Goal: Task Accomplishment & Management: Manage account settings

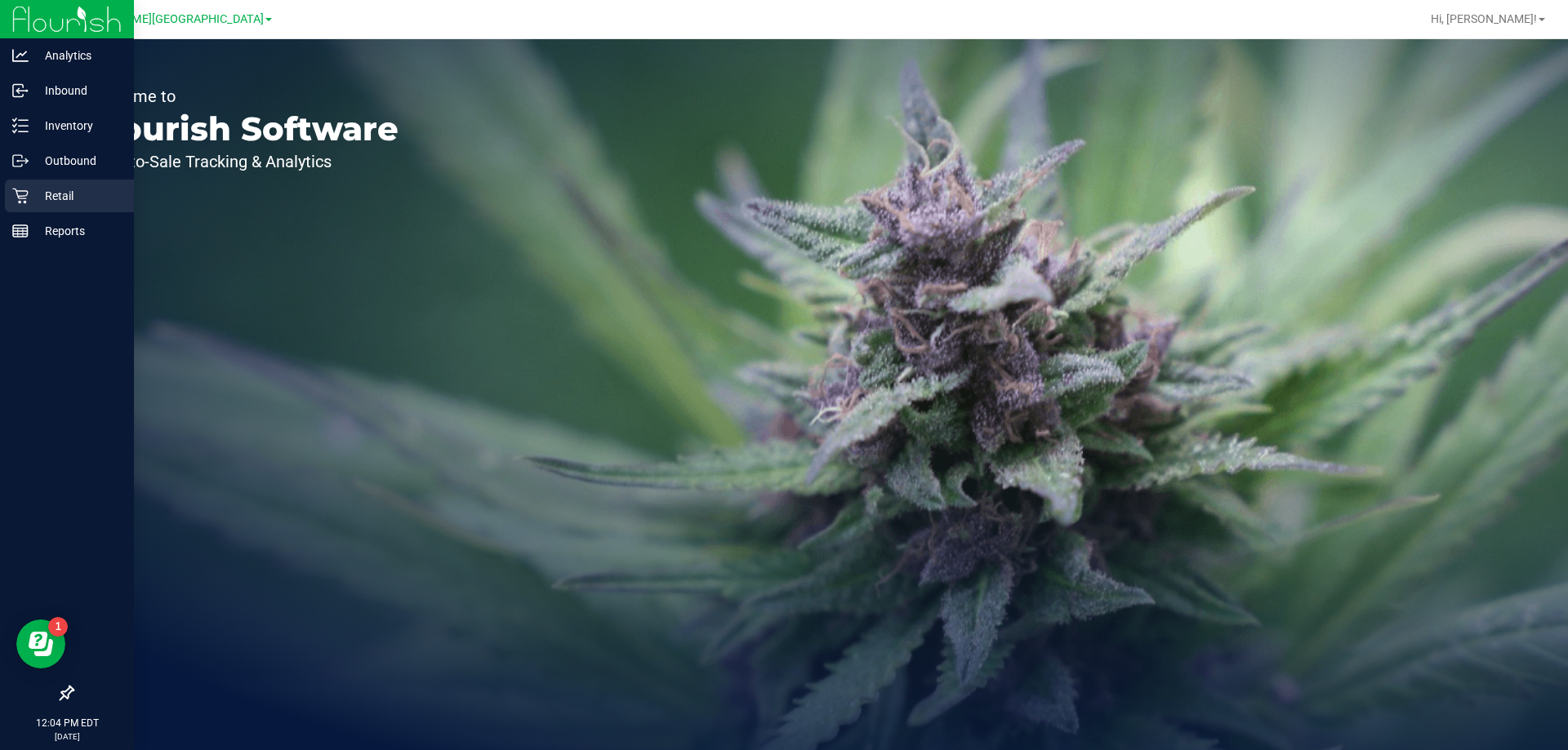
click at [30, 190] on p "Retail" at bounding box center [77, 195] width 98 height 19
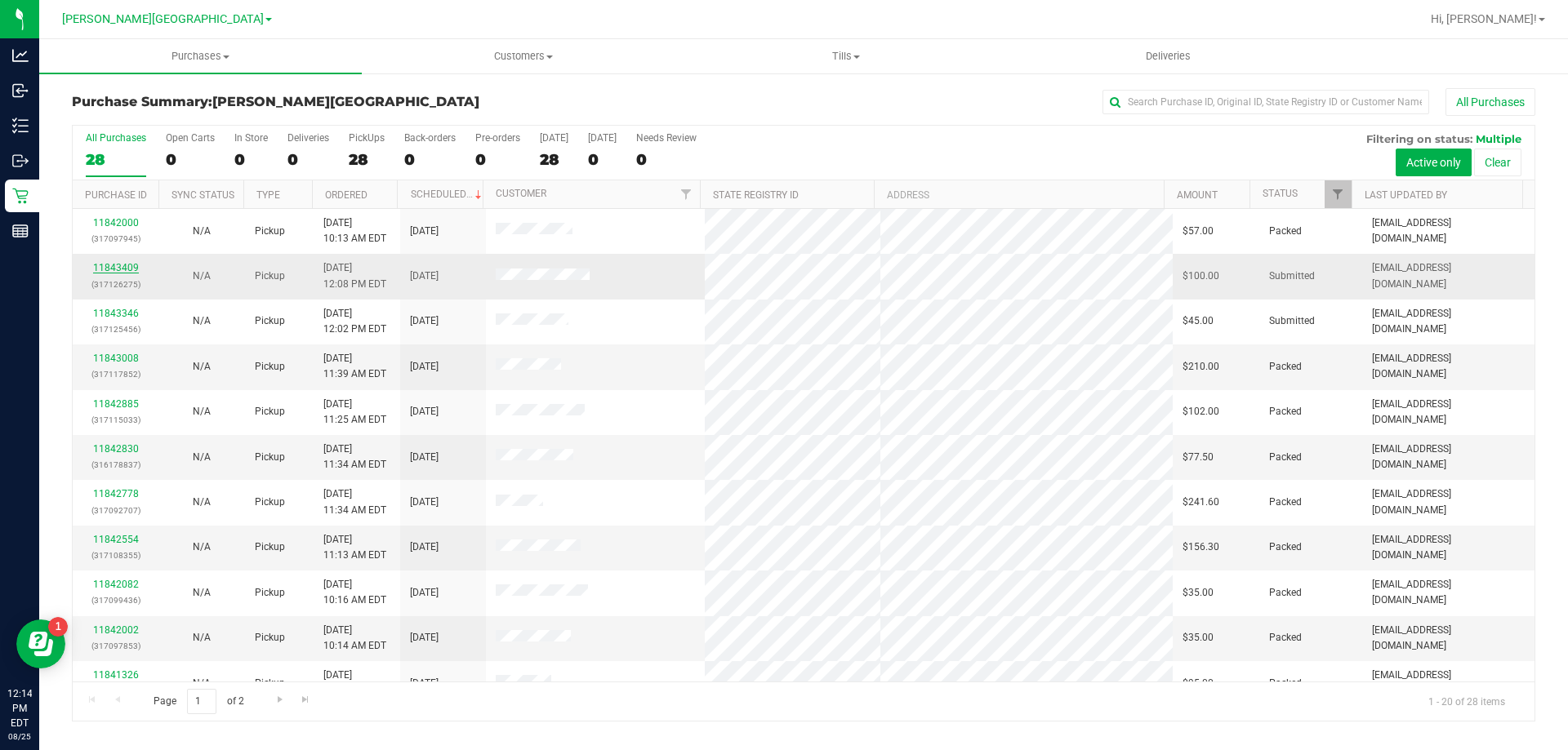
click at [113, 267] on link "11843409" at bounding box center [115, 268] width 46 height 12
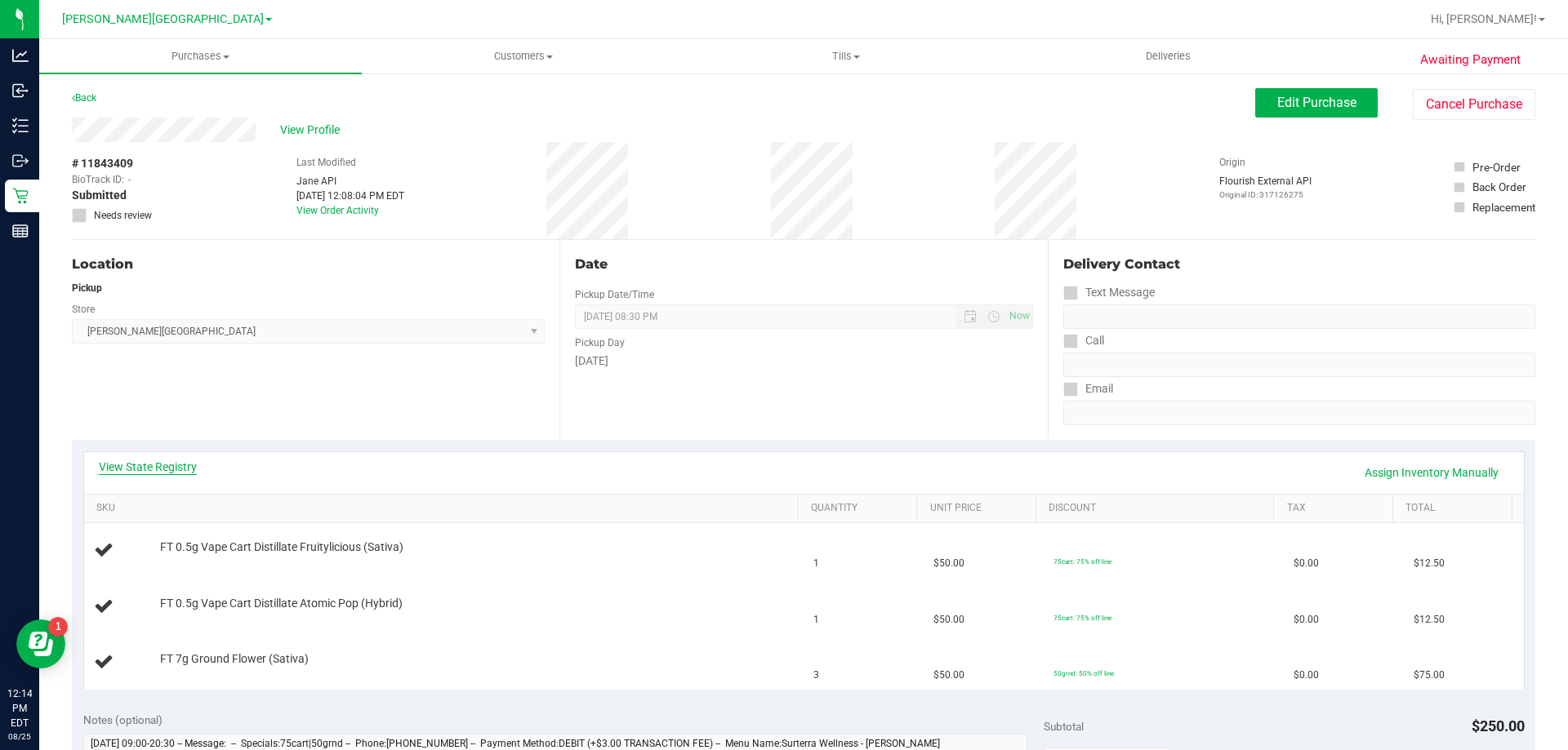
click at [133, 467] on link "View State Registry" at bounding box center [147, 467] width 98 height 17
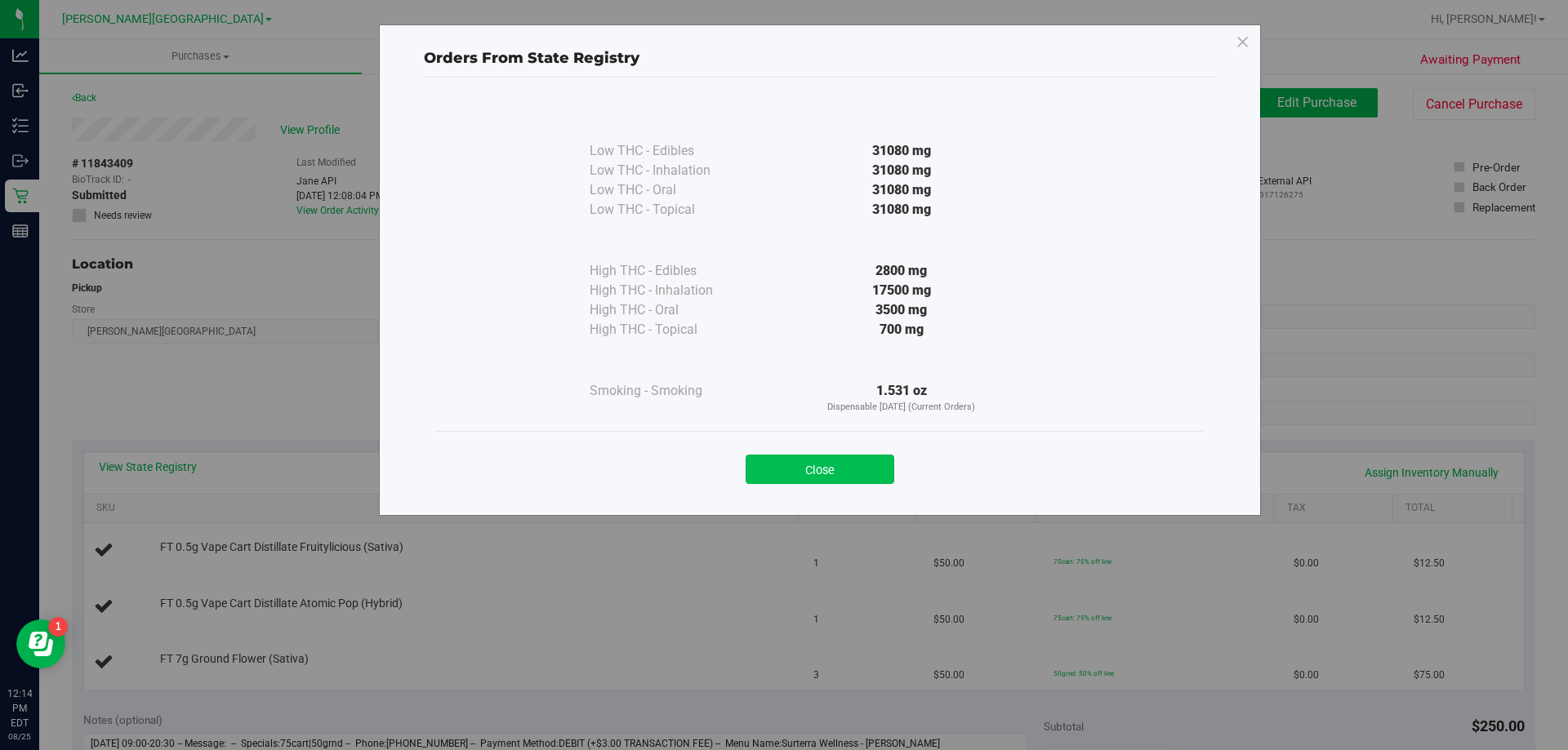
click at [802, 464] on button "Close" at bounding box center [820, 469] width 149 height 29
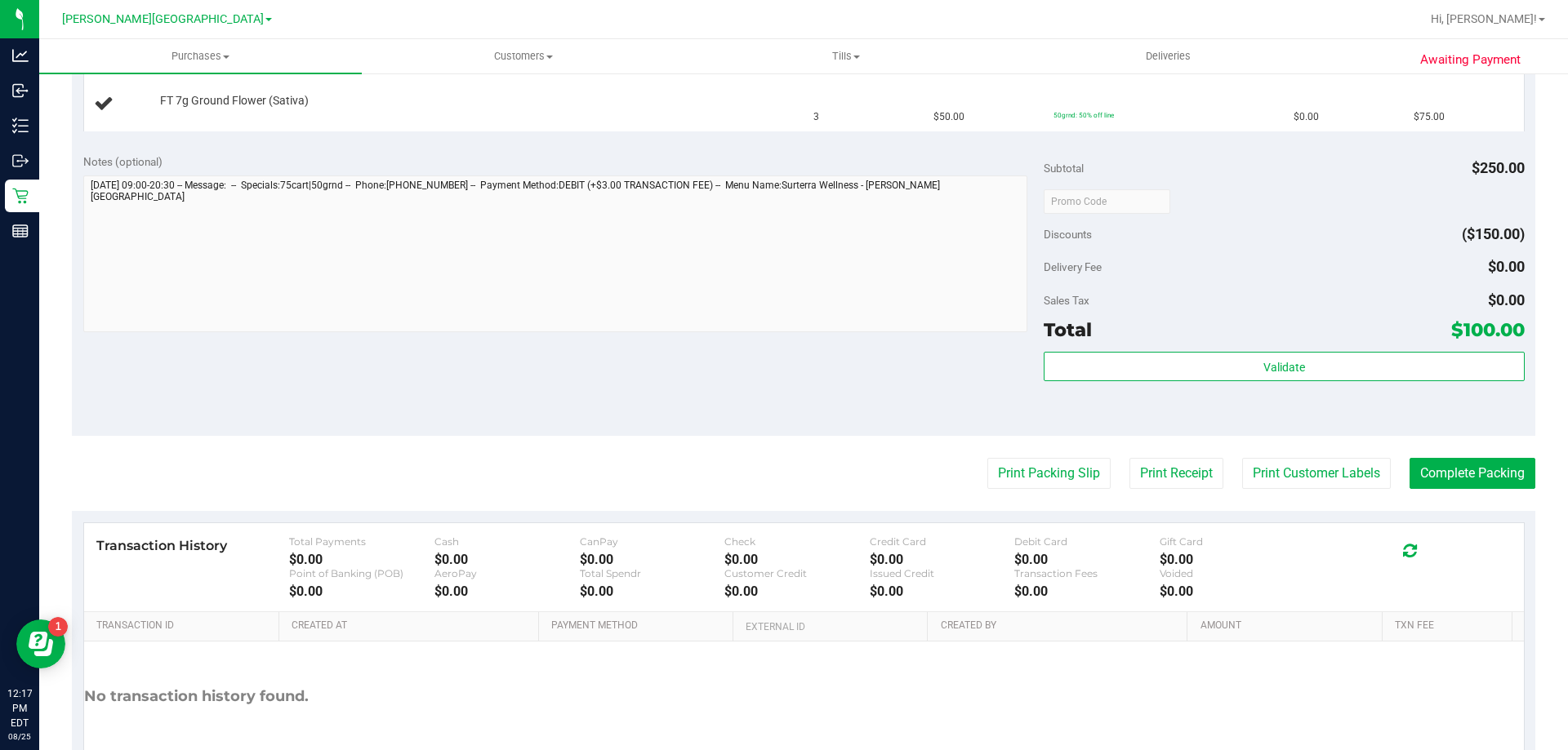
scroll to position [653, 0]
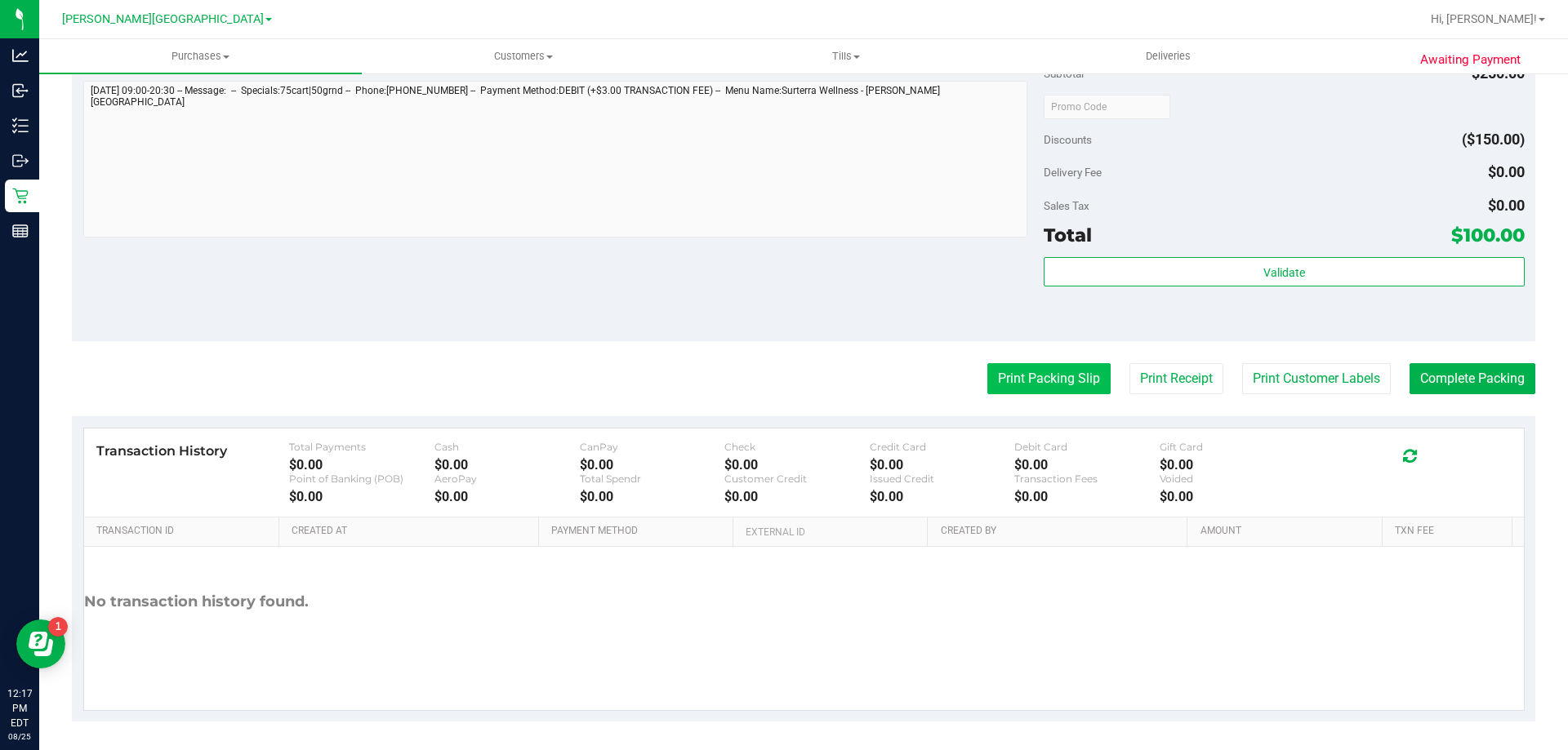
click at [1018, 365] on button "Print Packing Slip" at bounding box center [1049, 378] width 124 height 31
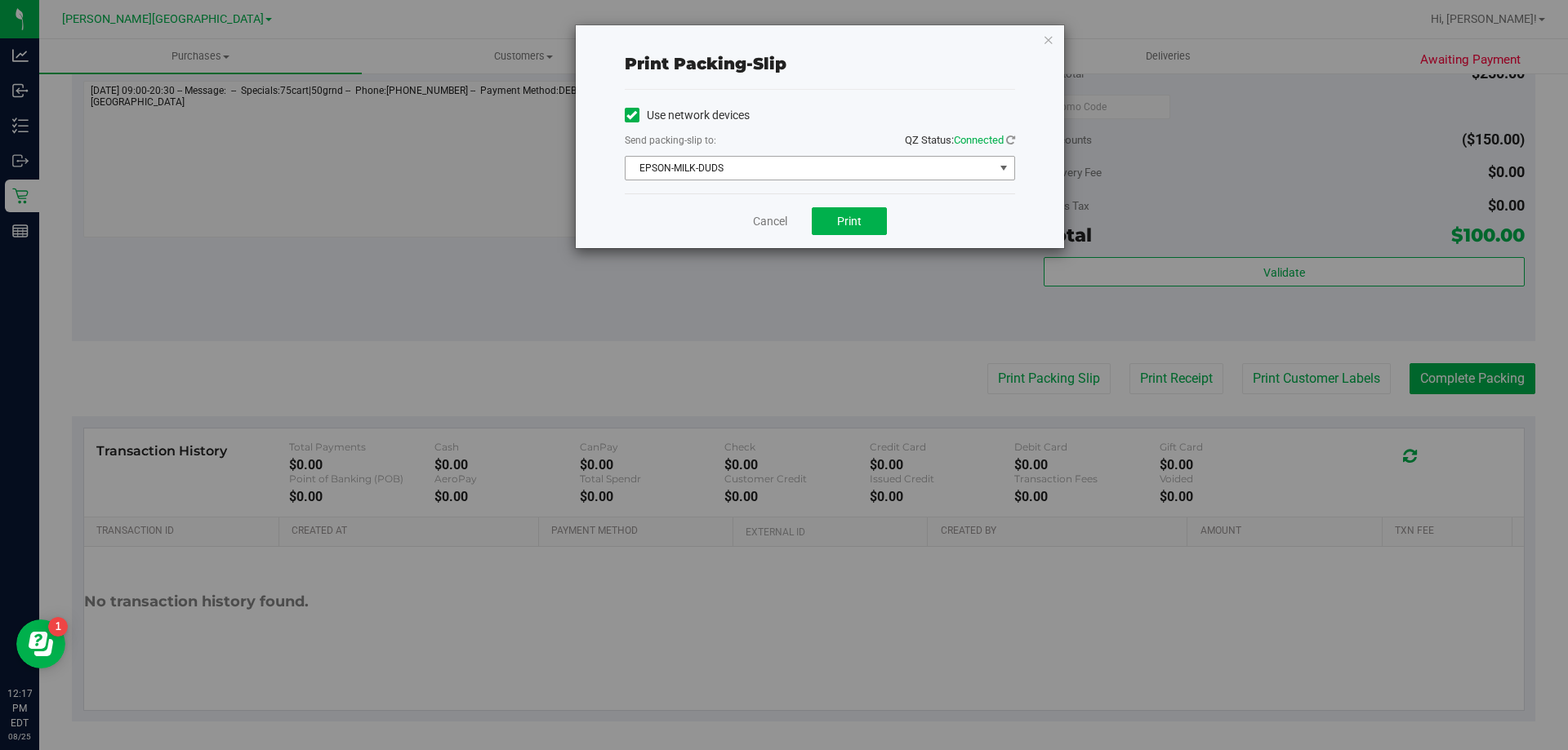
click at [789, 166] on span "EPSON-MILK-DUDS" at bounding box center [809, 168] width 368 height 23
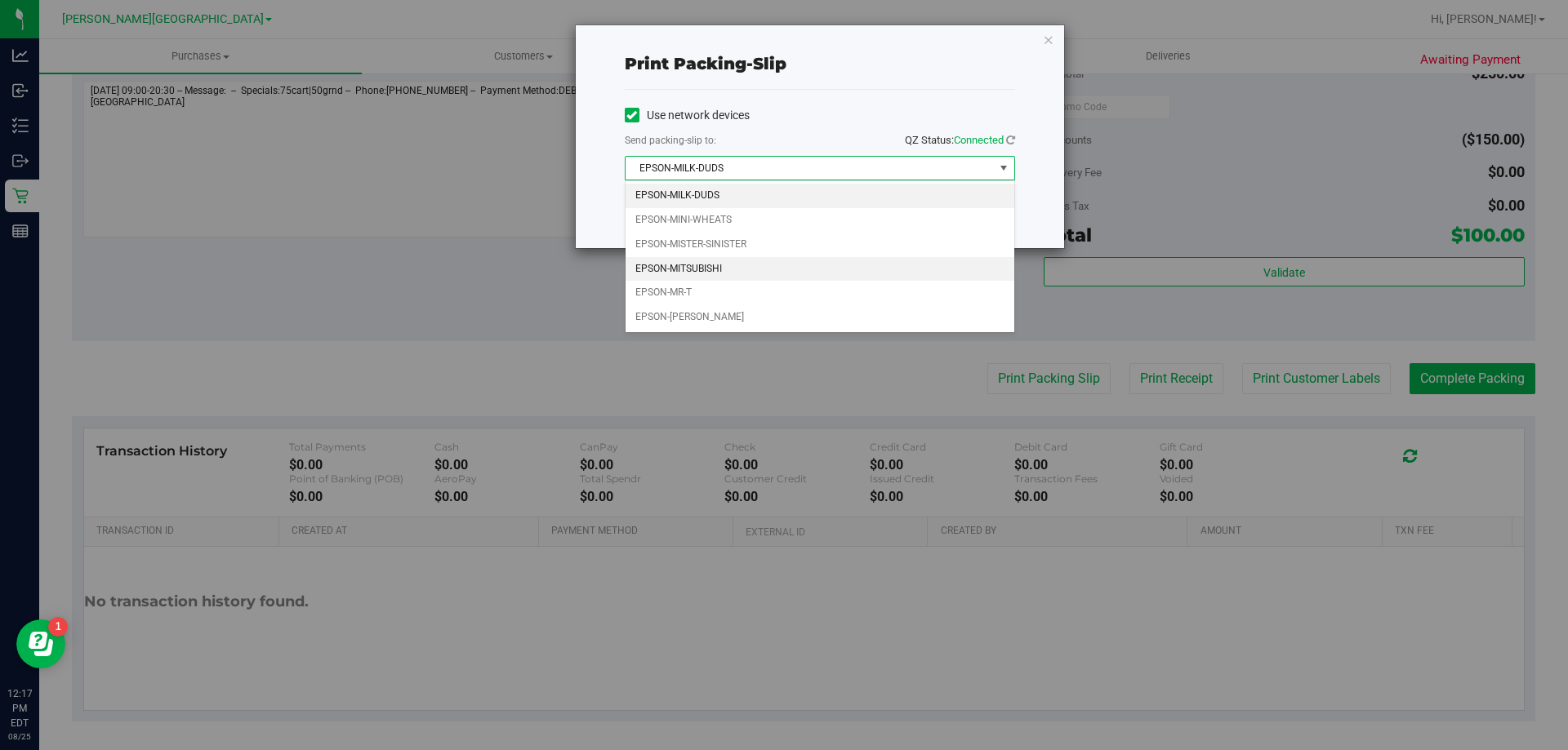
click at [689, 262] on li "EPSON-MITSUBISHI" at bounding box center [820, 269] width 388 height 24
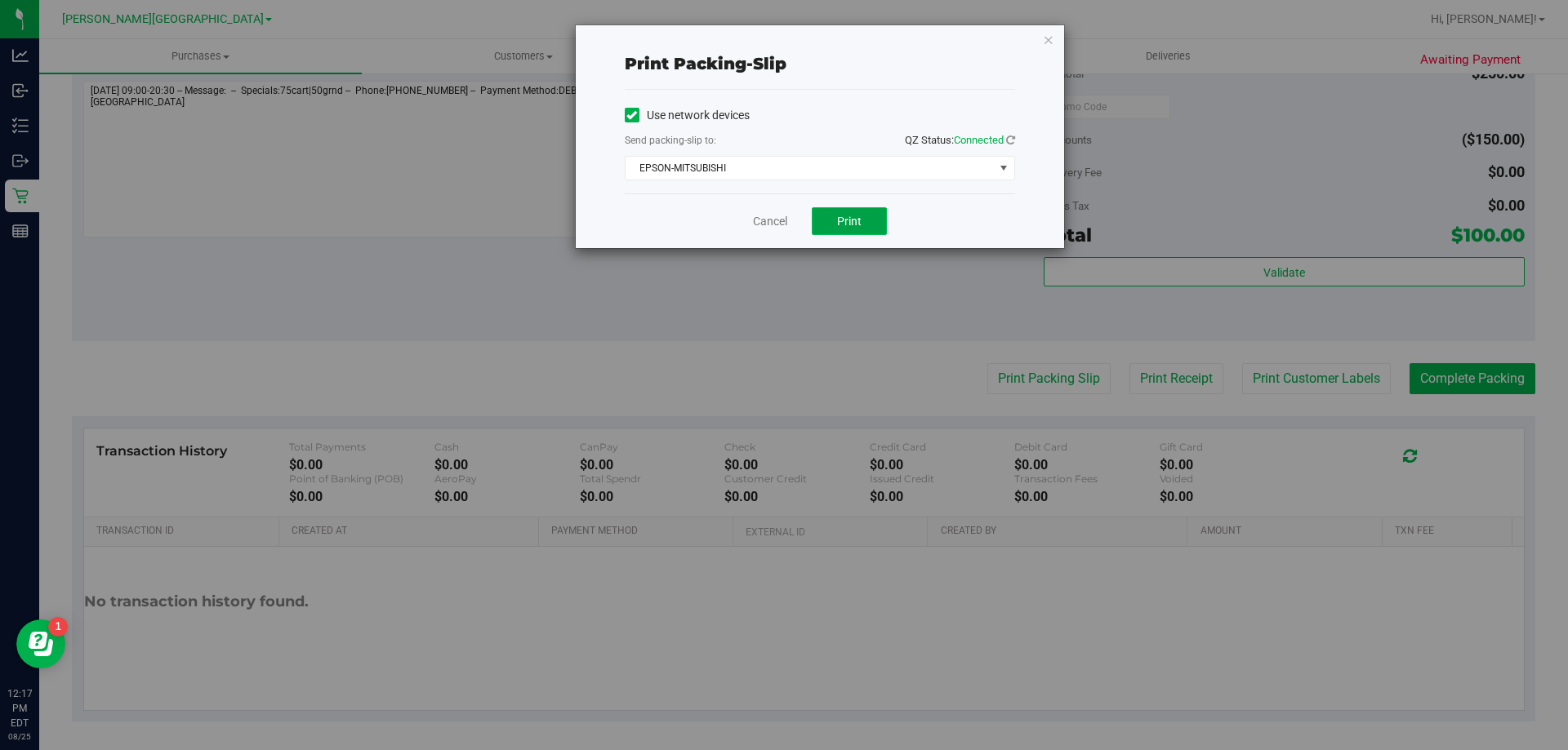
click at [859, 217] on span "Print" at bounding box center [849, 221] width 24 height 13
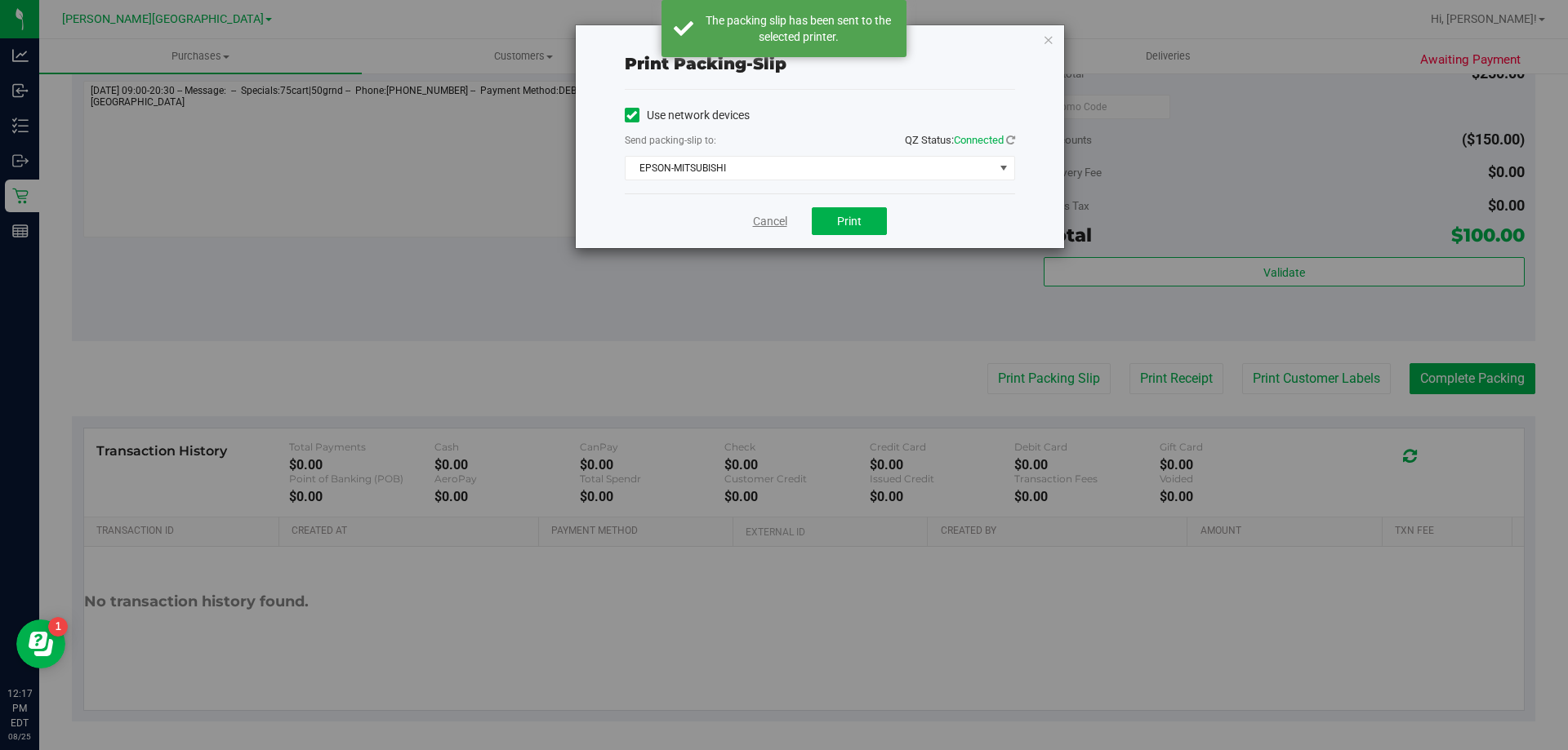
click at [776, 221] on link "Cancel" at bounding box center [769, 221] width 34 height 18
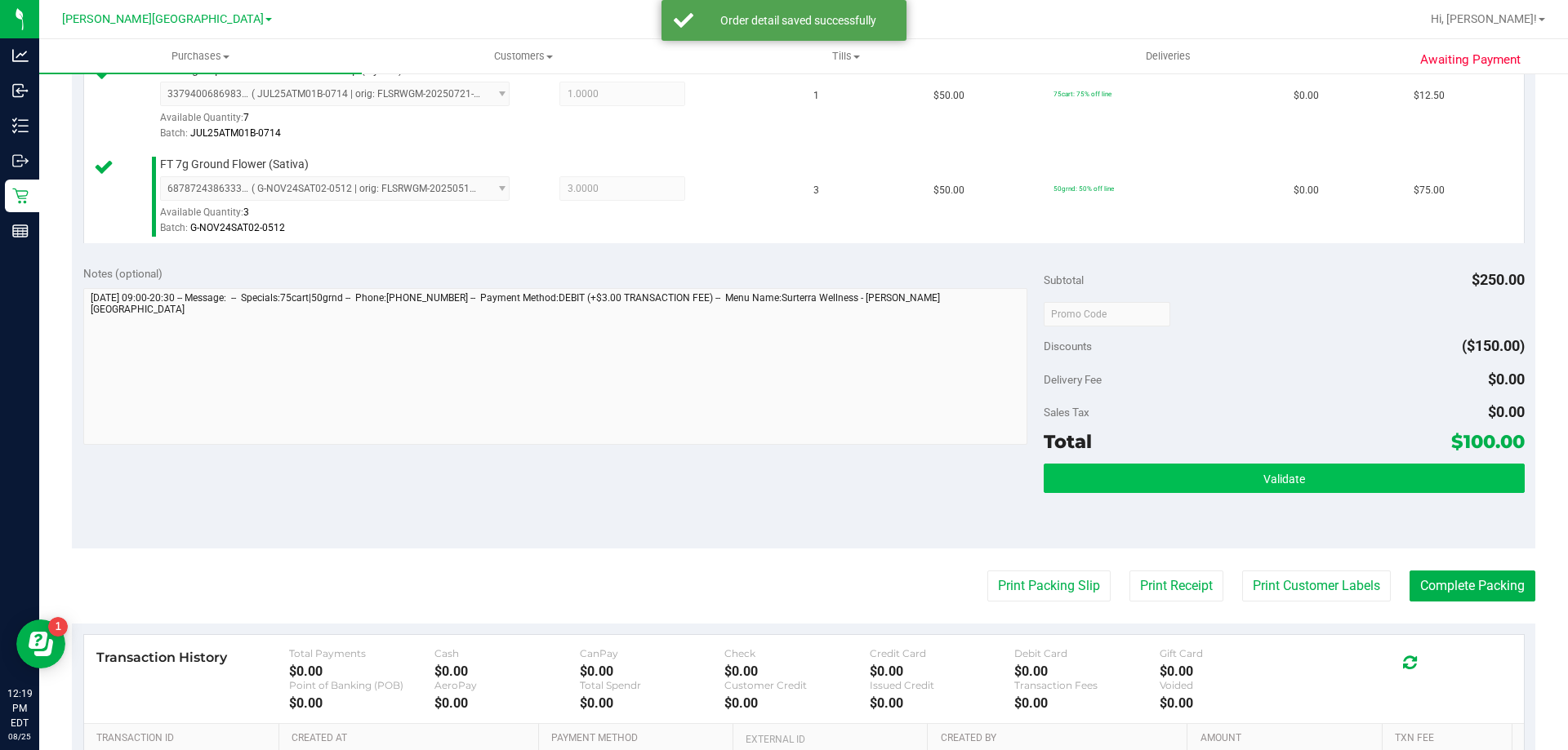
scroll to position [571, 0]
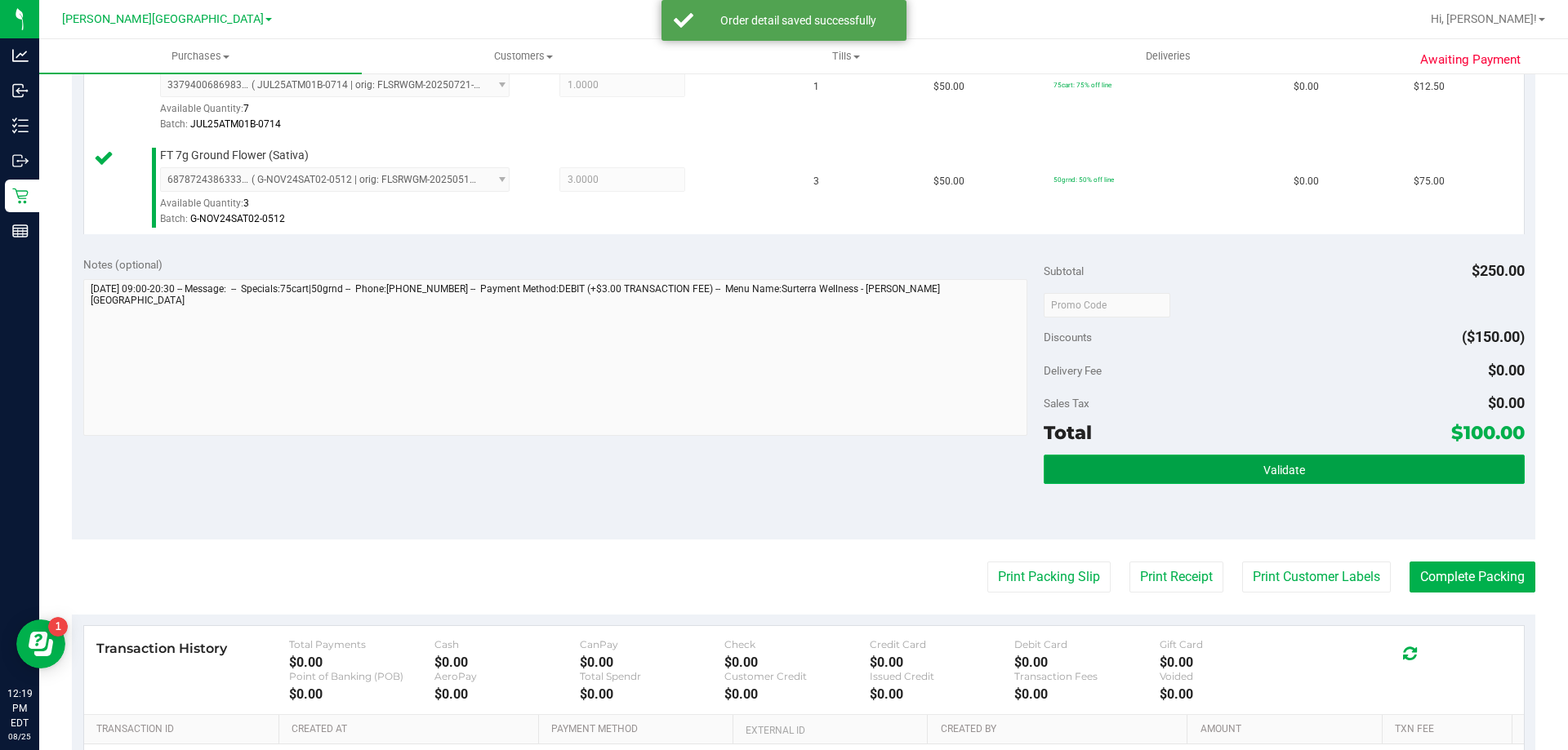
click at [1127, 478] on button "Validate" at bounding box center [1283, 469] width 480 height 29
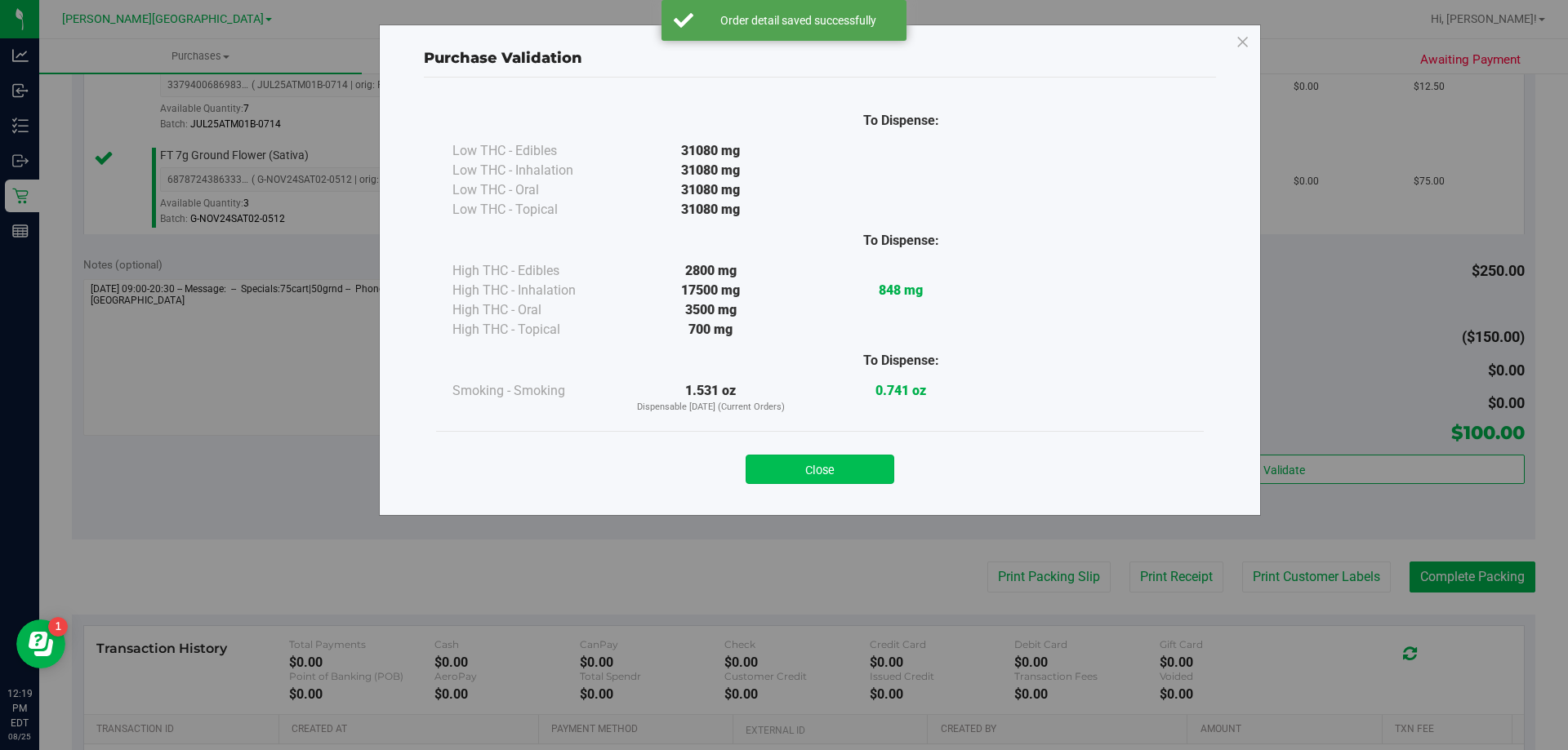
click at [848, 468] on button "Close" at bounding box center [820, 469] width 149 height 29
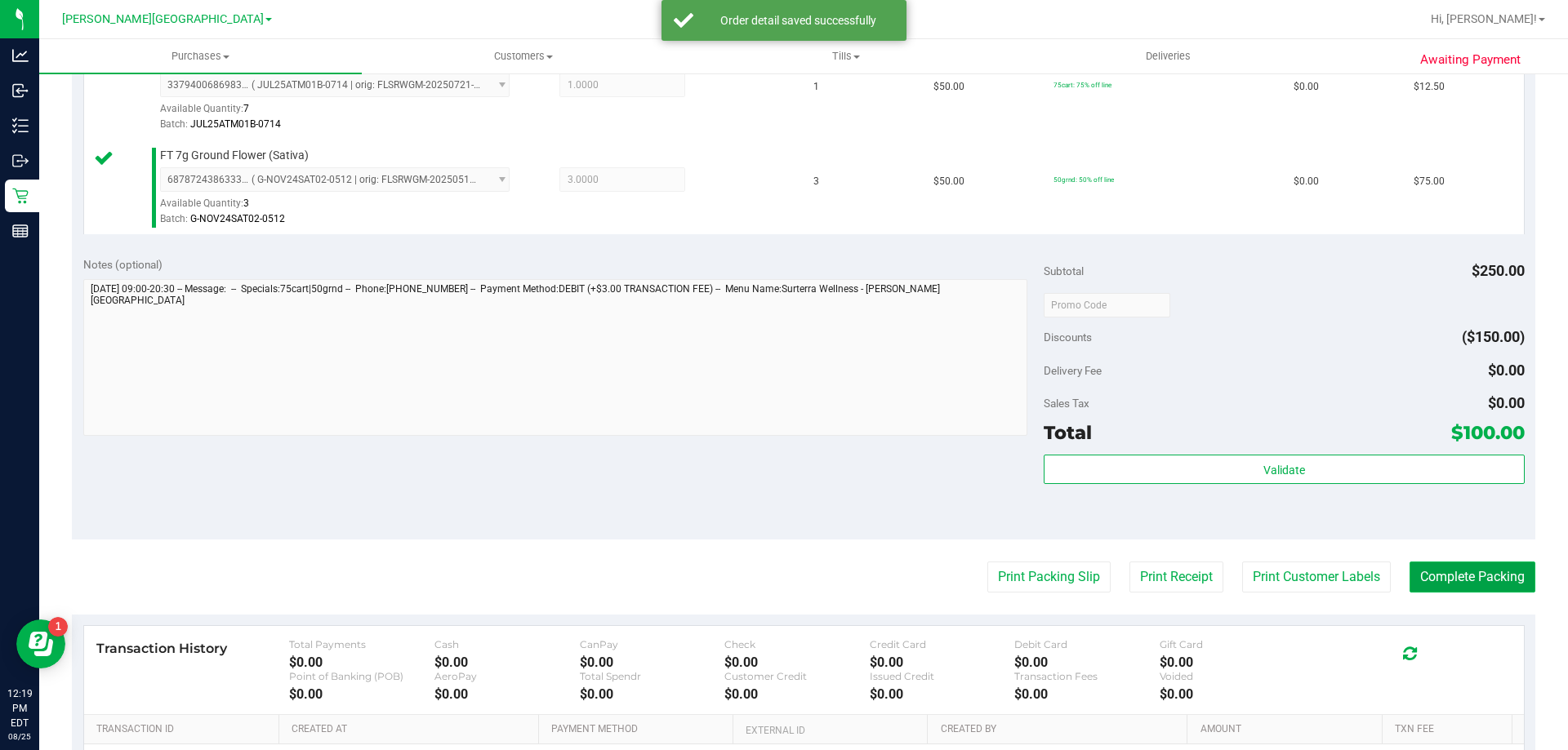
click at [1484, 577] on button "Complete Packing" at bounding box center [1472, 577] width 126 height 31
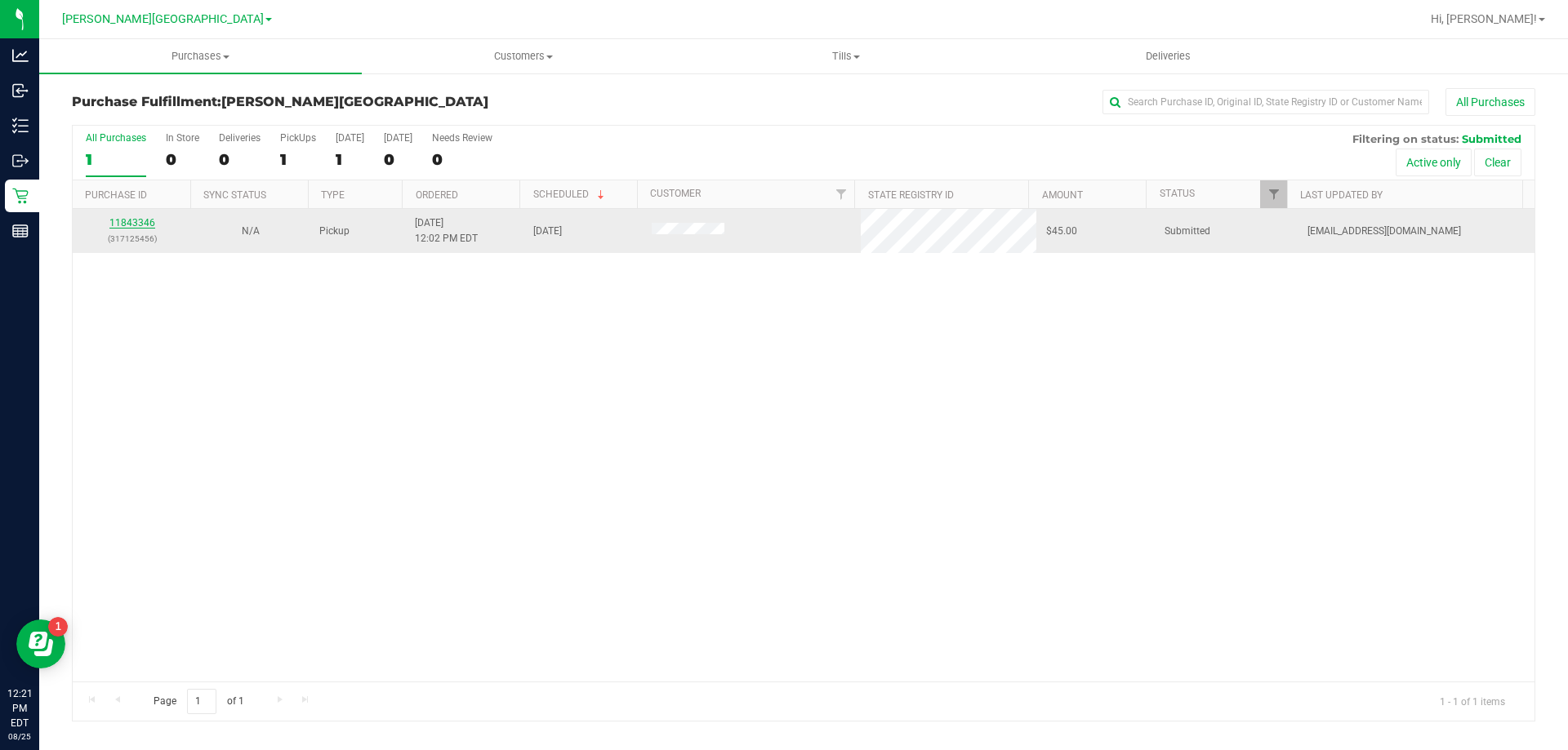
click at [134, 219] on link "11843346" at bounding box center [132, 223] width 46 height 12
click at [134, 220] on link "11843346" at bounding box center [132, 223] width 46 height 12
click at [143, 218] on link "11843346" at bounding box center [132, 223] width 46 height 12
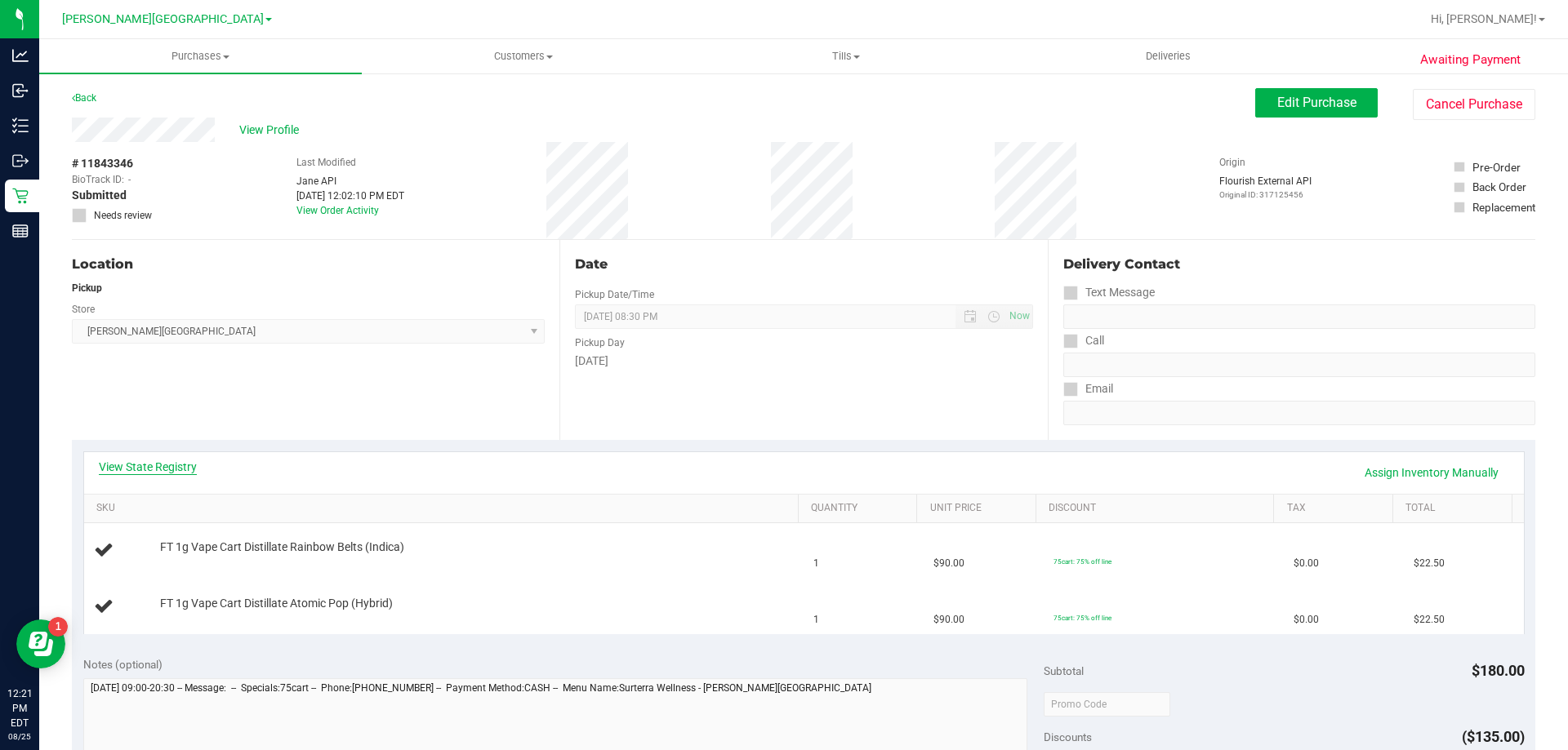
click at [168, 472] on link "View State Registry" at bounding box center [147, 467] width 98 height 17
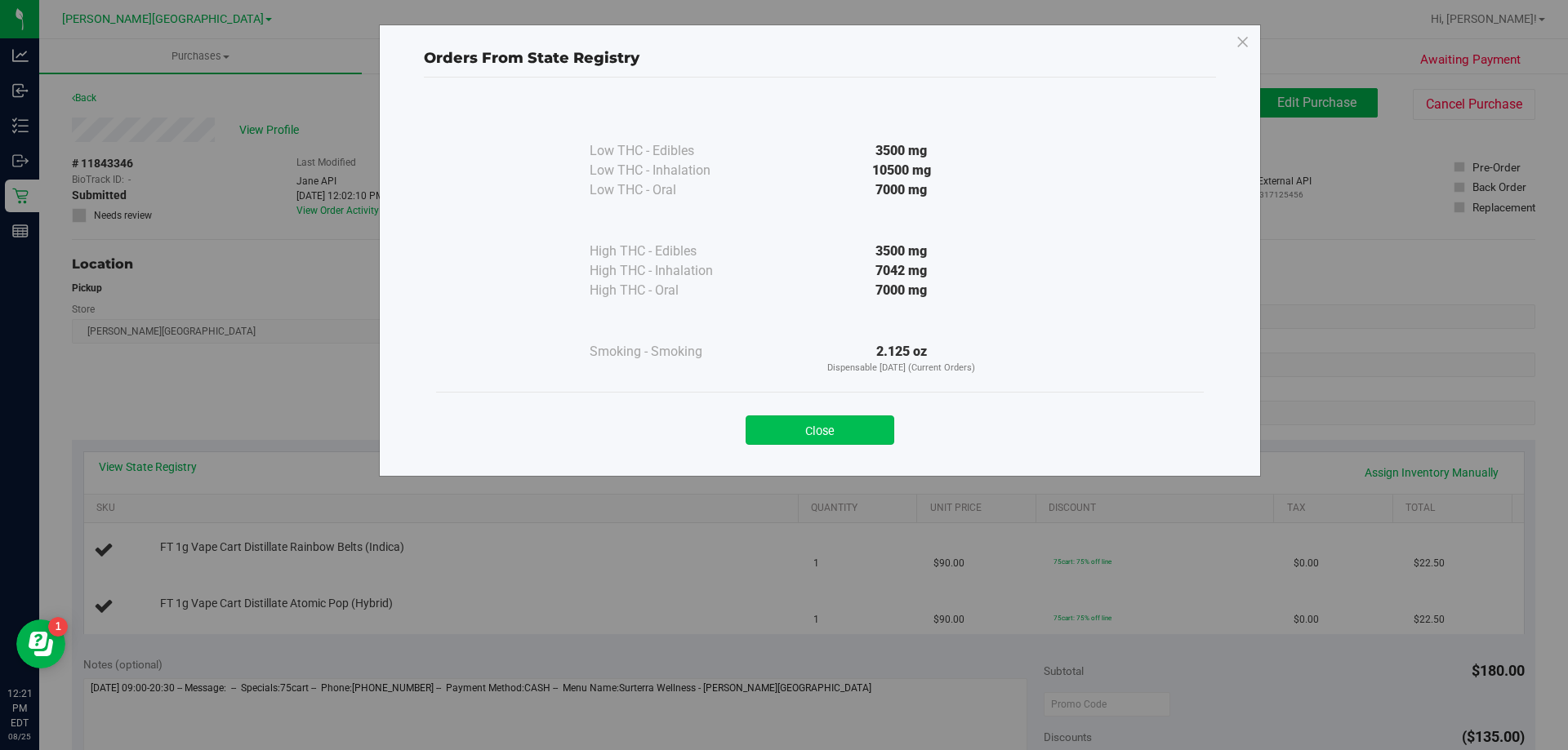
click at [819, 426] on button "Close" at bounding box center [820, 430] width 149 height 29
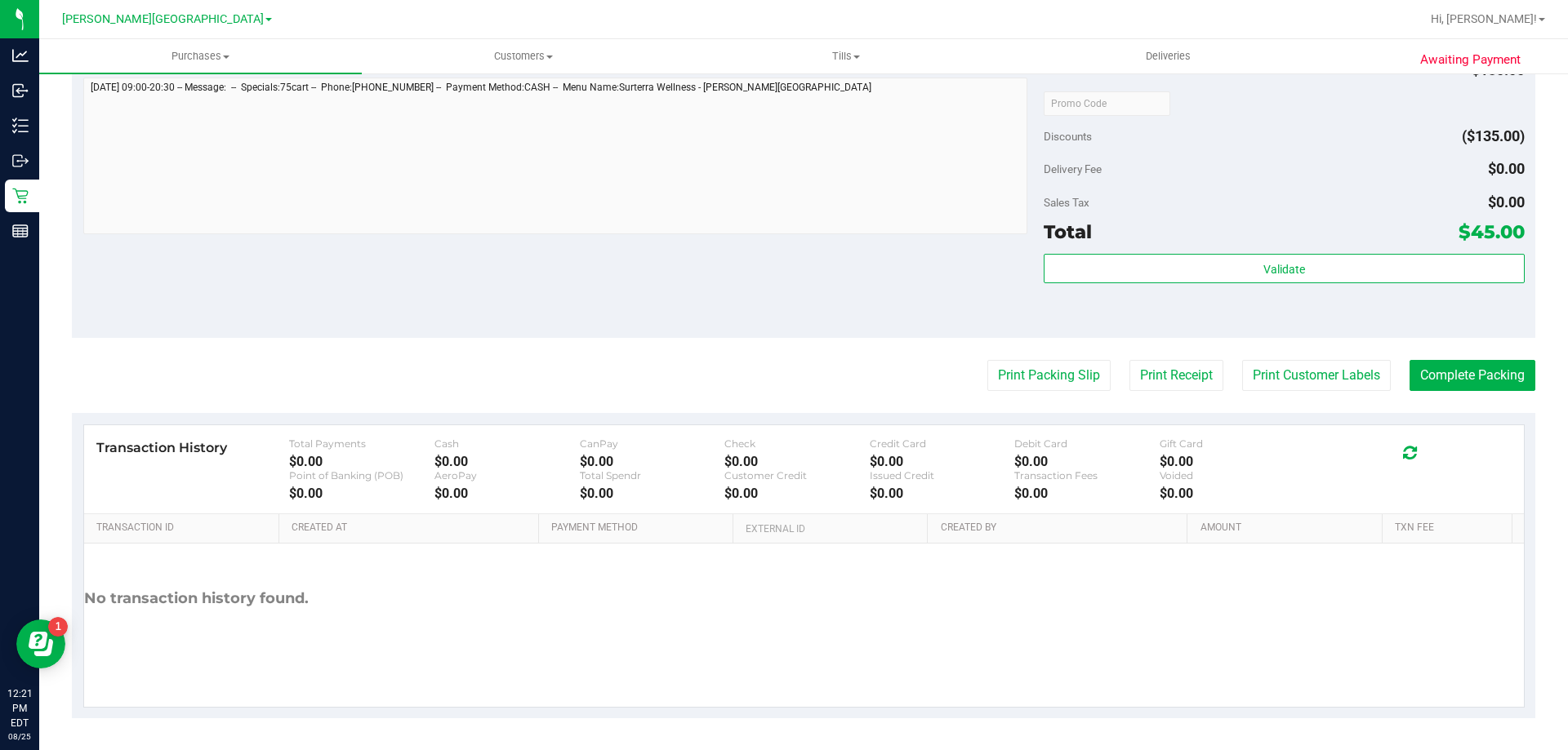
scroll to position [601, 0]
click at [1069, 381] on button "Print Packing Slip" at bounding box center [1049, 374] width 124 height 31
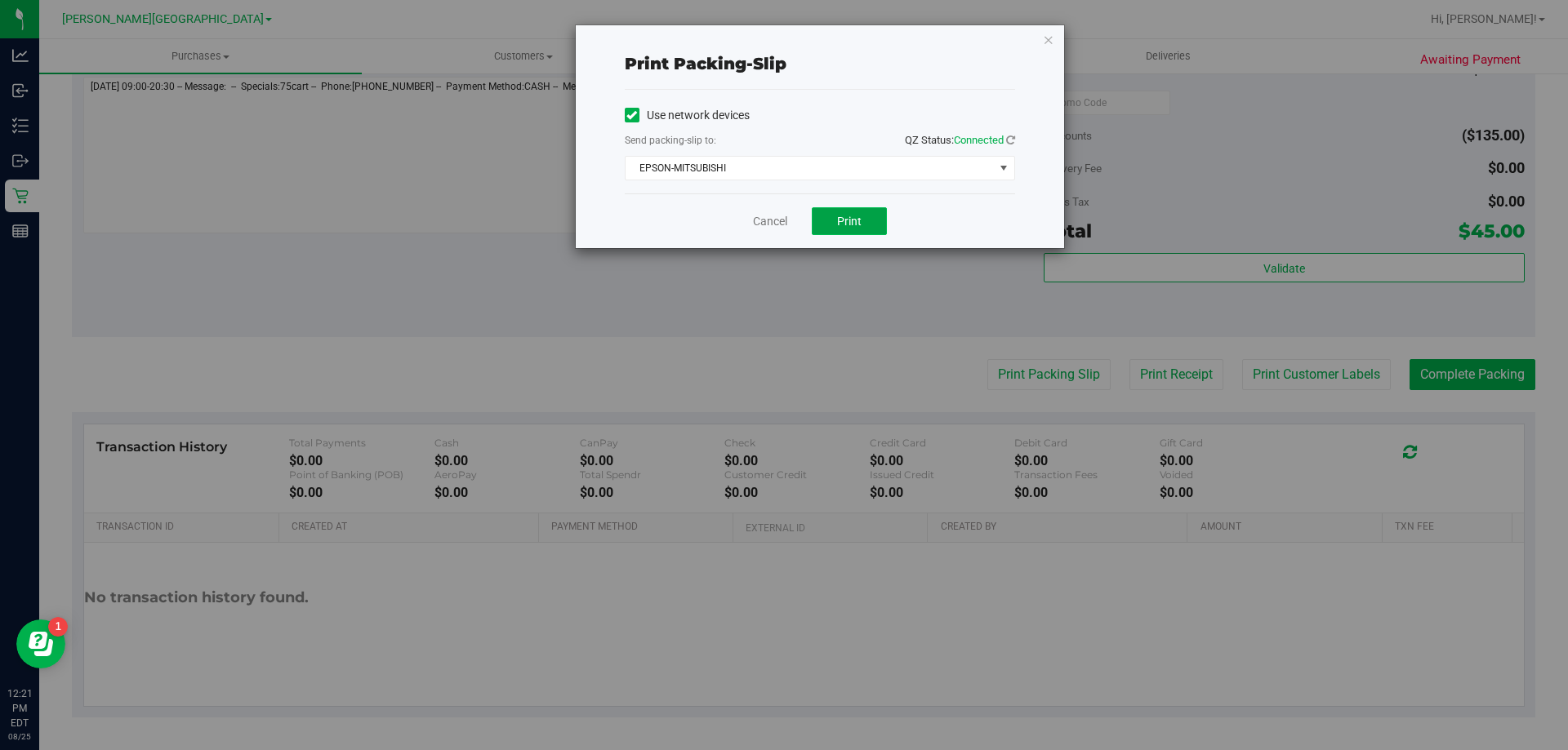
click at [850, 224] on span "Print" at bounding box center [849, 221] width 24 height 13
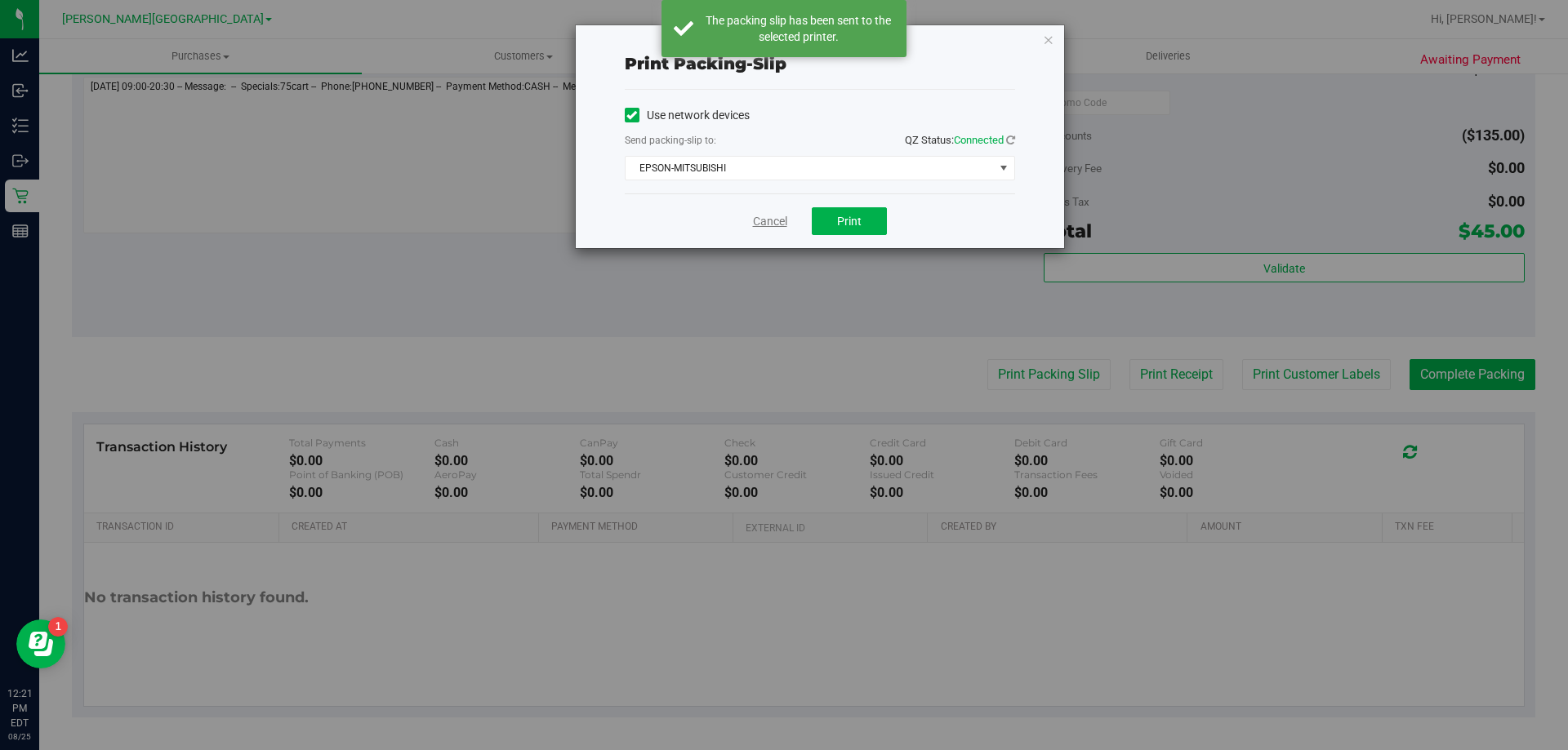
click at [779, 220] on link "Cancel" at bounding box center [769, 221] width 34 height 18
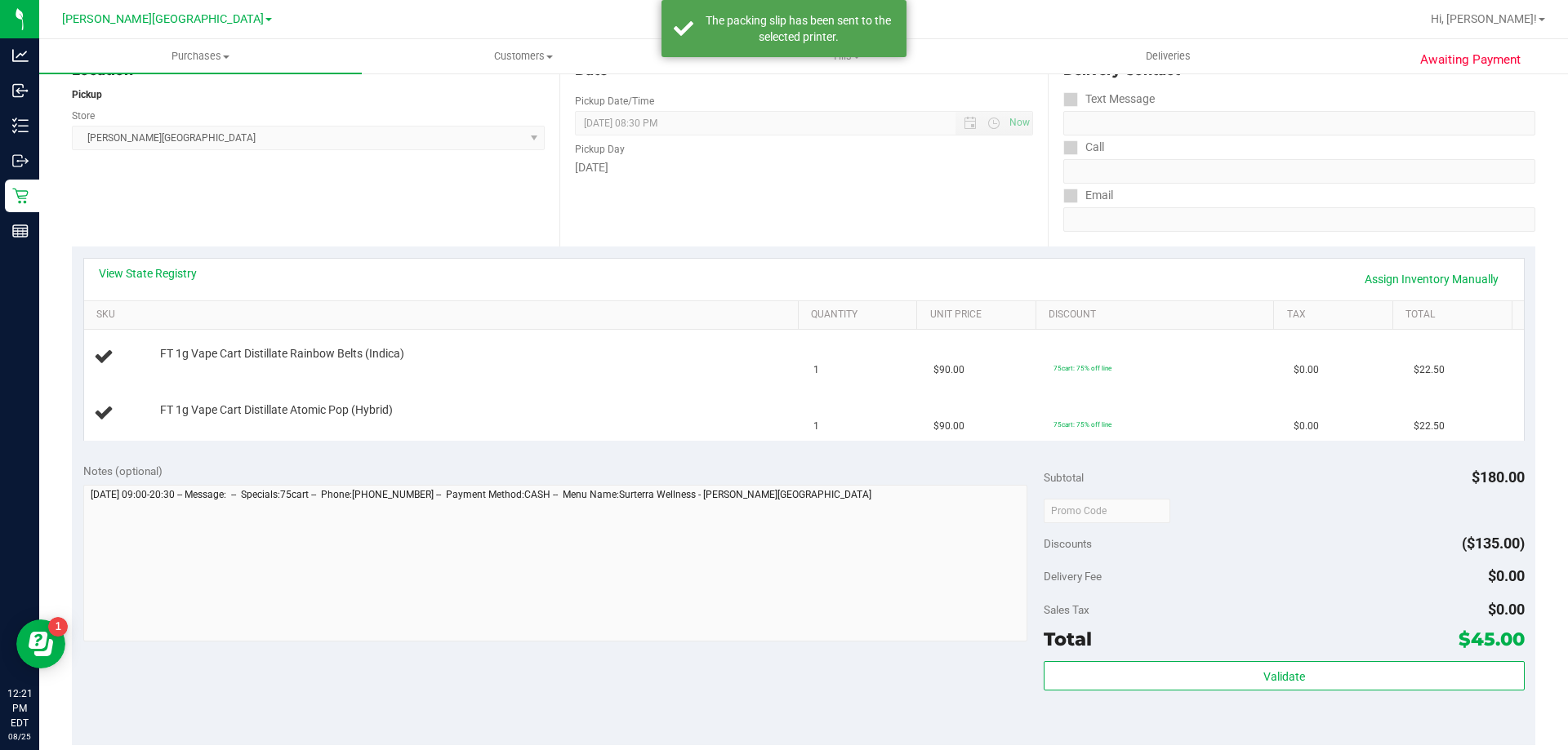
scroll to position [0, 0]
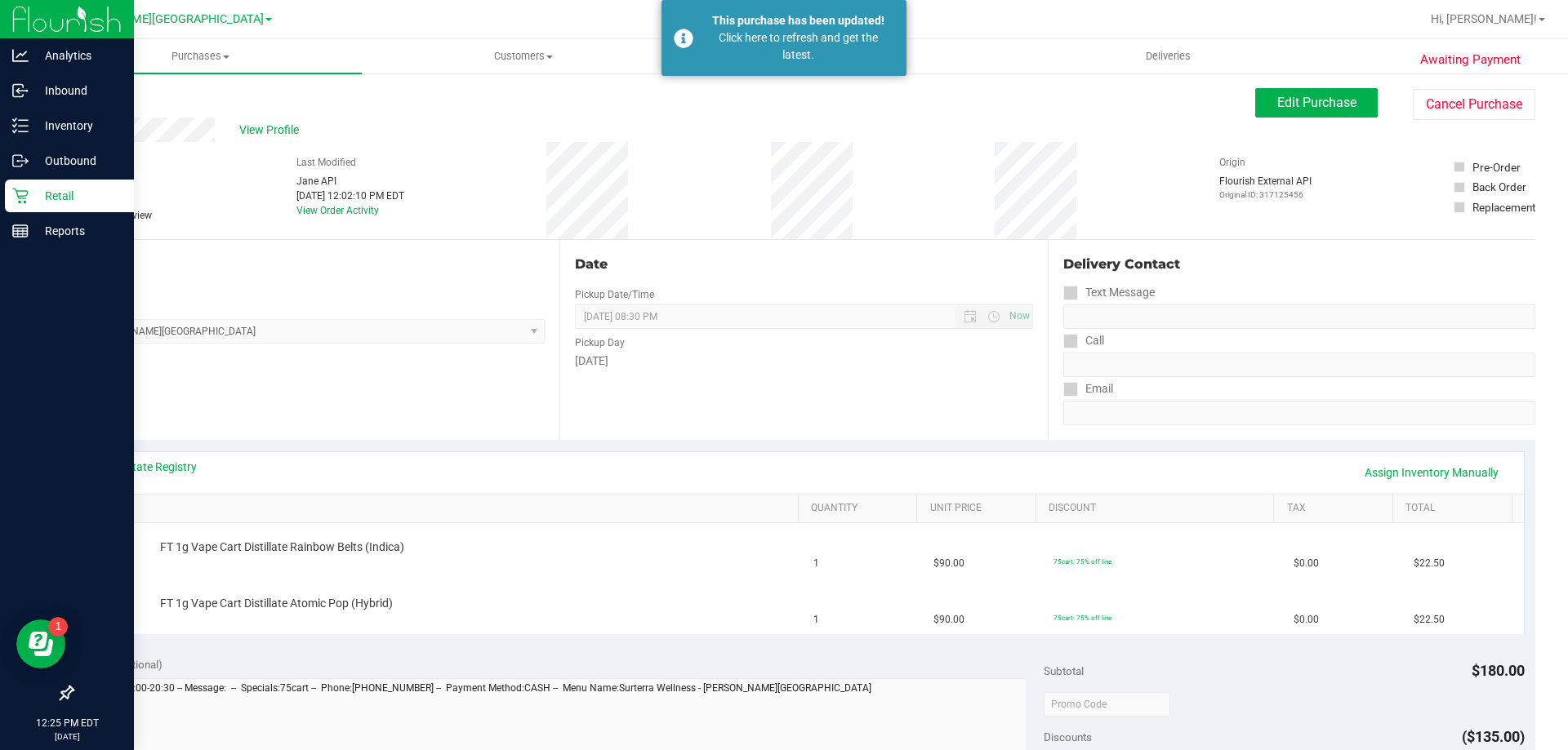
click at [38, 199] on p "Retail" at bounding box center [77, 195] width 98 height 19
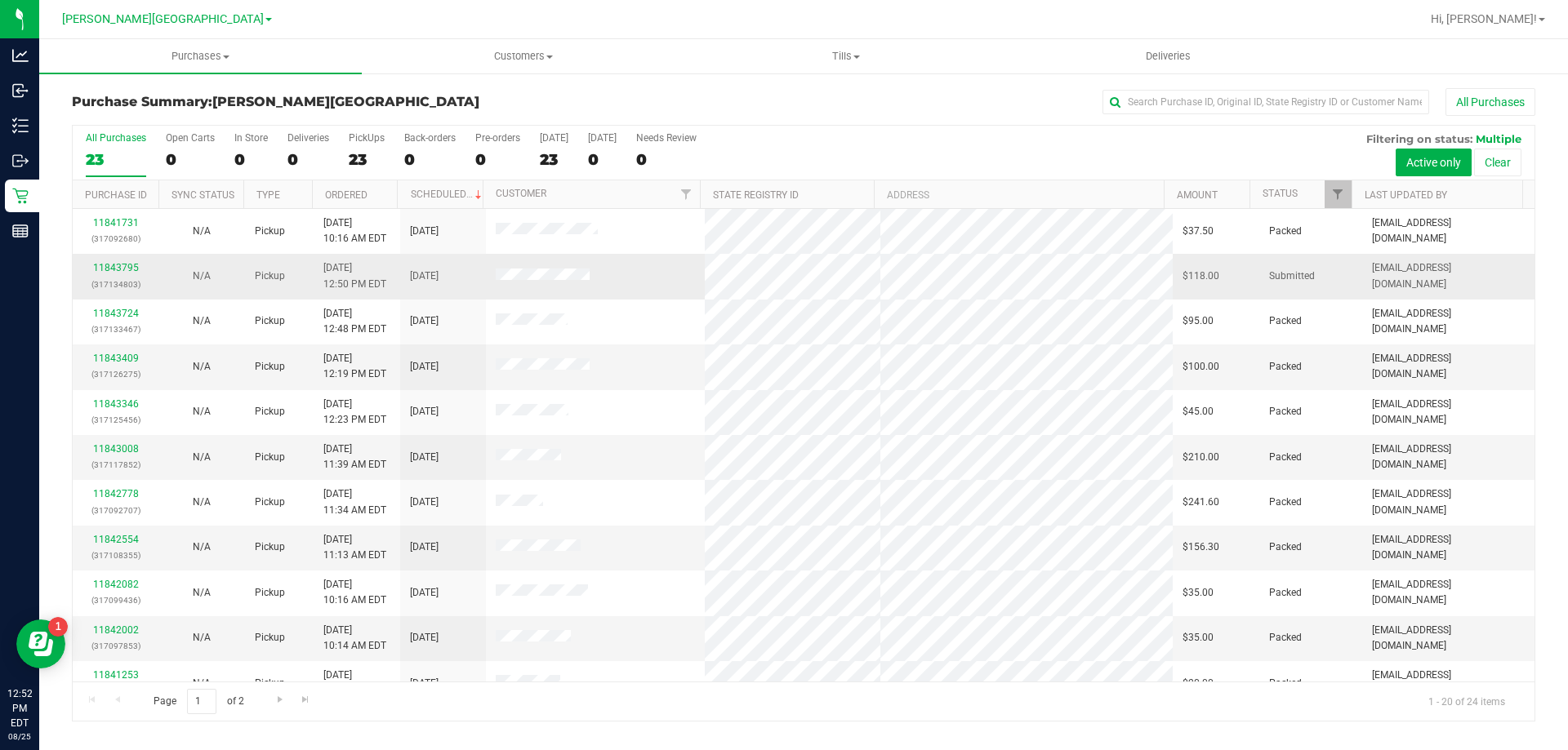
click at [114, 274] on div "11843795 (317134803)" at bounding box center [115, 276] width 66 height 31
click at [119, 268] on link "11843795" at bounding box center [115, 268] width 46 height 12
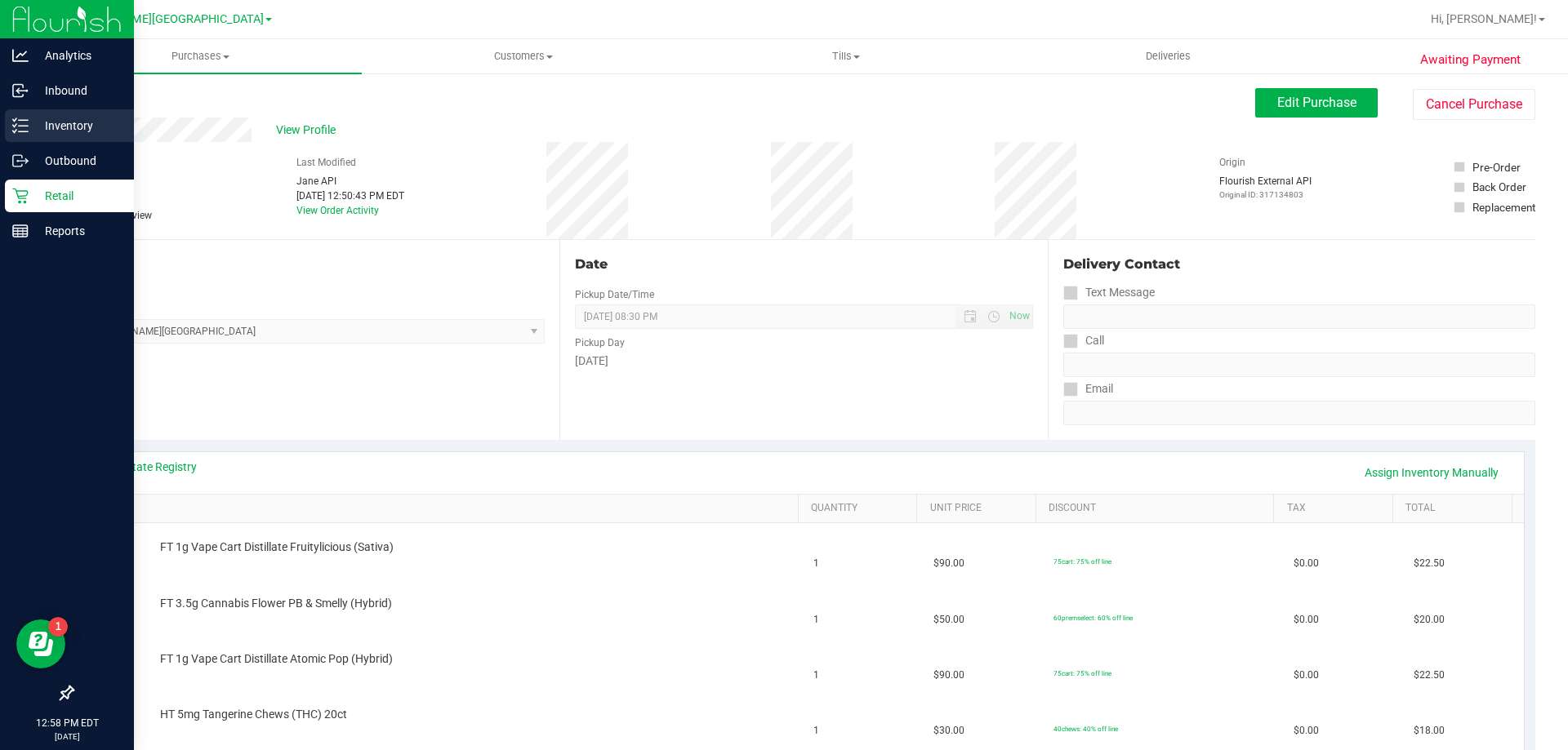
click at [51, 121] on p "Inventory" at bounding box center [77, 125] width 98 height 19
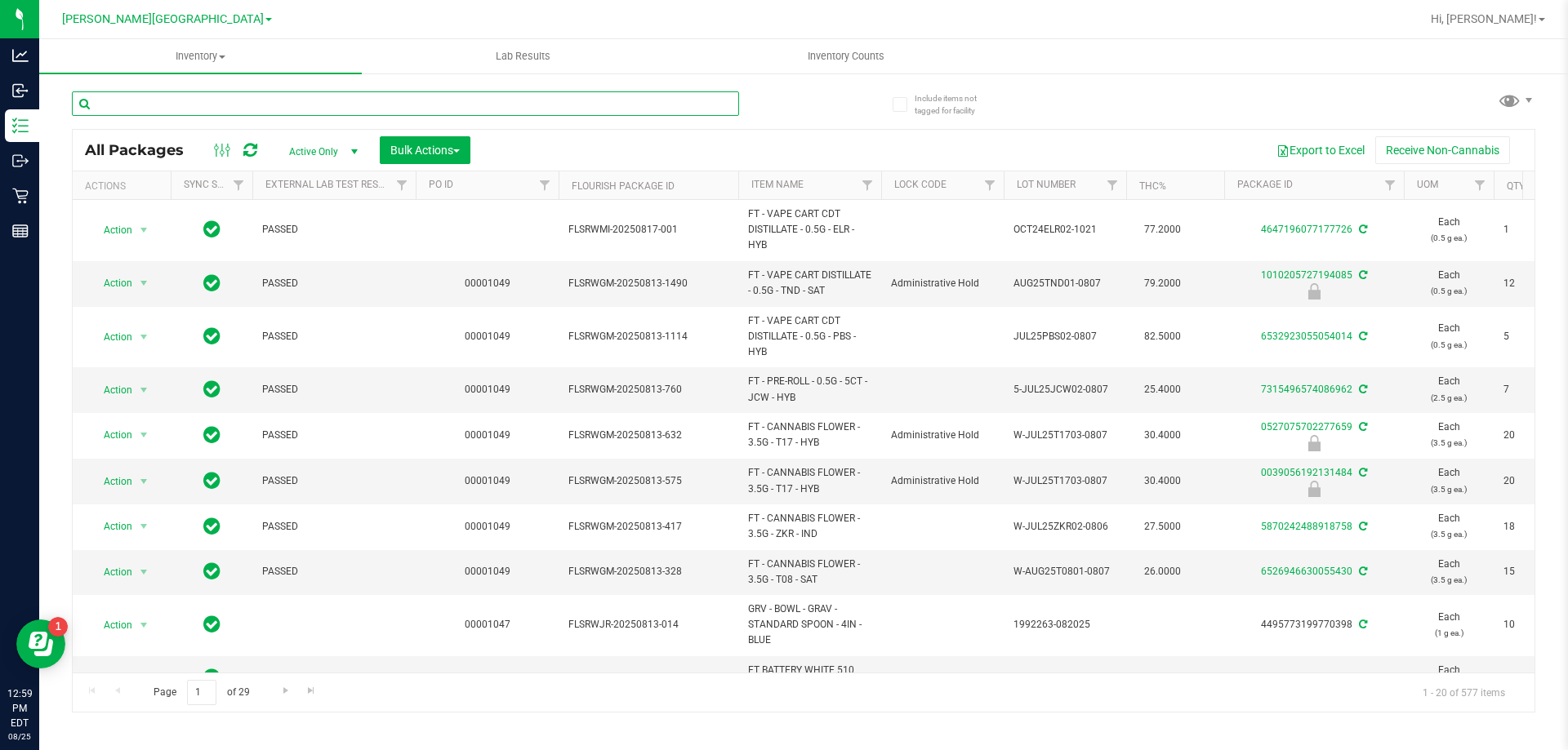
click at [157, 109] on input "text" at bounding box center [405, 103] width 667 height 24
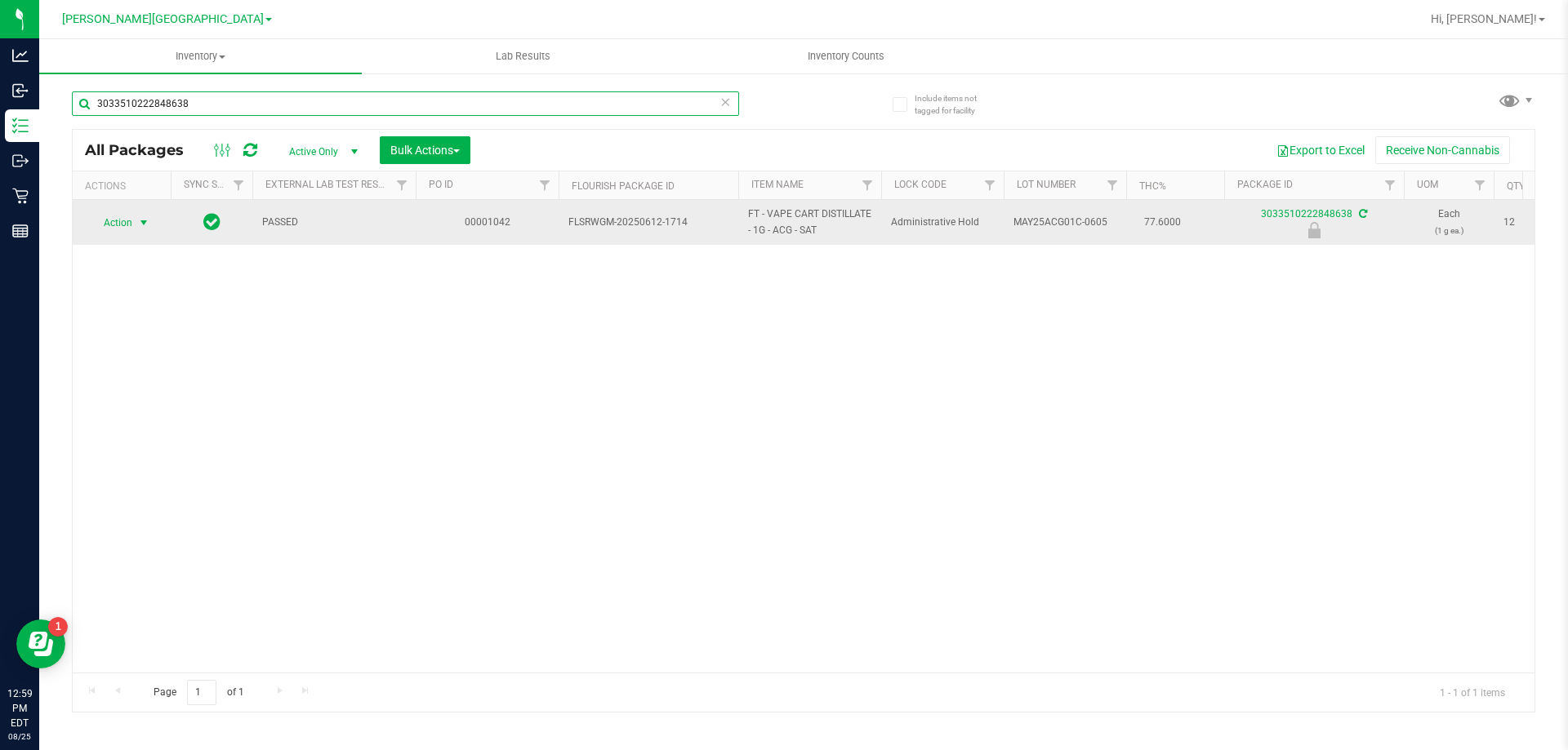
type input "3033510222848638"
click at [137, 211] on span "select" at bounding box center [144, 222] width 20 height 23
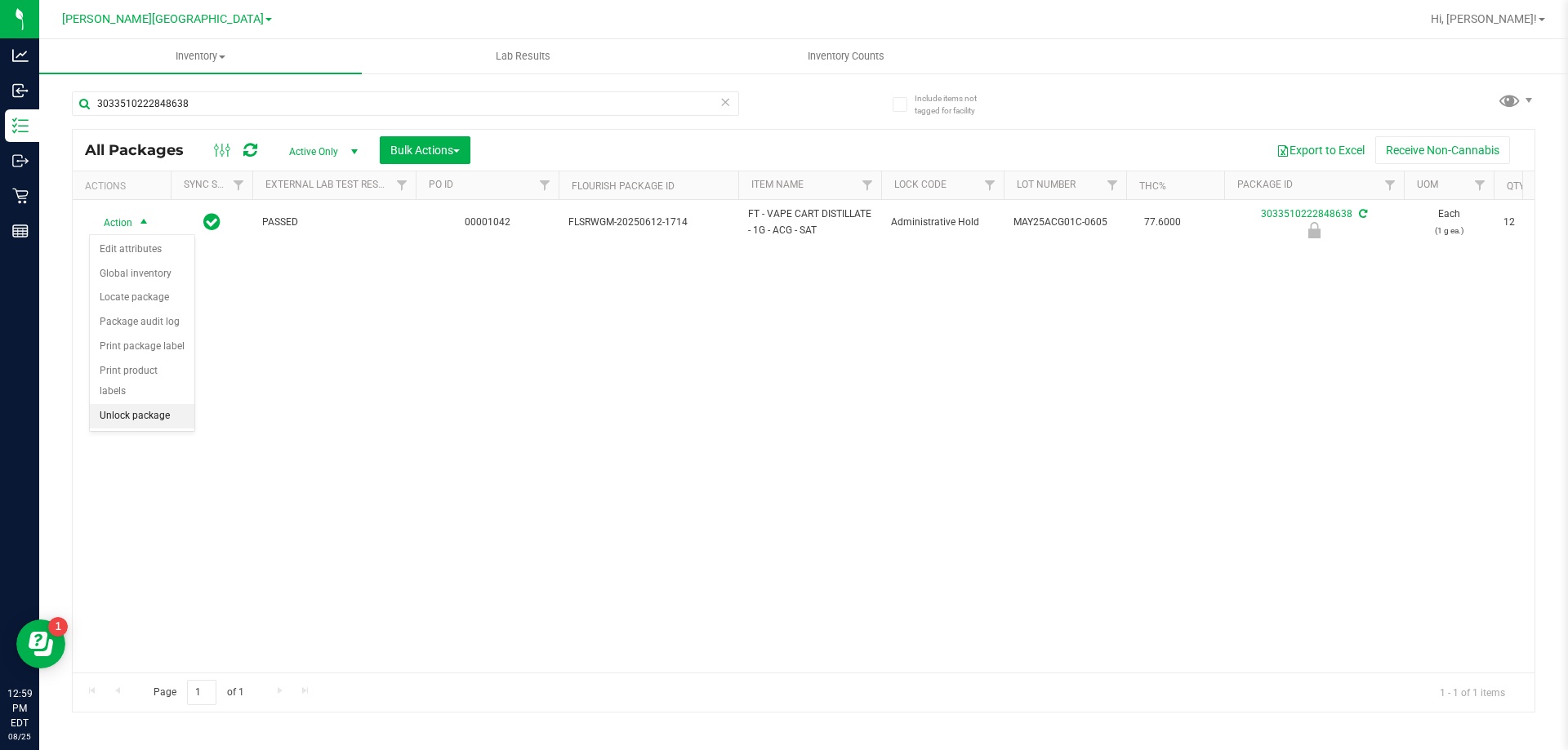
click at [123, 404] on li "Unlock package" at bounding box center [142, 416] width 104 height 24
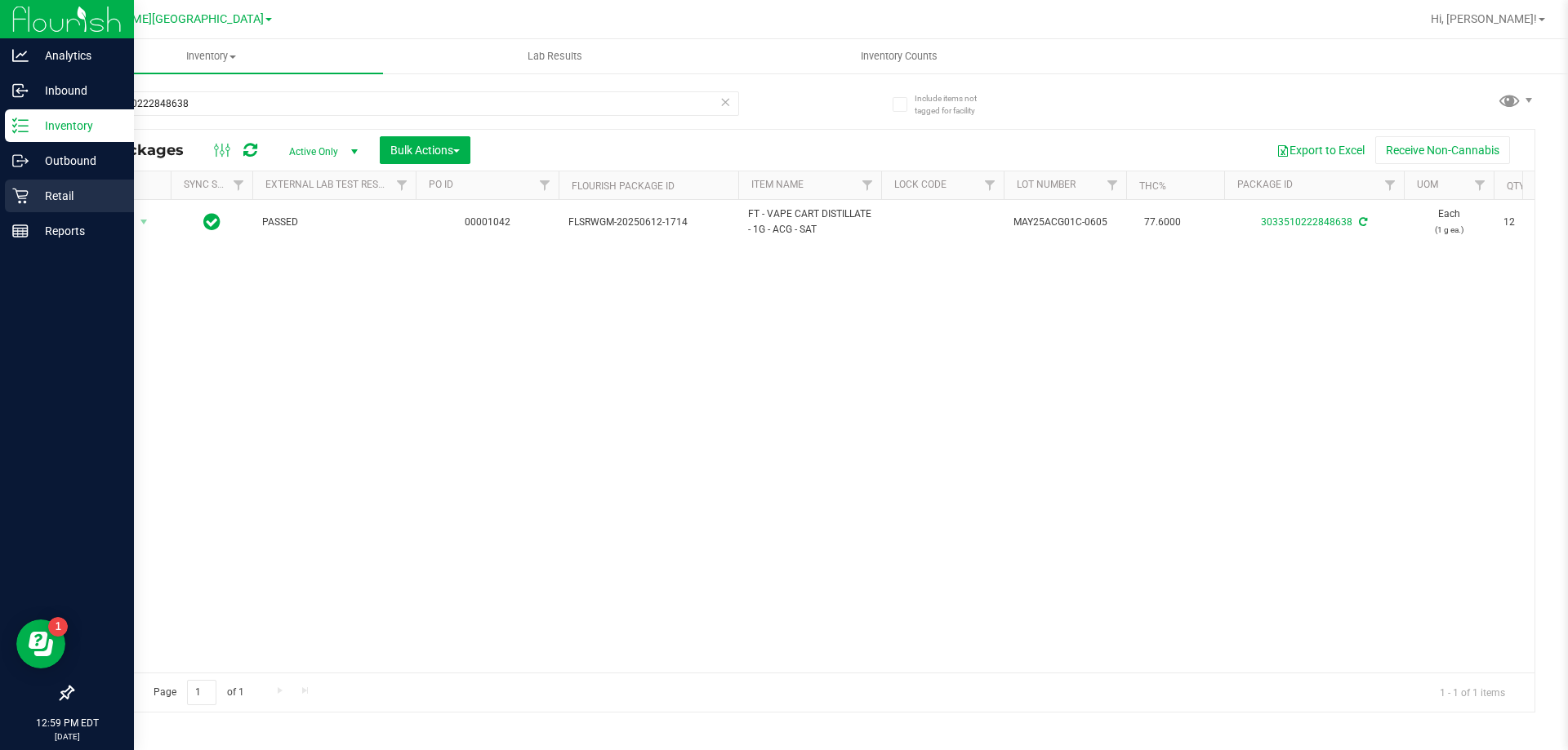
click at [66, 190] on p "Retail" at bounding box center [77, 195] width 98 height 19
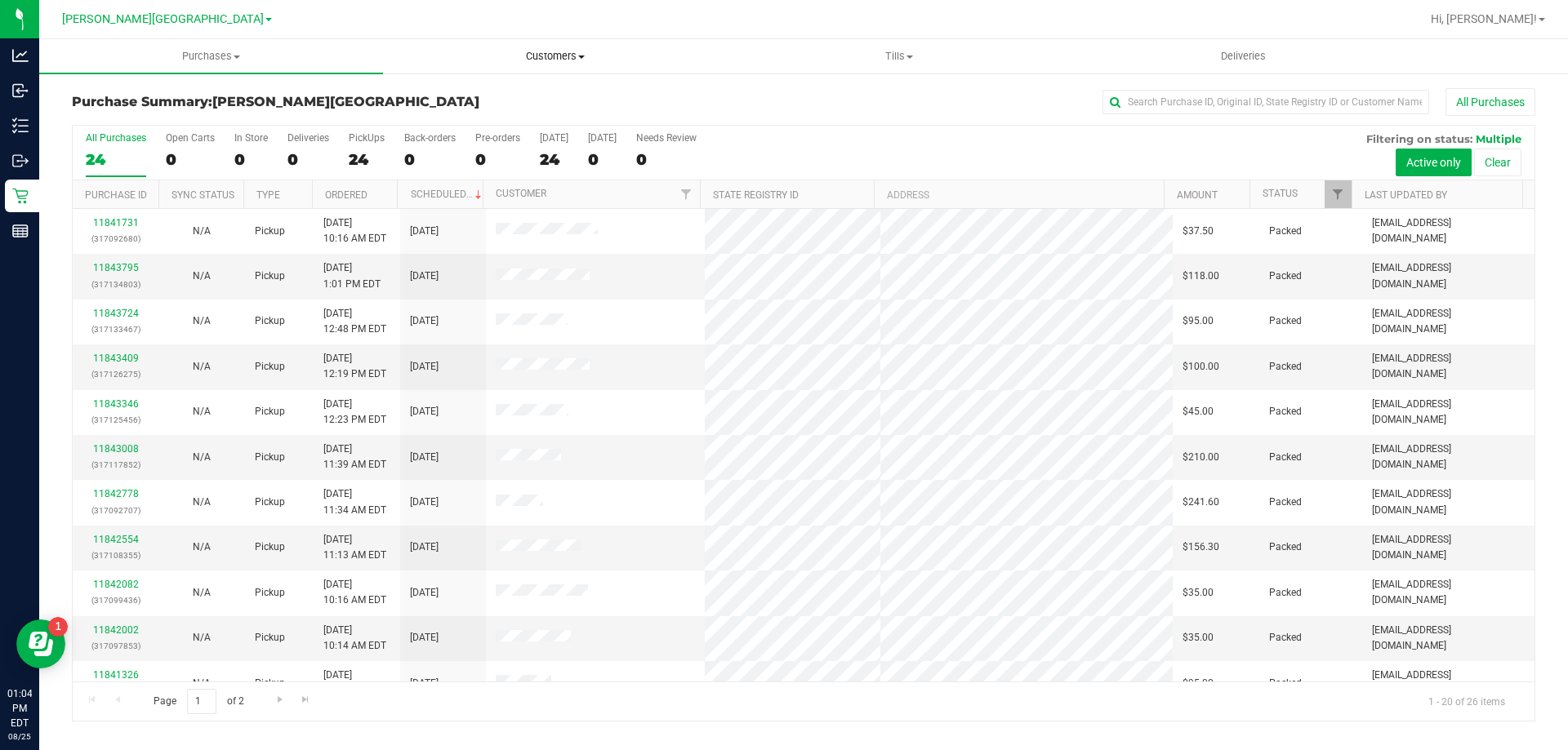
click at [542, 49] on span "Customers" at bounding box center [555, 57] width 343 height 15
click at [468, 99] on span "All customers" at bounding box center [441, 98] width 118 height 14
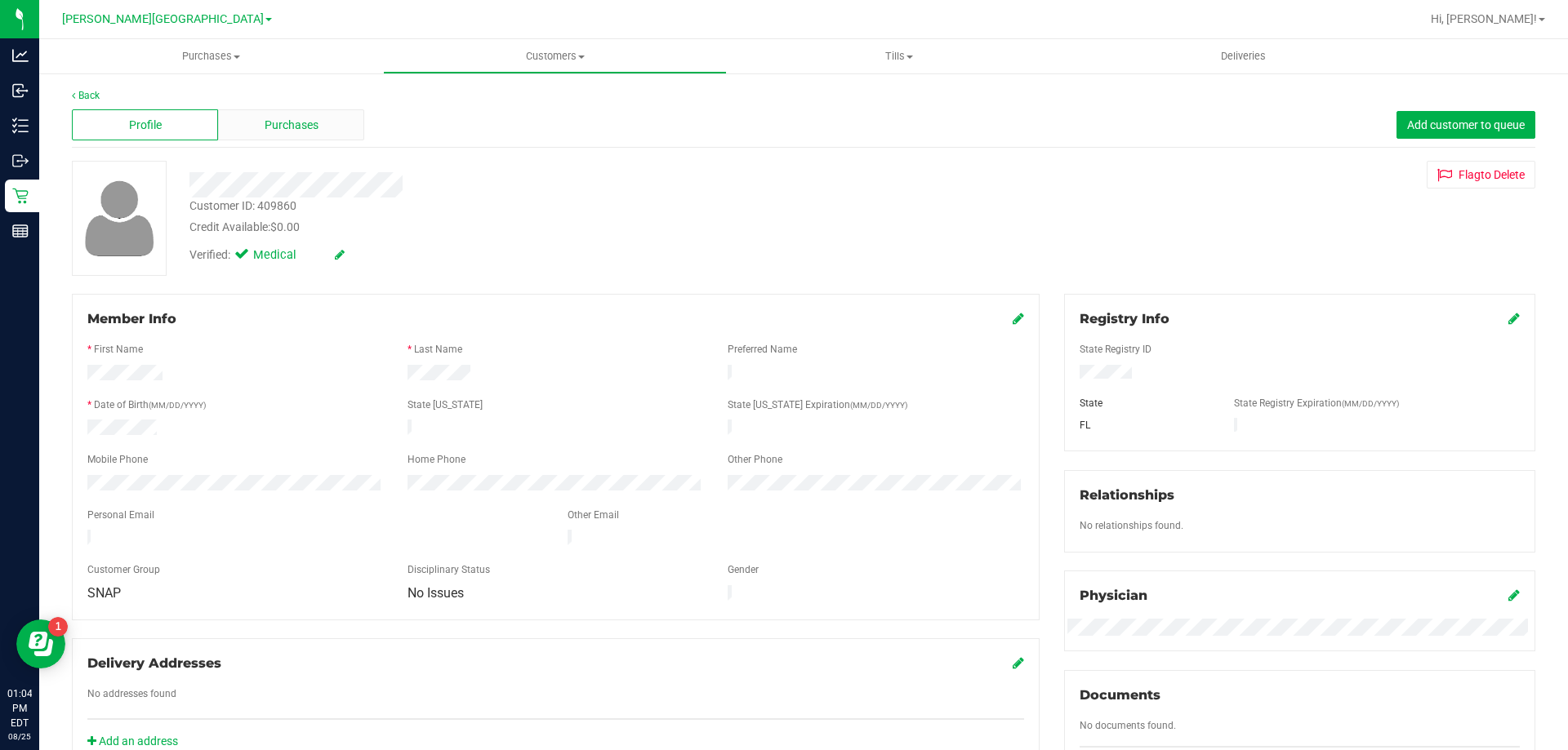
click at [306, 139] on div "Purchases" at bounding box center [291, 124] width 146 height 31
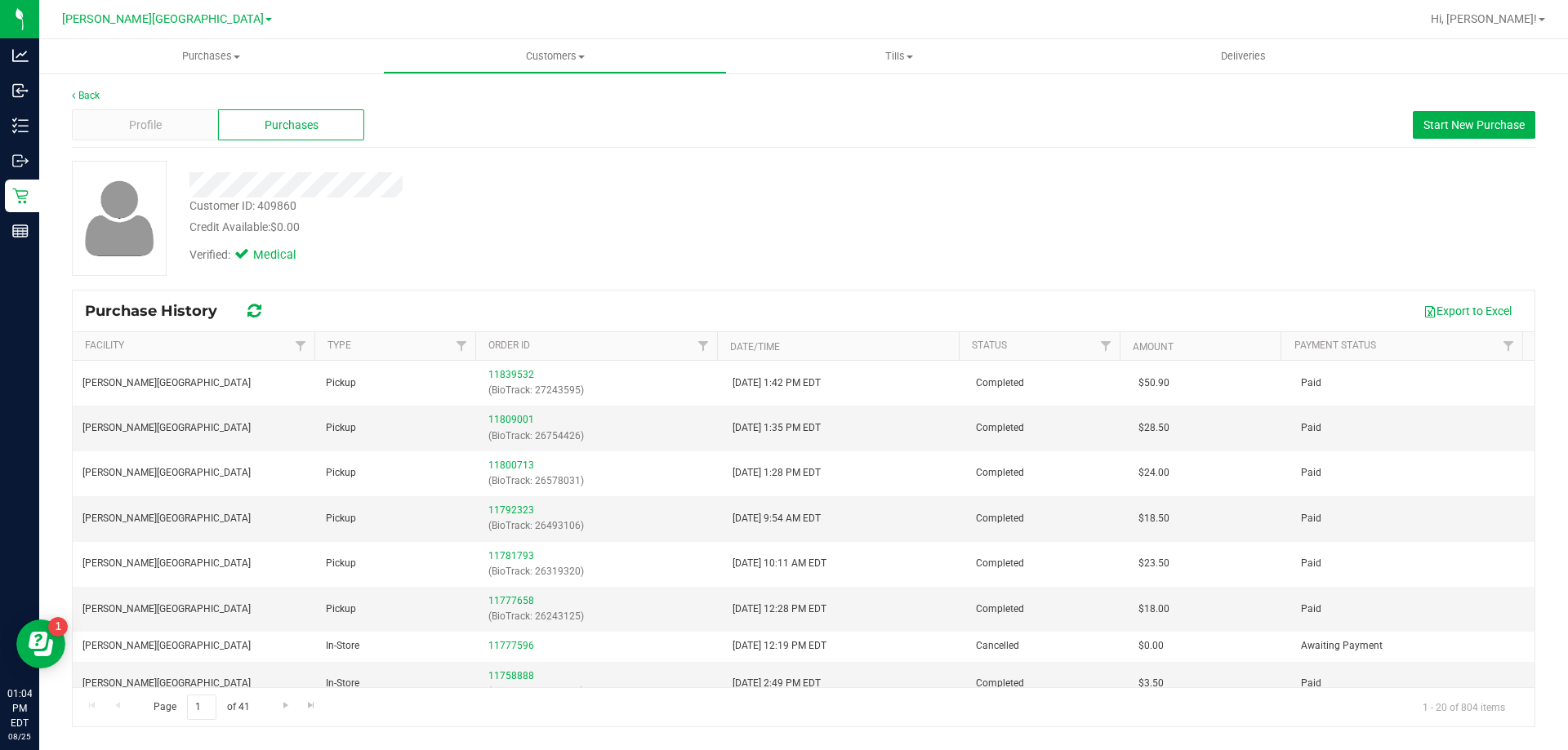
click at [1456, 110] on div "Profile Purchases Start New Purchase" at bounding box center [804, 125] width 1464 height 45
click at [1458, 117] on button "Start New Purchase" at bounding box center [1474, 124] width 123 height 28
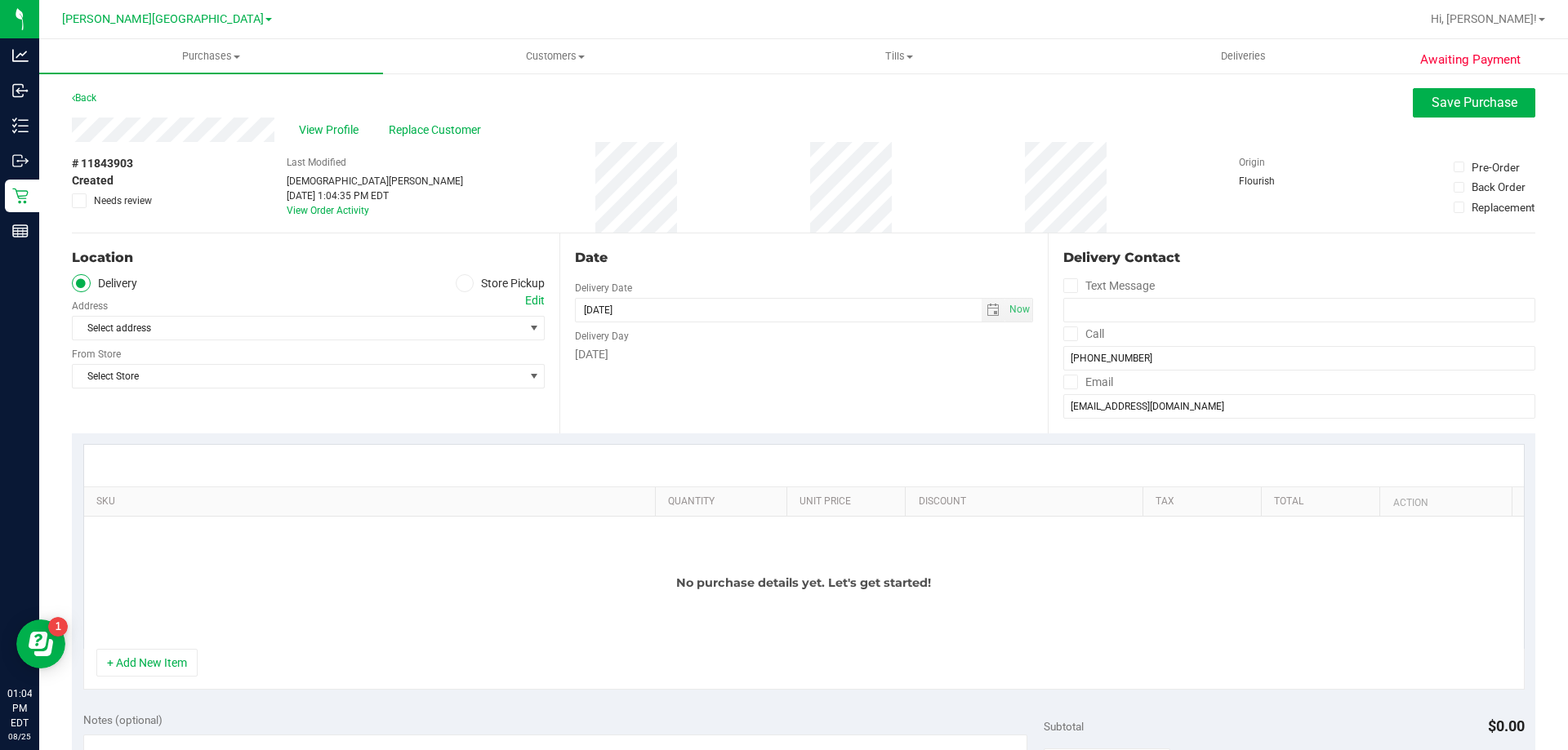
click at [460, 283] on icon at bounding box center [464, 283] width 10 height 0
click at [0, 0] on input "Store Pickup" at bounding box center [0, 0] width 0 height 0
click at [395, 323] on span "Select Store" at bounding box center [298, 327] width 451 height 23
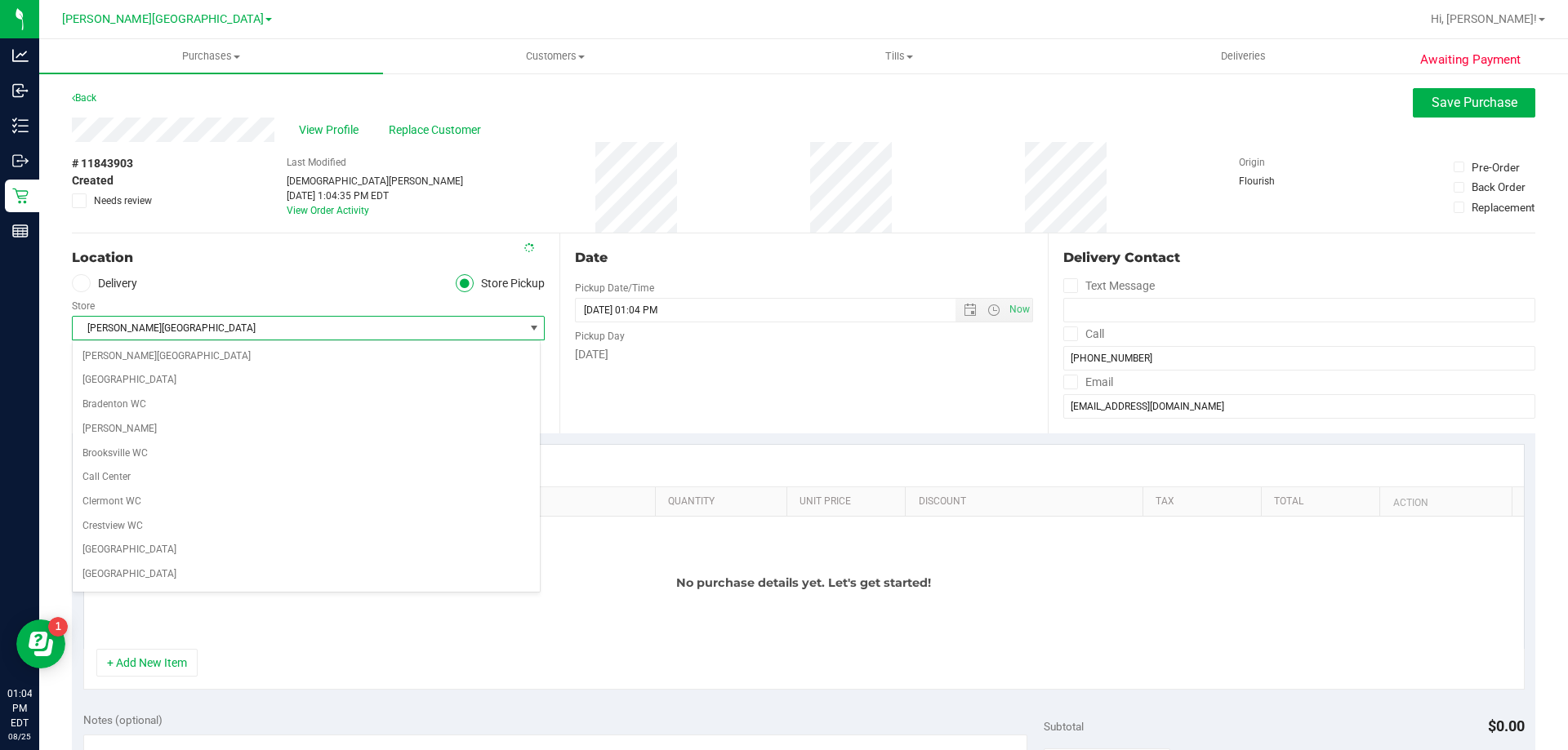
scroll to position [313, 0]
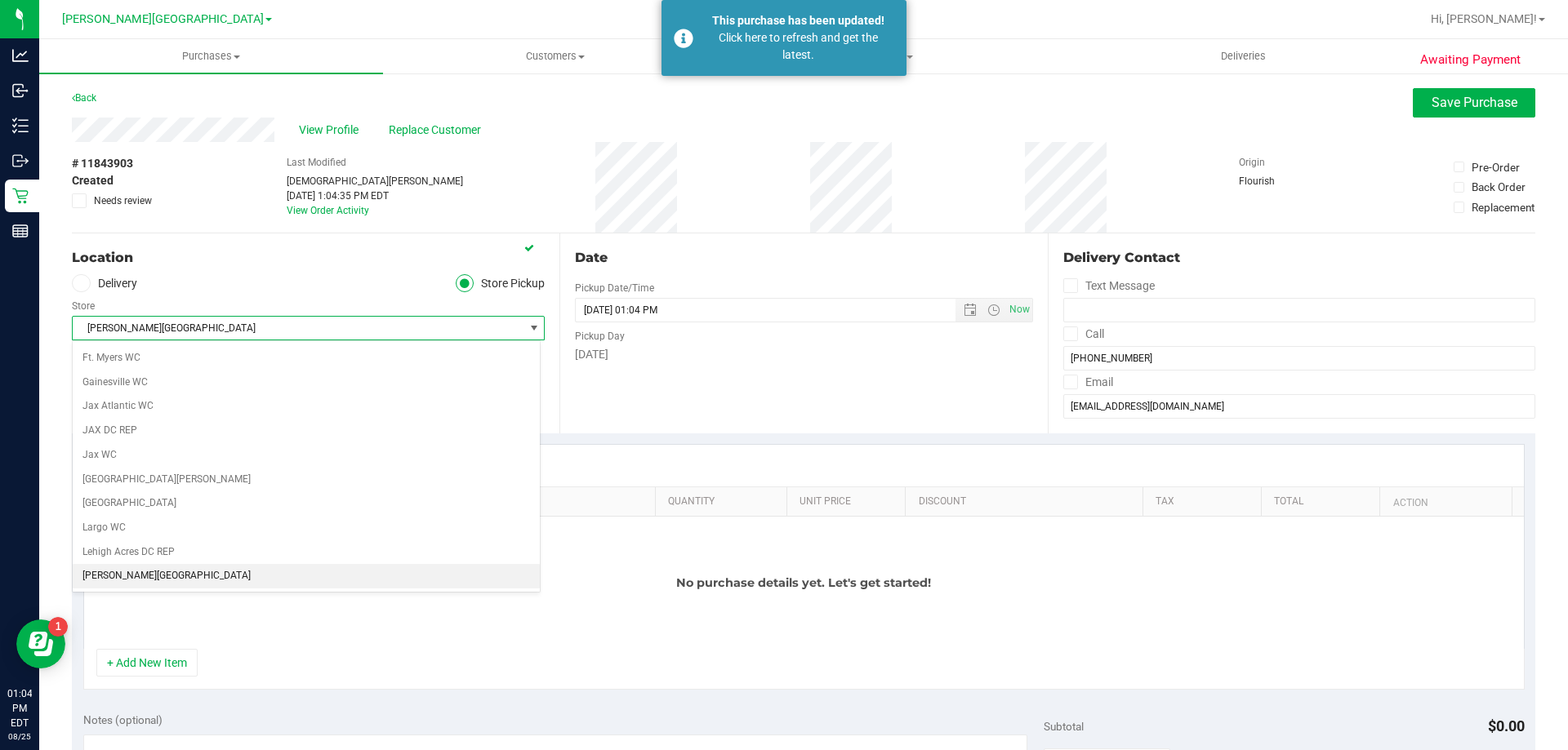
click at [386, 324] on span "[PERSON_NAME][GEOGRAPHIC_DATA]" at bounding box center [298, 327] width 451 height 23
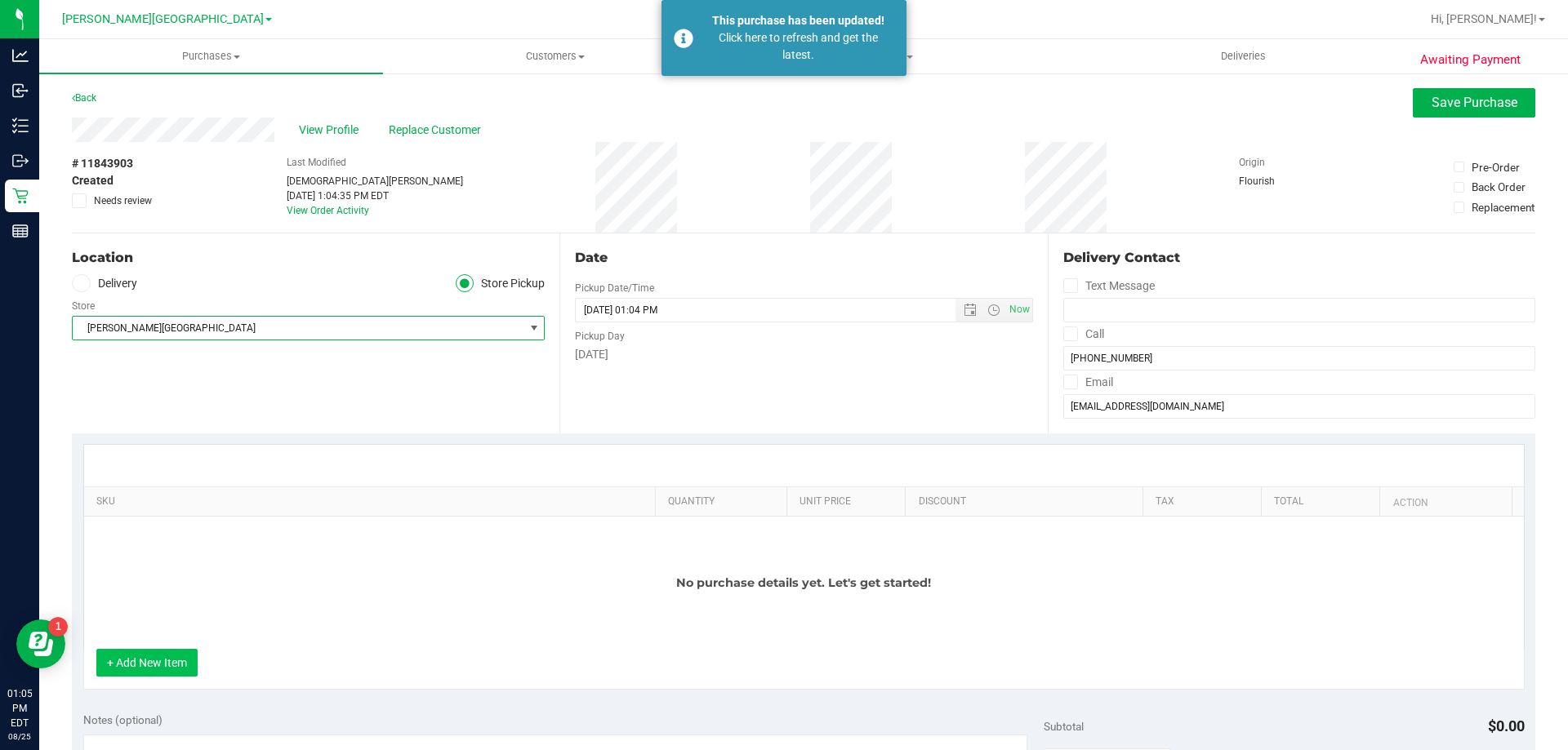
click at [190, 659] on button "+ Add New Item" at bounding box center [146, 662] width 101 height 28
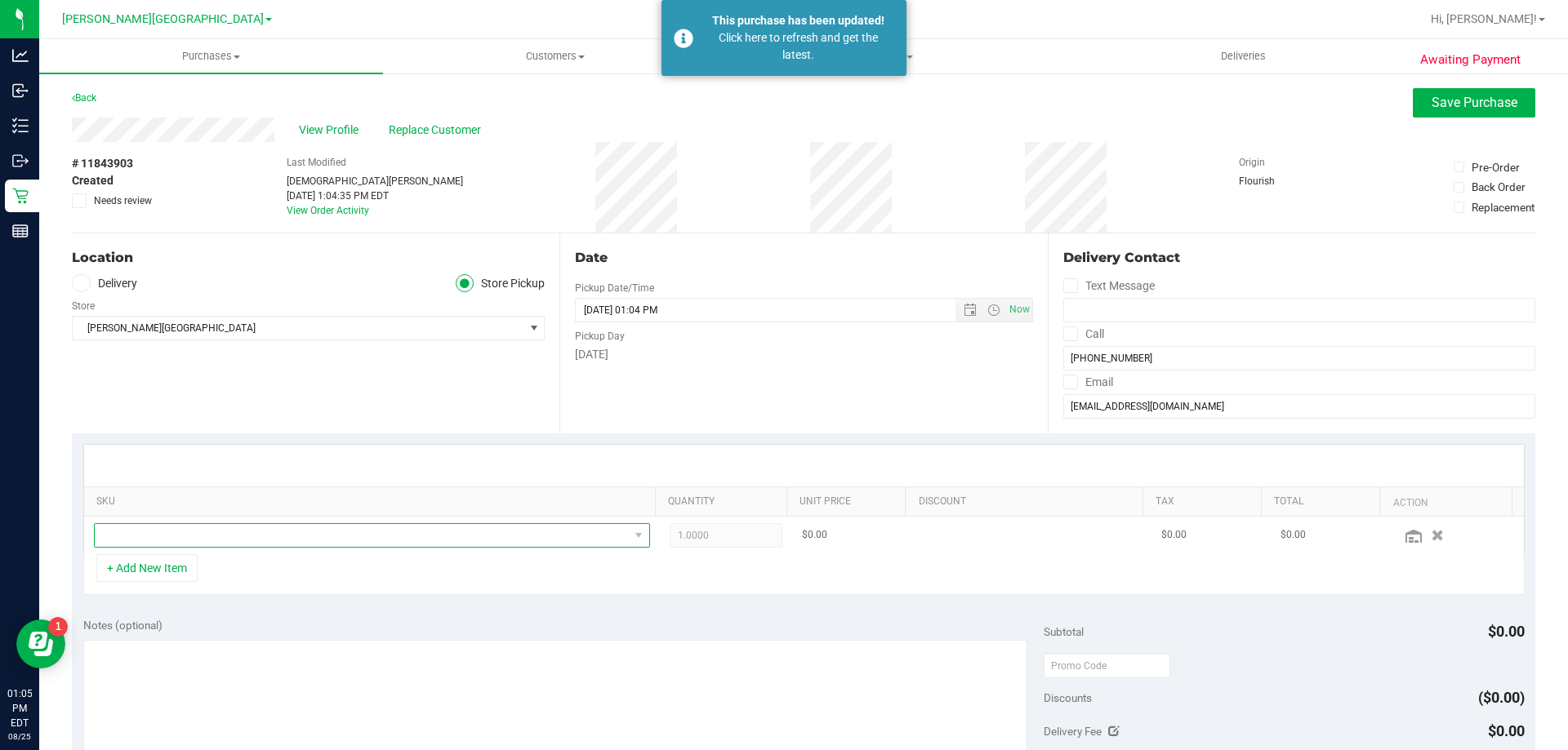
click at [206, 540] on span "NO DATA FOUND" at bounding box center [361, 535] width 534 height 23
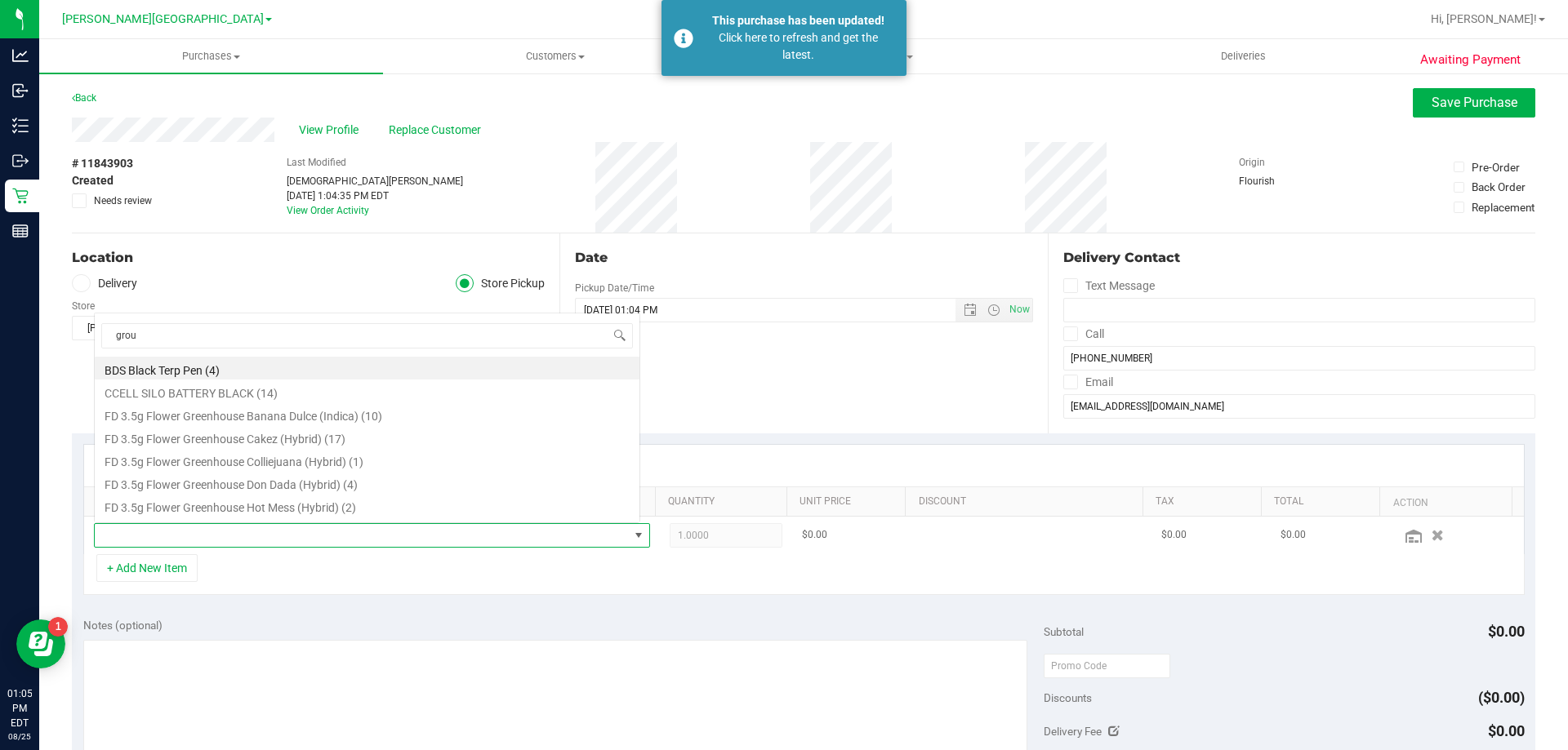
scroll to position [24, 541]
type input "ground"
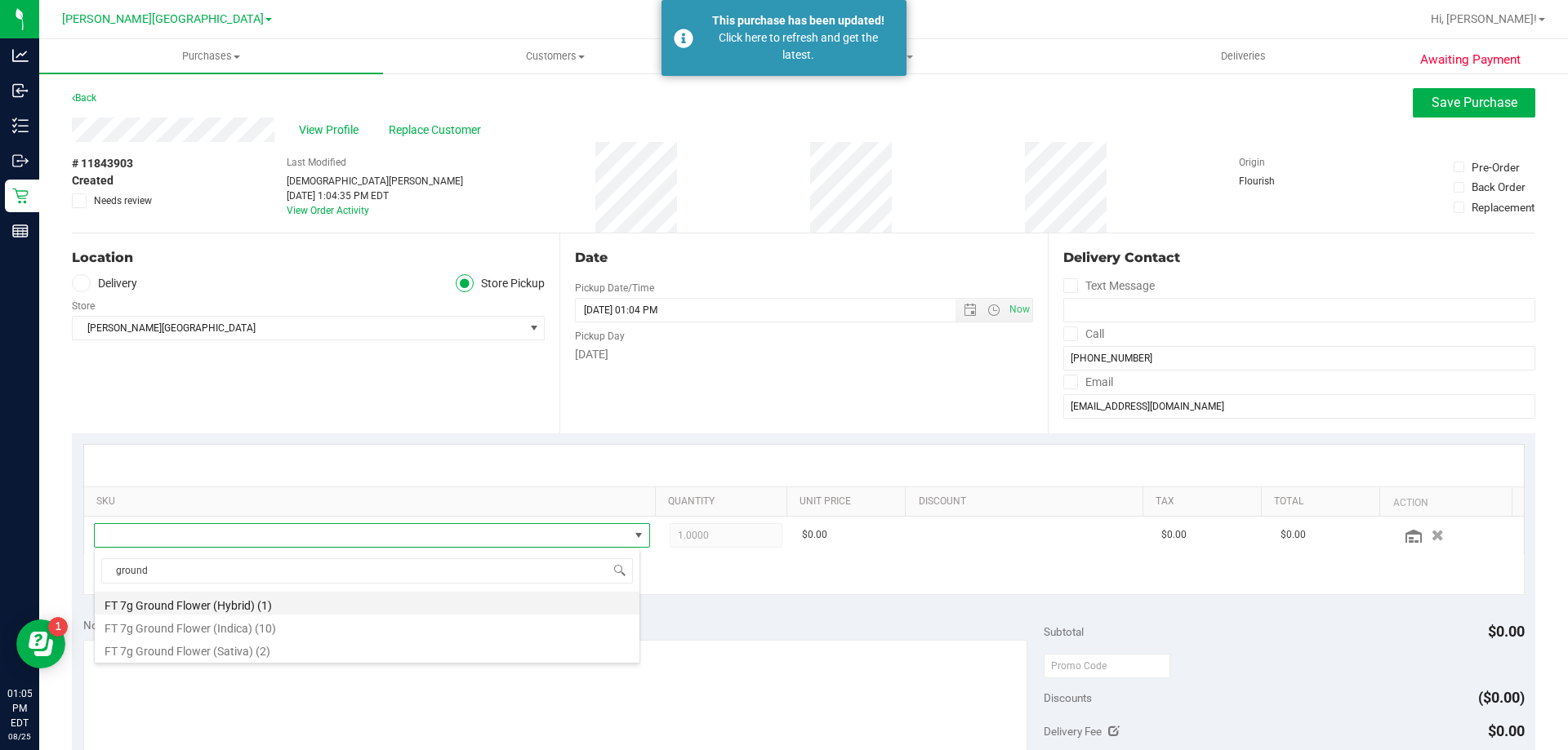
click at [215, 606] on li "FT 7g Ground Flower (Hybrid) (1)" at bounding box center [367, 603] width 545 height 23
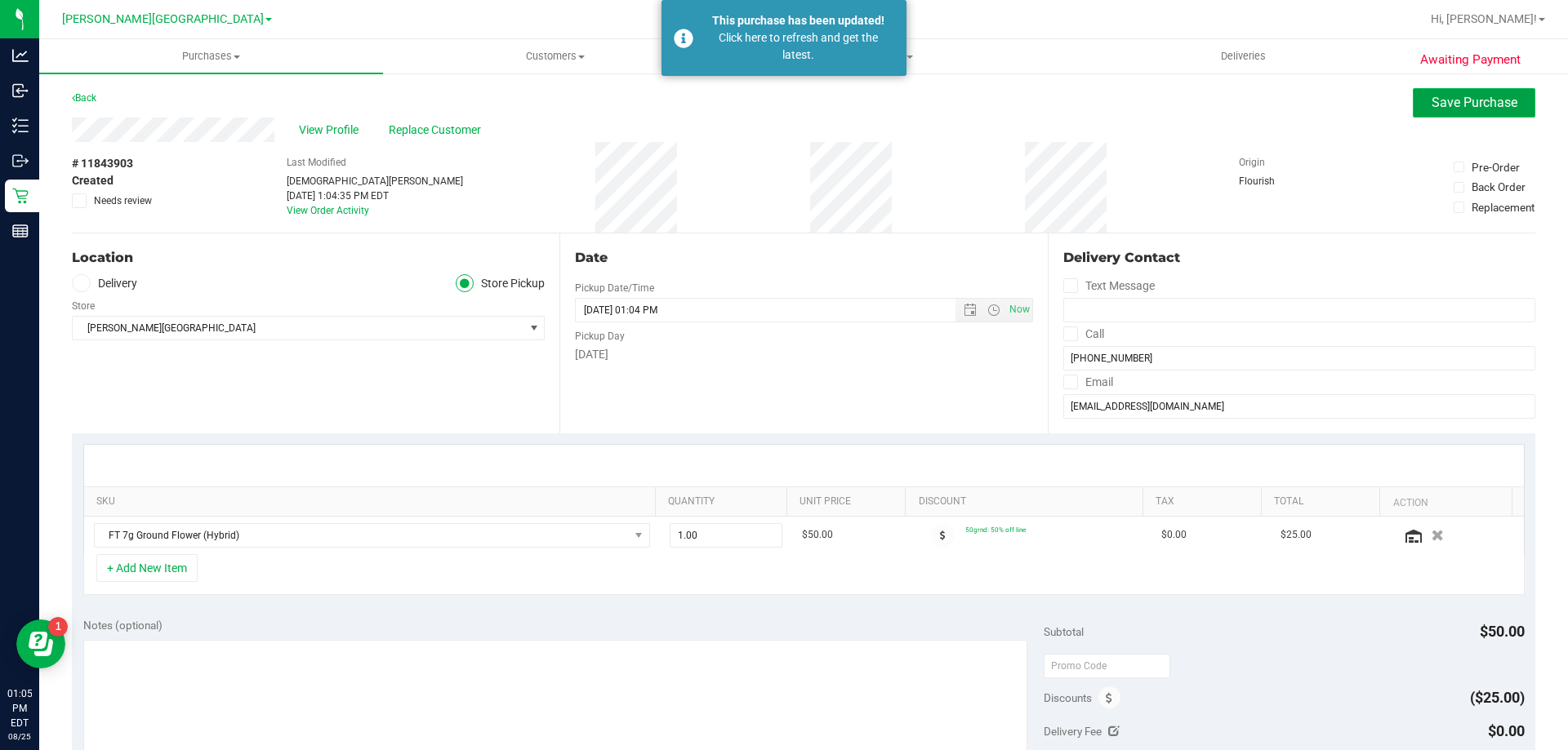
click at [1432, 96] on span "Save Purchase" at bounding box center [1474, 102] width 86 height 16
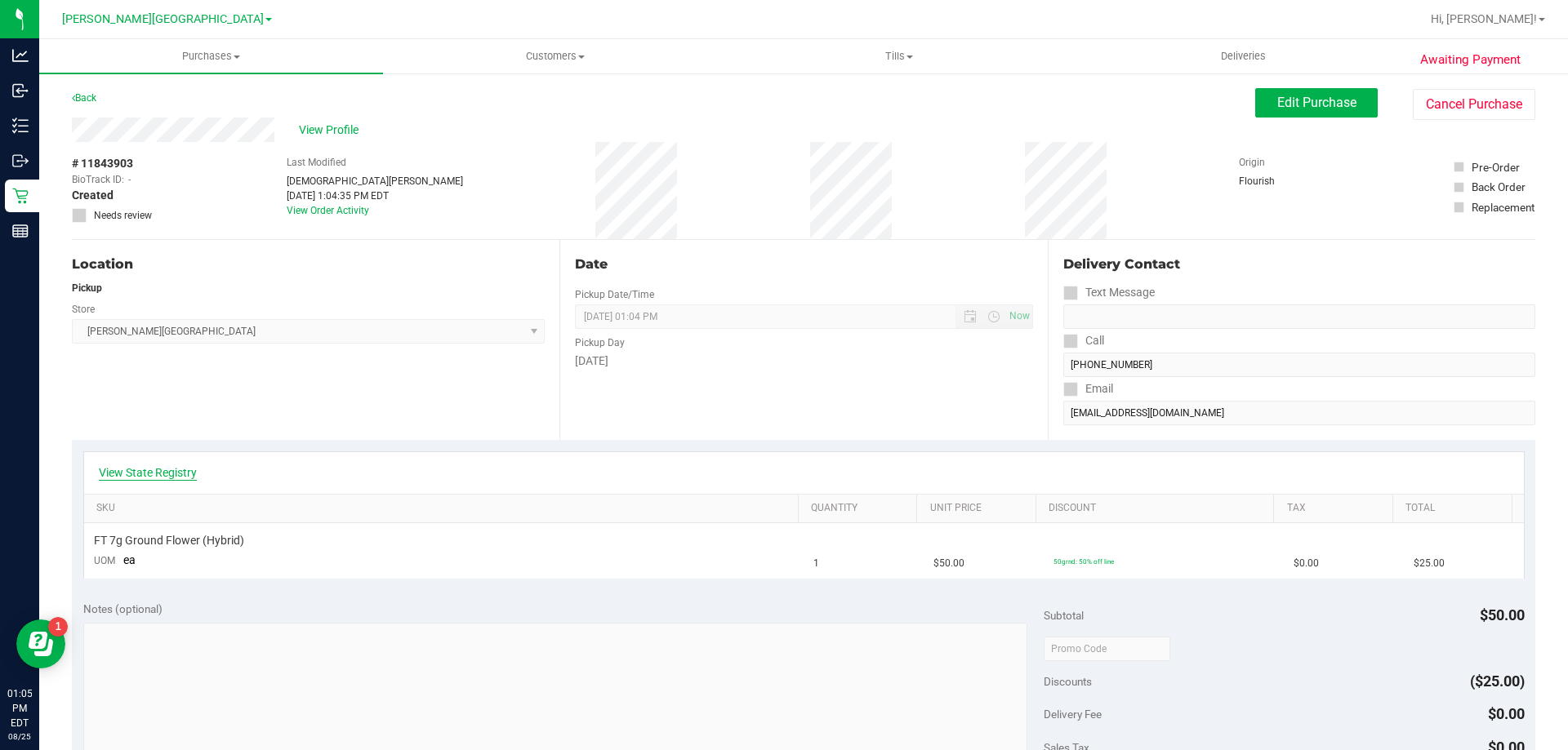
click at [176, 477] on link "View State Registry" at bounding box center [147, 473] width 98 height 17
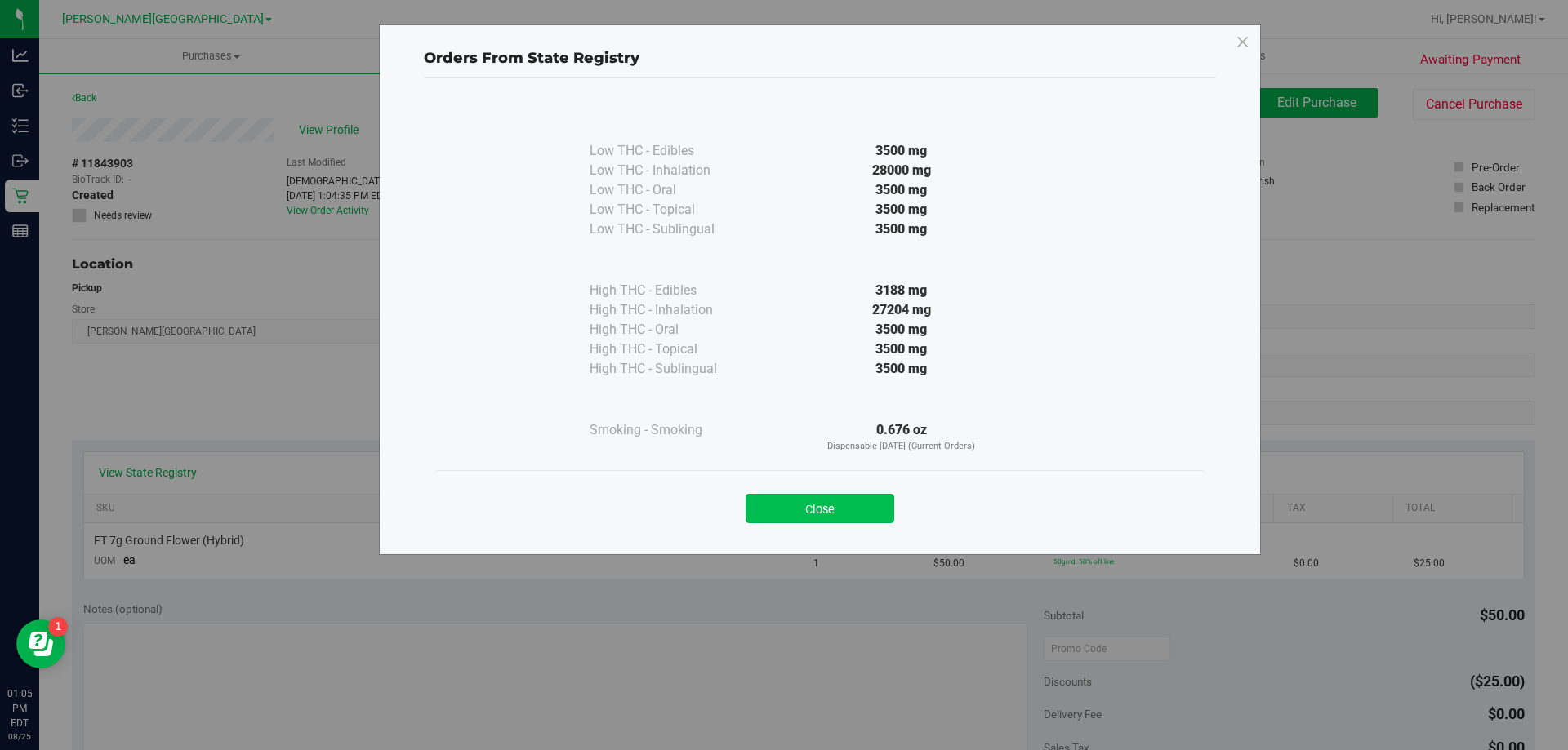
click at [855, 514] on button "Close" at bounding box center [820, 508] width 149 height 29
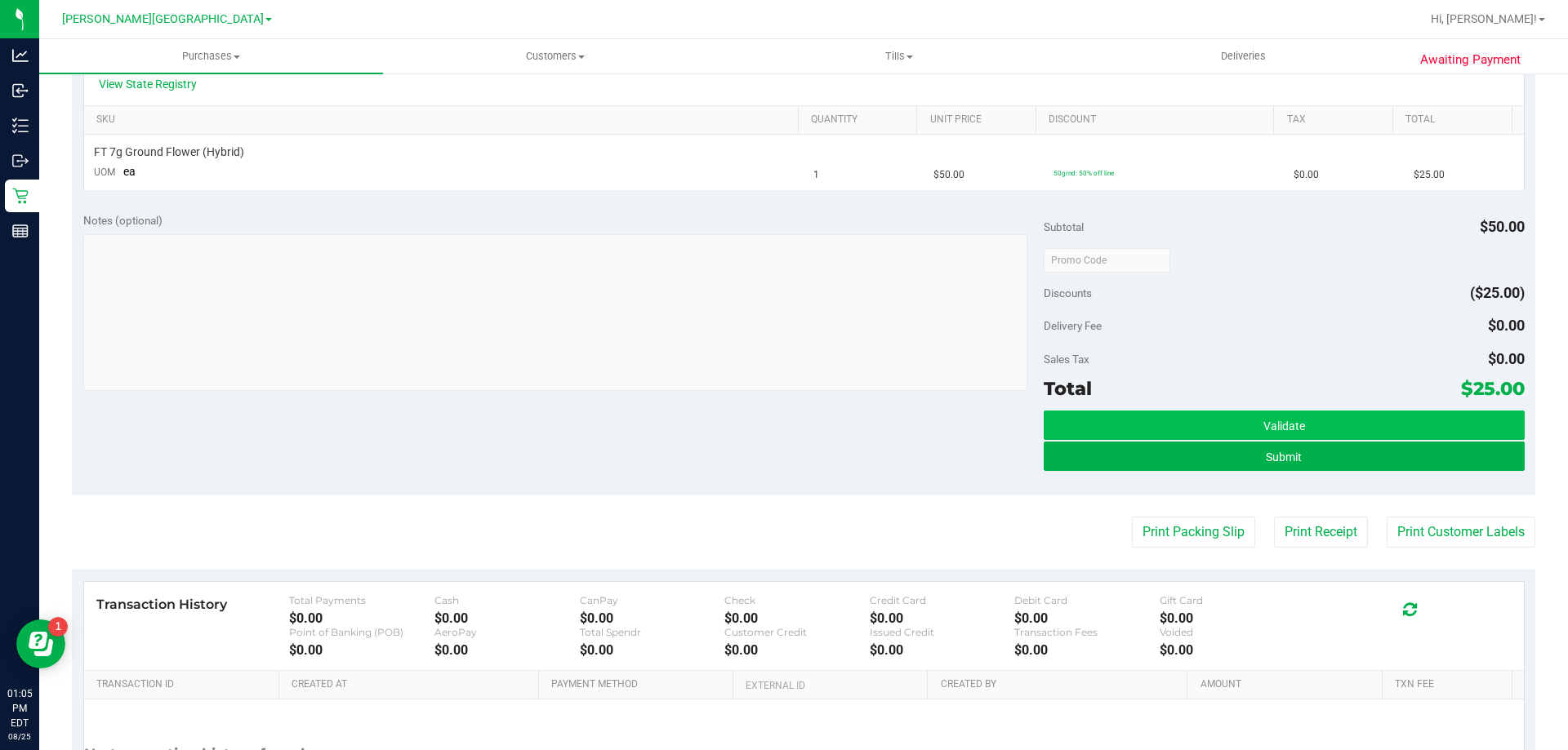
scroll to position [408, 0]
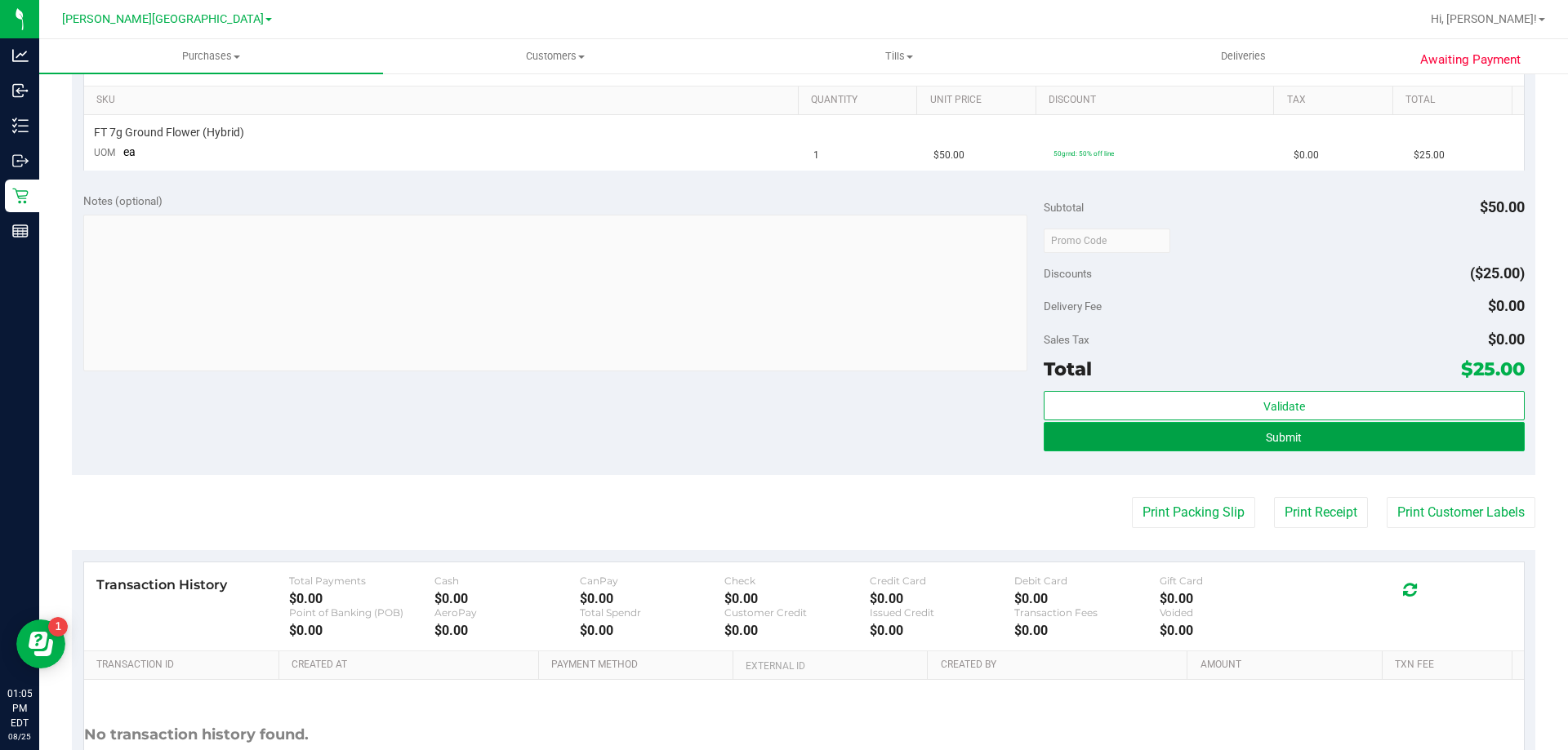
click at [1085, 436] on button "Submit" at bounding box center [1283, 436] width 480 height 29
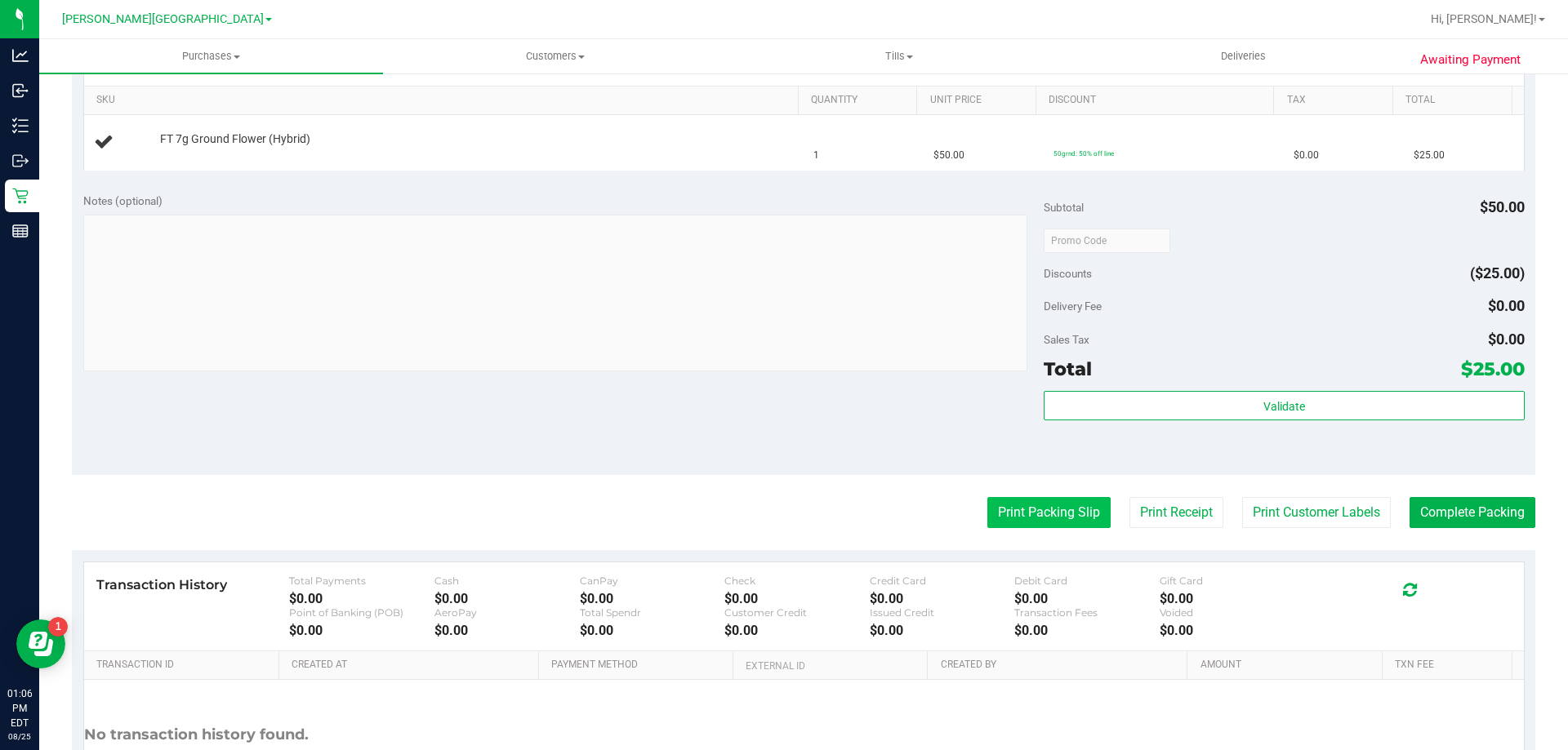
click at [992, 509] on button "Print Packing Slip" at bounding box center [1049, 512] width 124 height 31
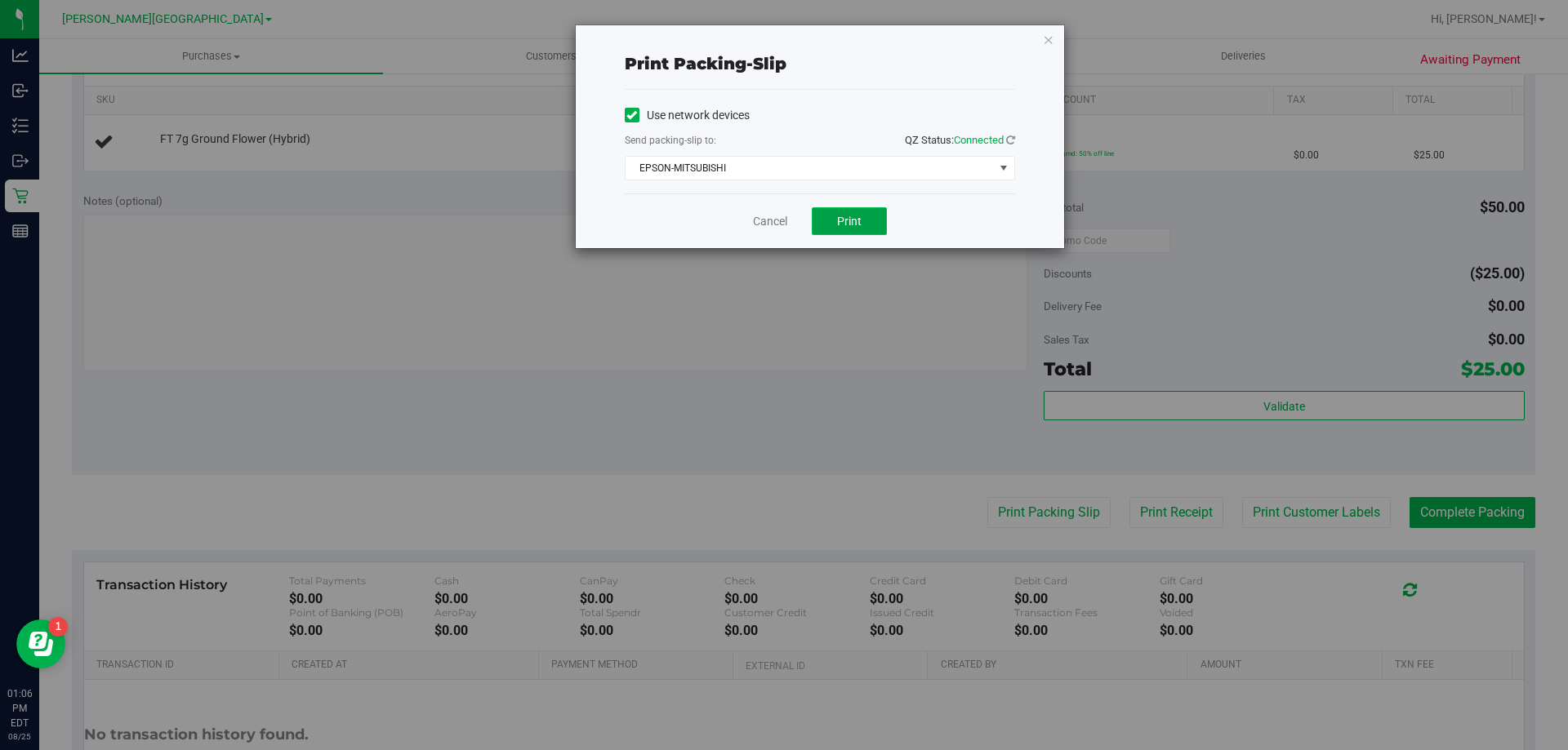
click at [867, 222] on button "Print" at bounding box center [850, 220] width 75 height 28
click at [775, 222] on link "Cancel" at bounding box center [769, 221] width 34 height 18
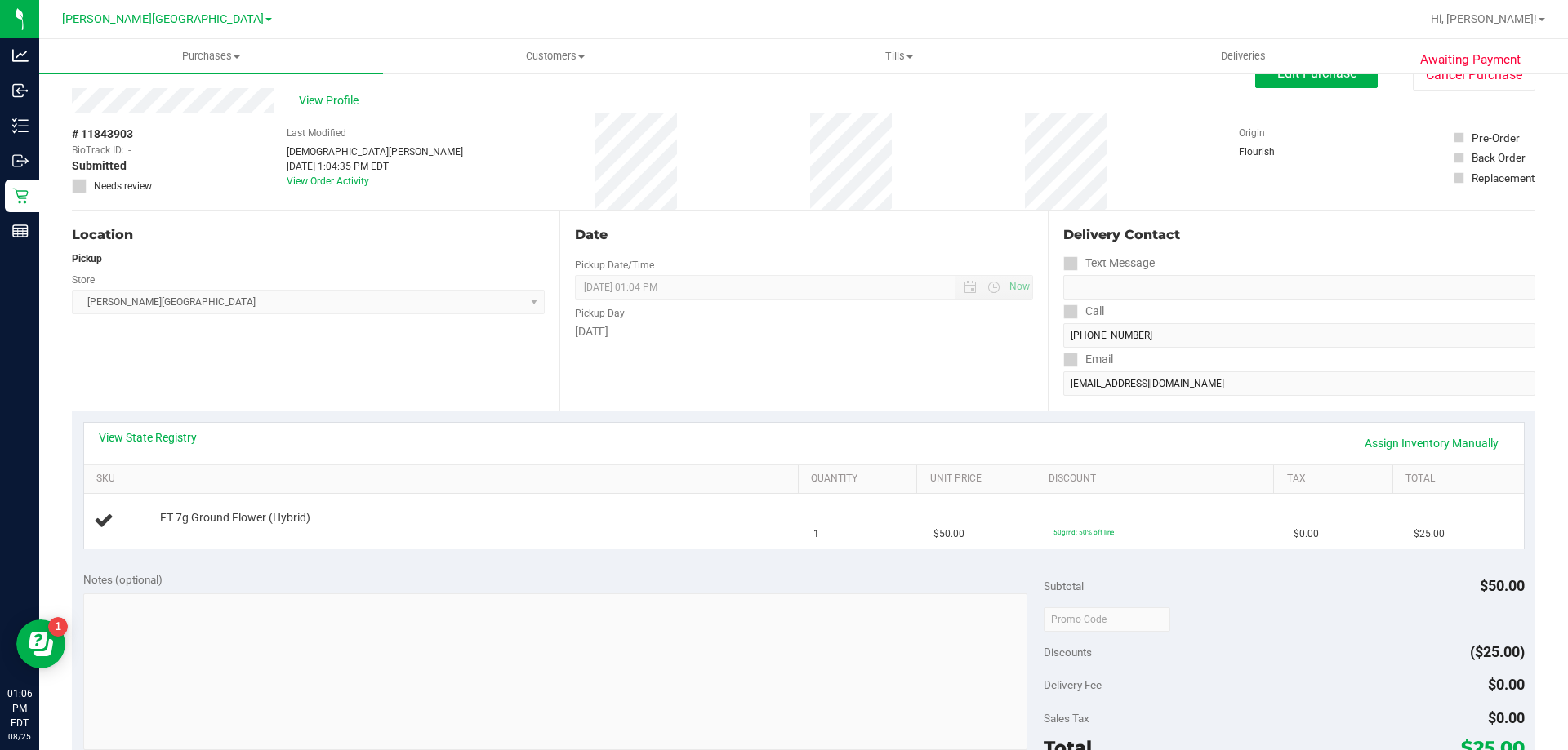
scroll to position [0, 0]
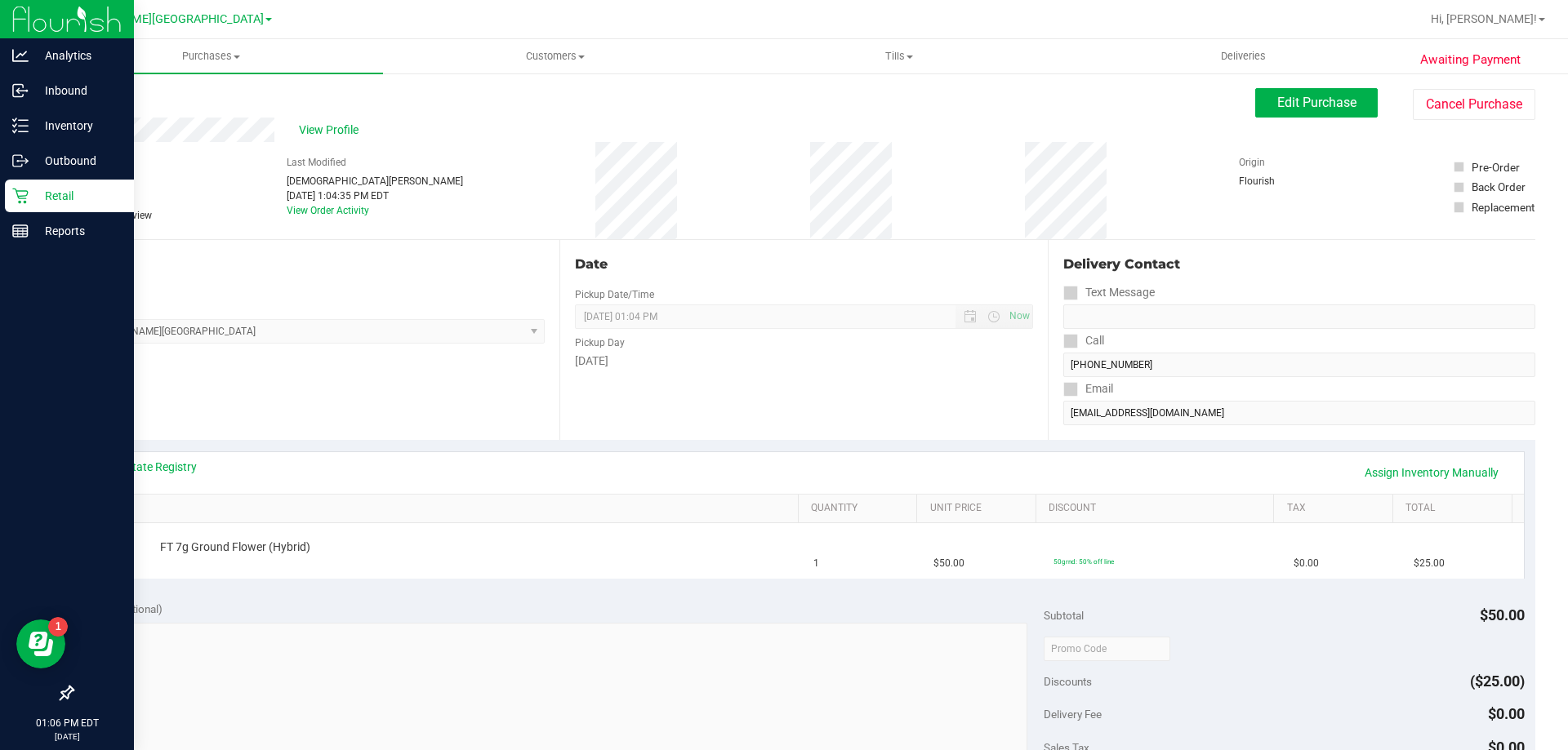
click at [43, 195] on p "Retail" at bounding box center [77, 195] width 98 height 19
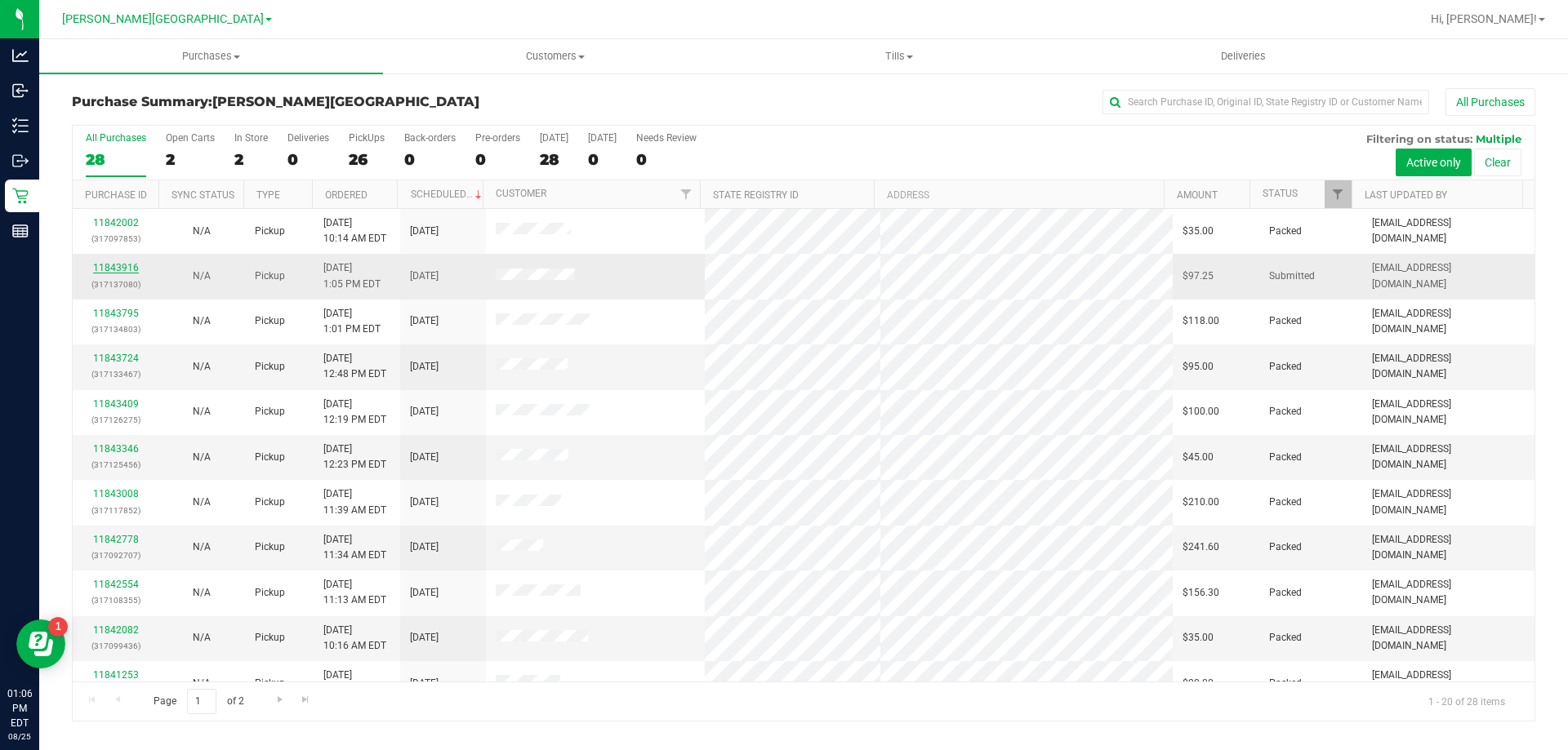
click at [124, 265] on link "11843916" at bounding box center [115, 268] width 46 height 12
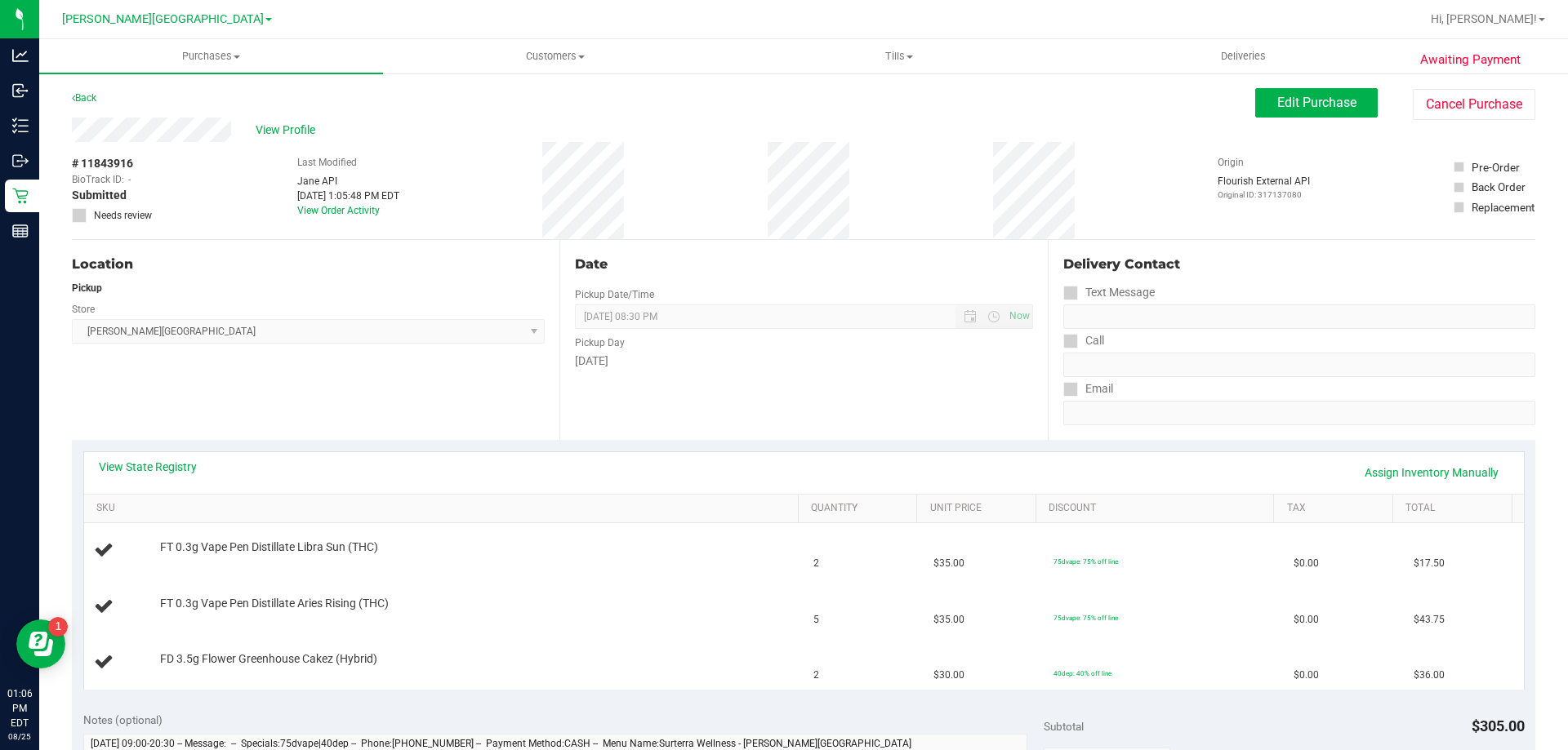
click at [195, 478] on div "View State Registry Assign Inventory Manually" at bounding box center [804, 472] width 1410 height 28
click at [186, 464] on link "View State Registry" at bounding box center [147, 467] width 98 height 17
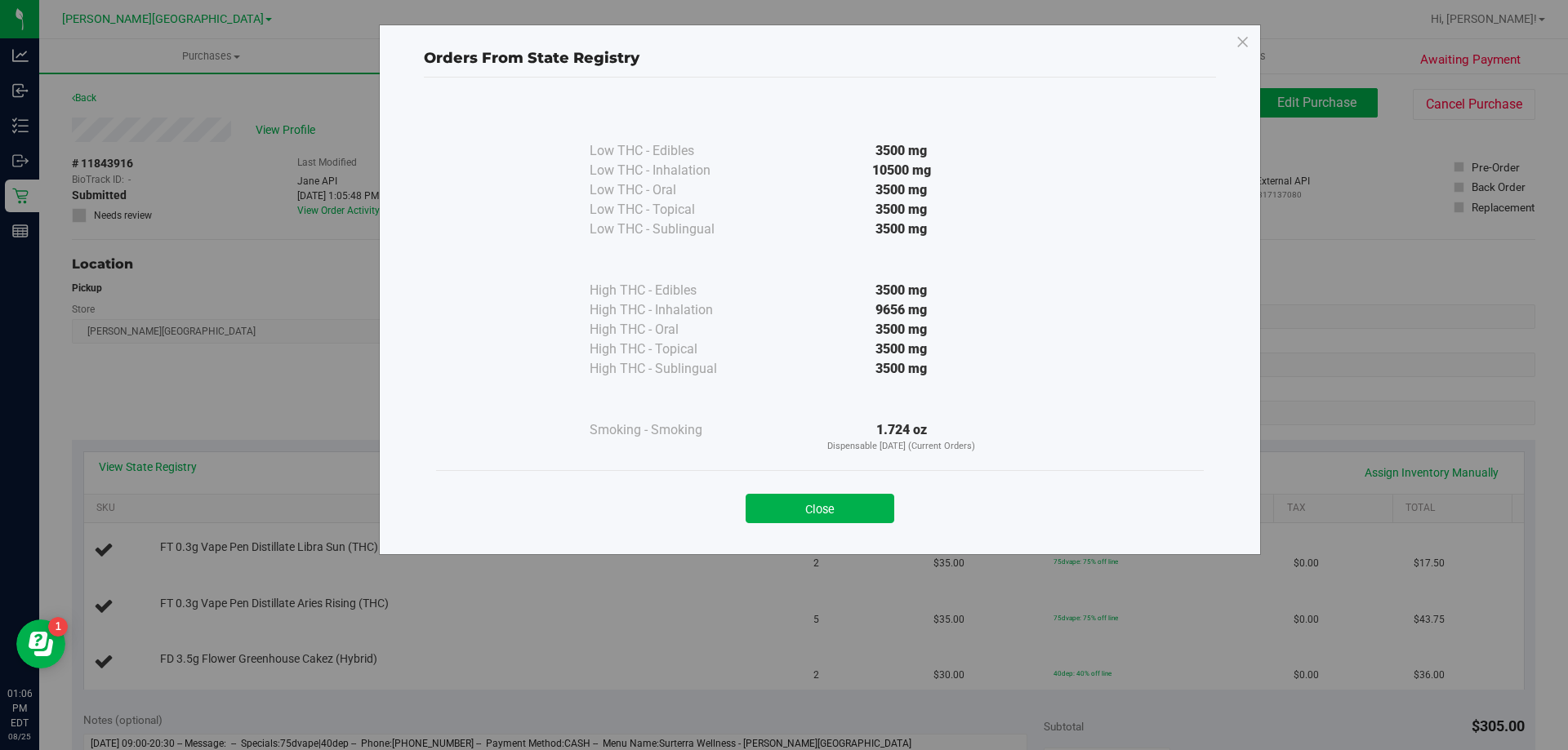
click at [811, 515] on button "Close" at bounding box center [820, 508] width 149 height 29
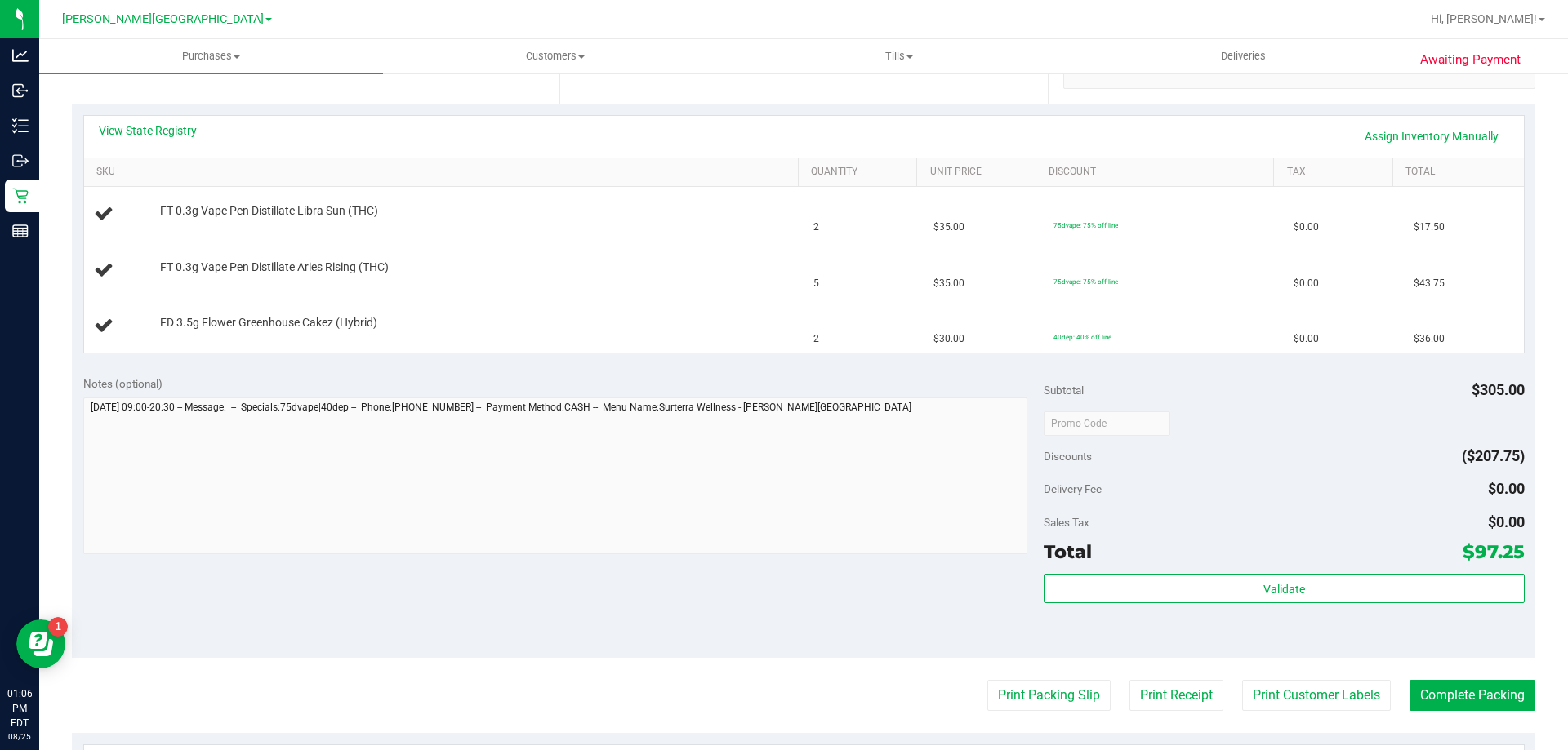
scroll to position [408, 0]
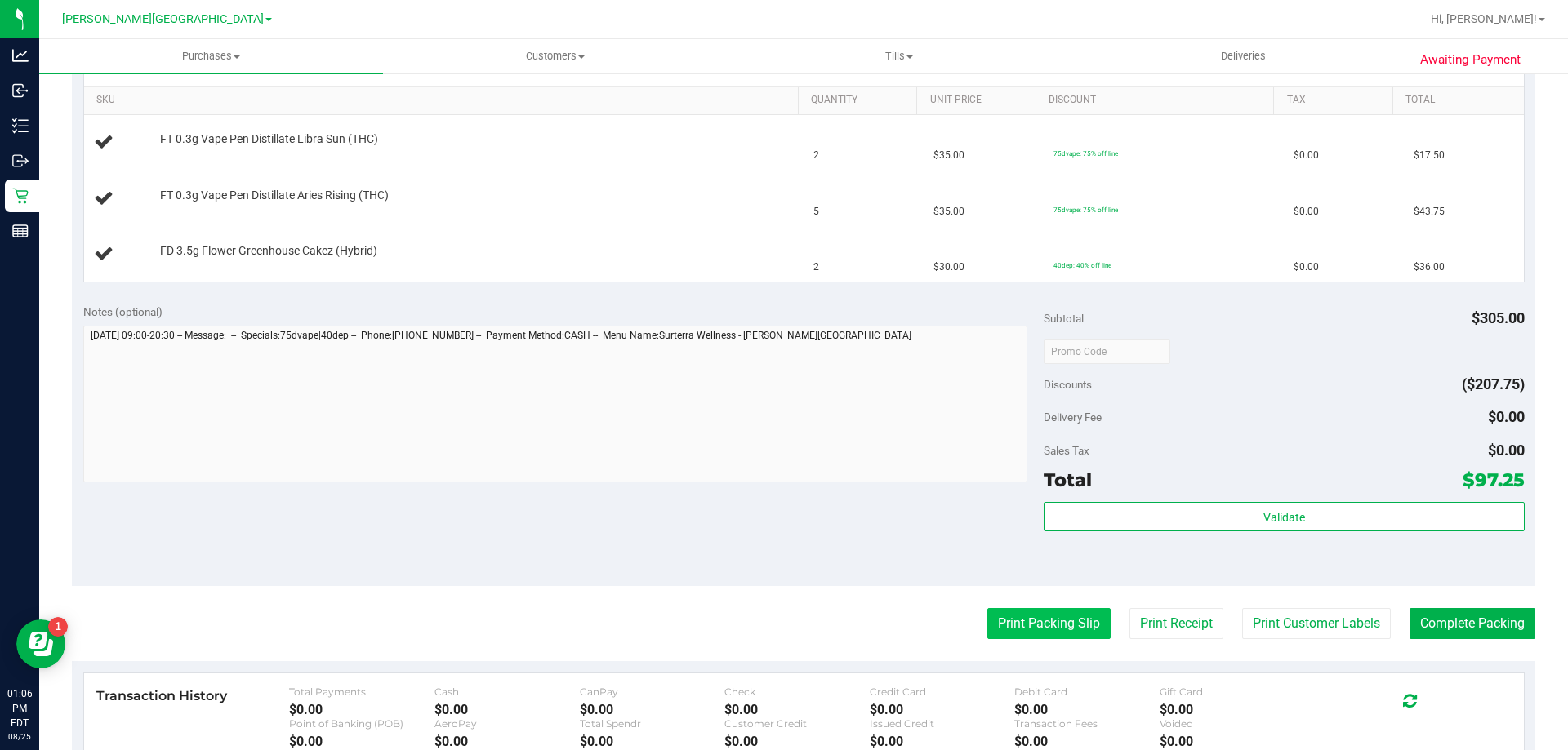
click at [1063, 628] on button "Print Packing Slip" at bounding box center [1049, 623] width 124 height 31
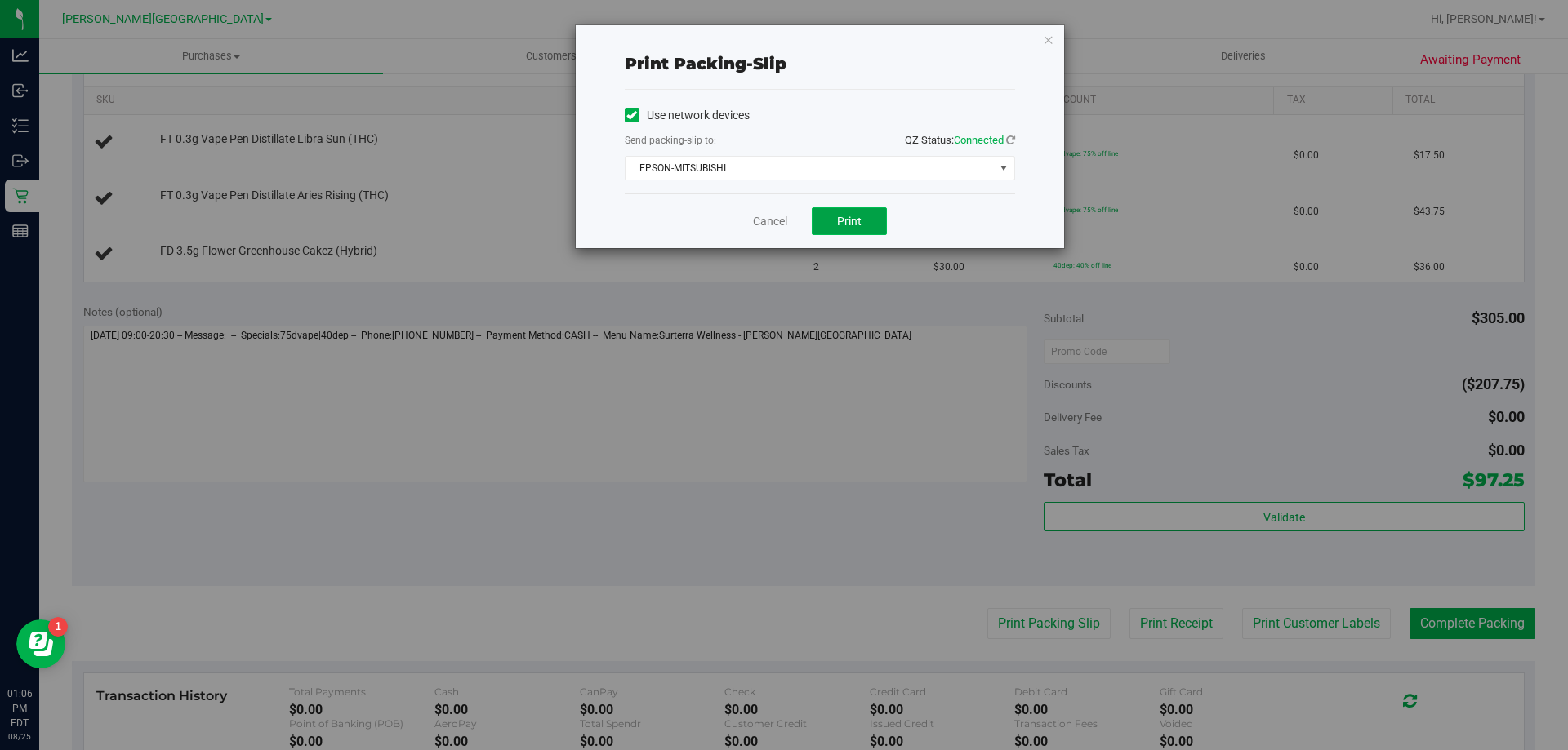
click at [867, 219] on button "Print" at bounding box center [850, 220] width 75 height 28
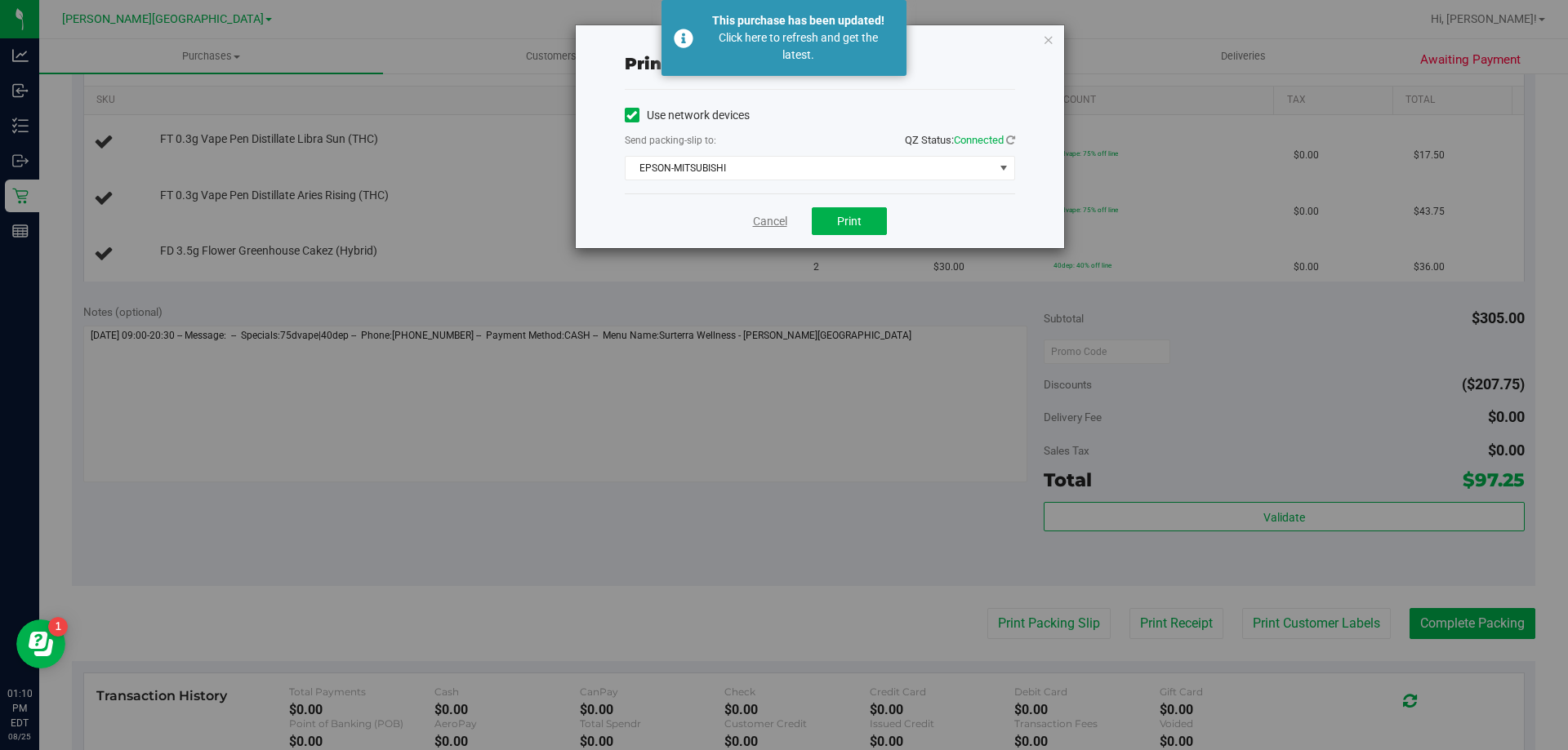
click at [761, 218] on link "Cancel" at bounding box center [769, 221] width 34 height 18
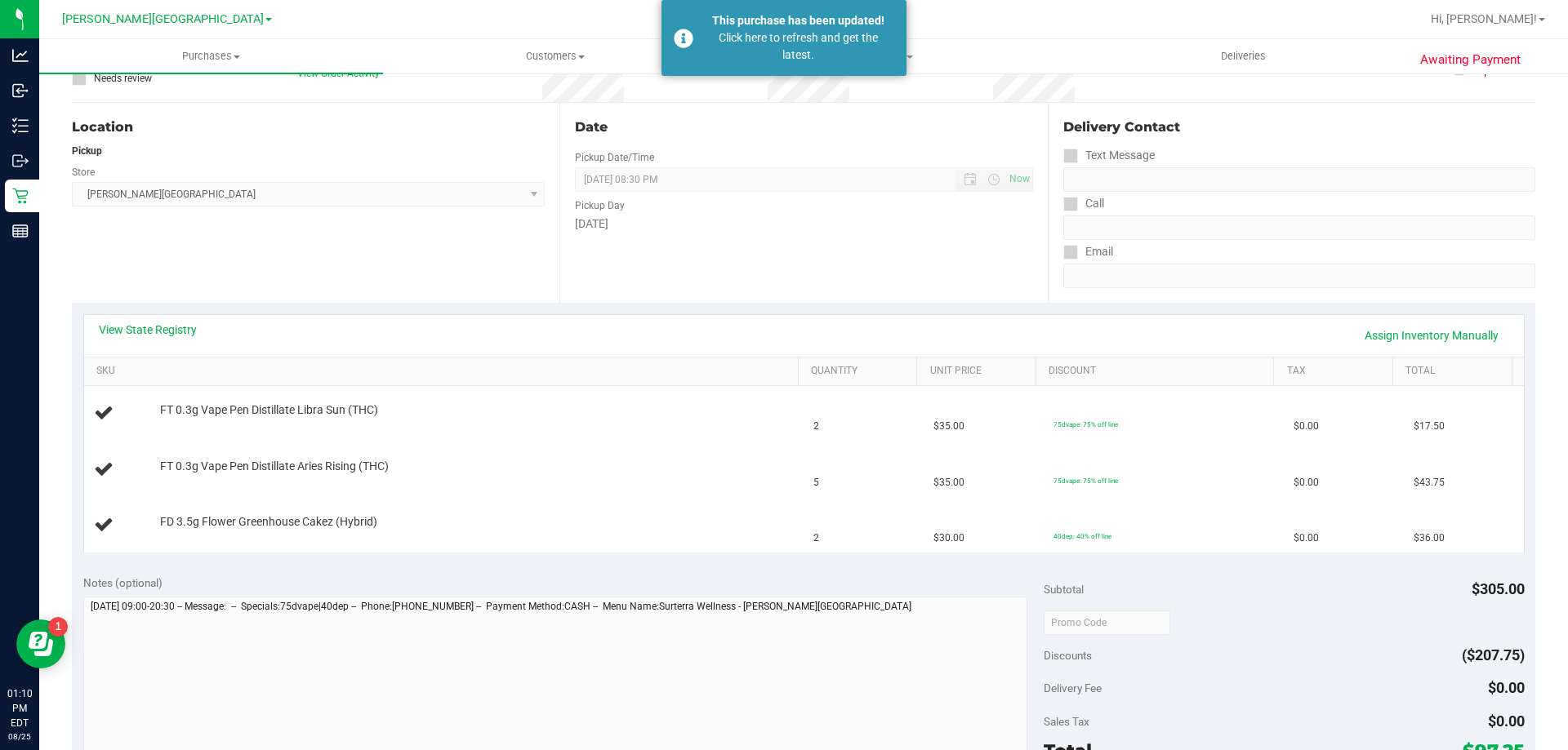
scroll to position [0, 0]
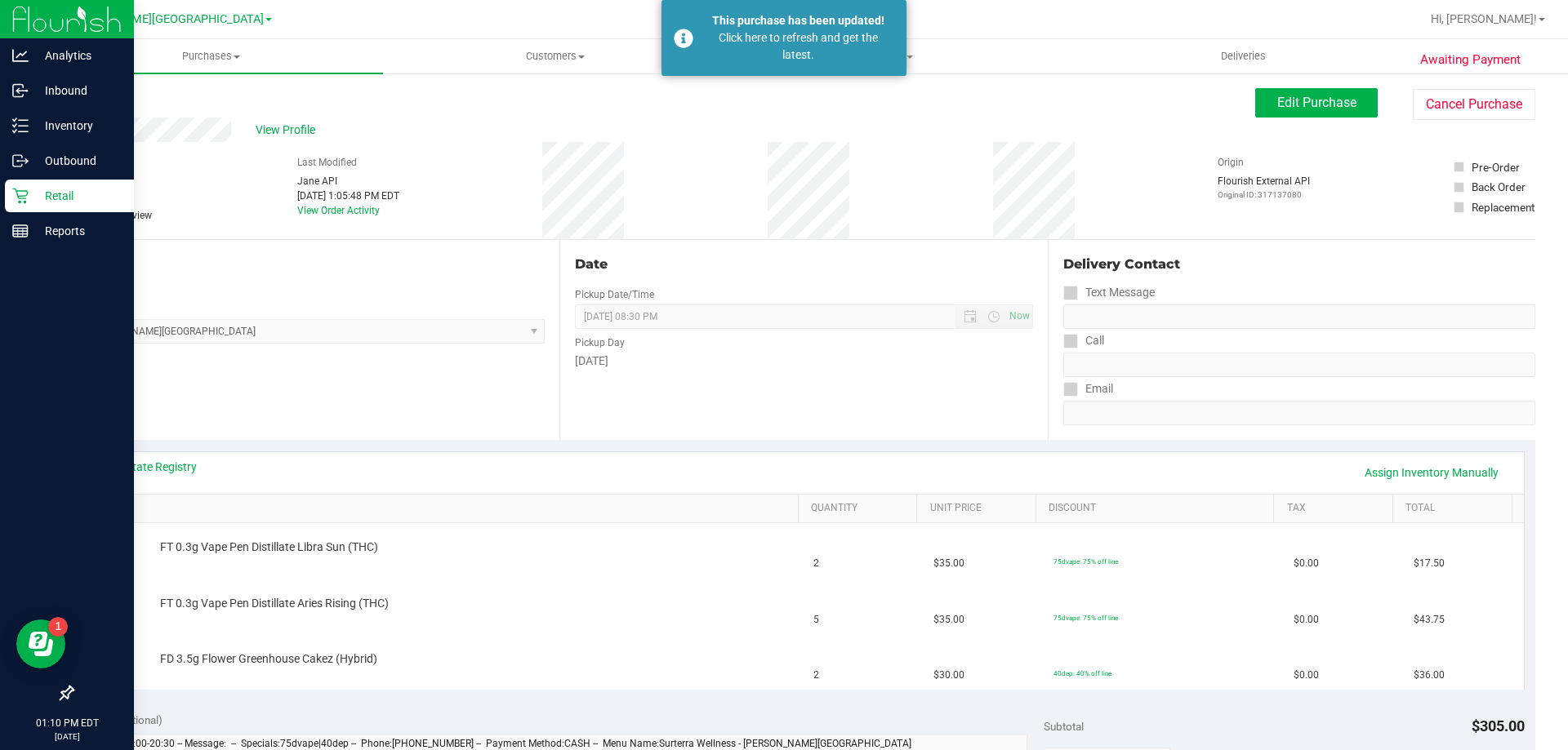
click at [33, 197] on p "Retail" at bounding box center [77, 195] width 98 height 19
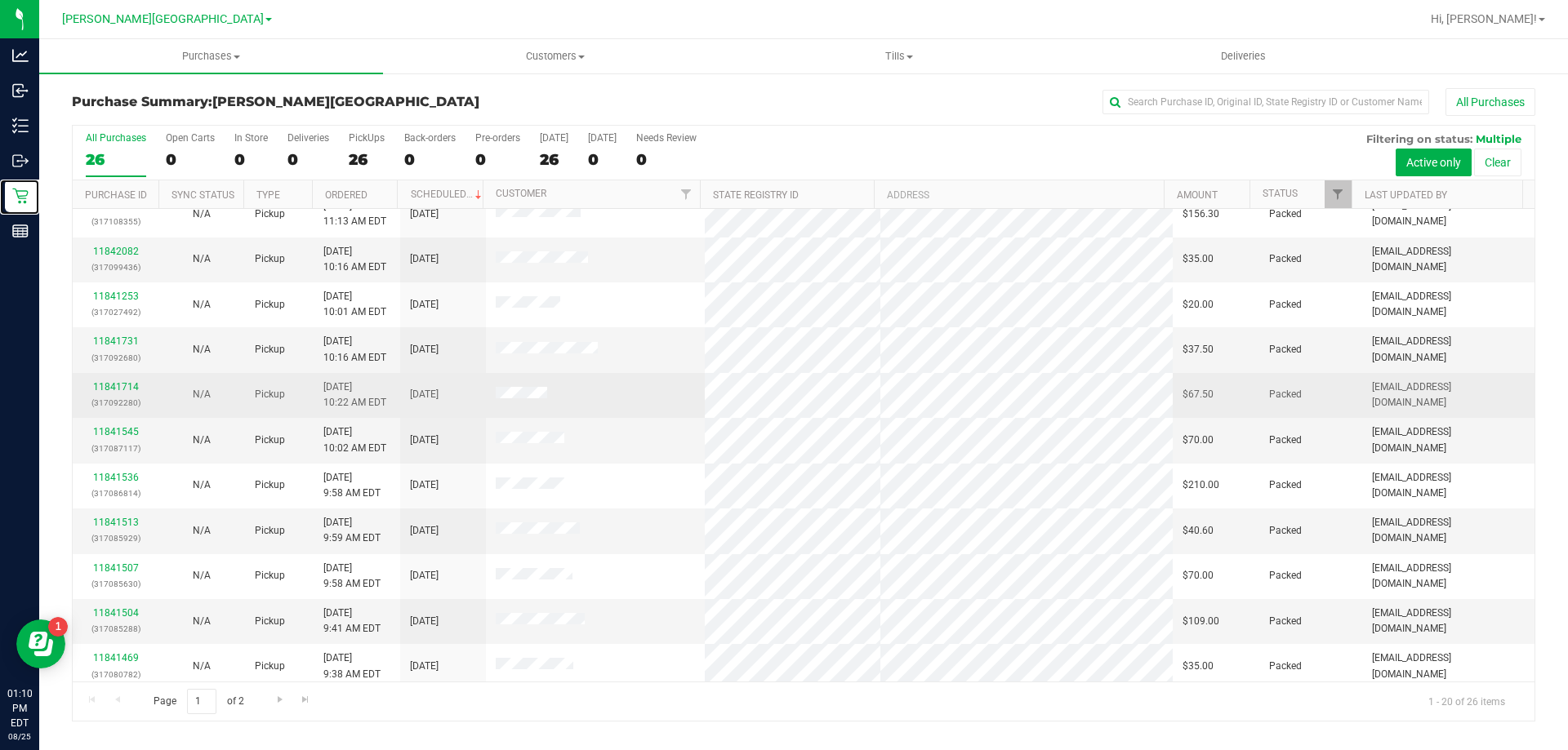
scroll to position [431, 0]
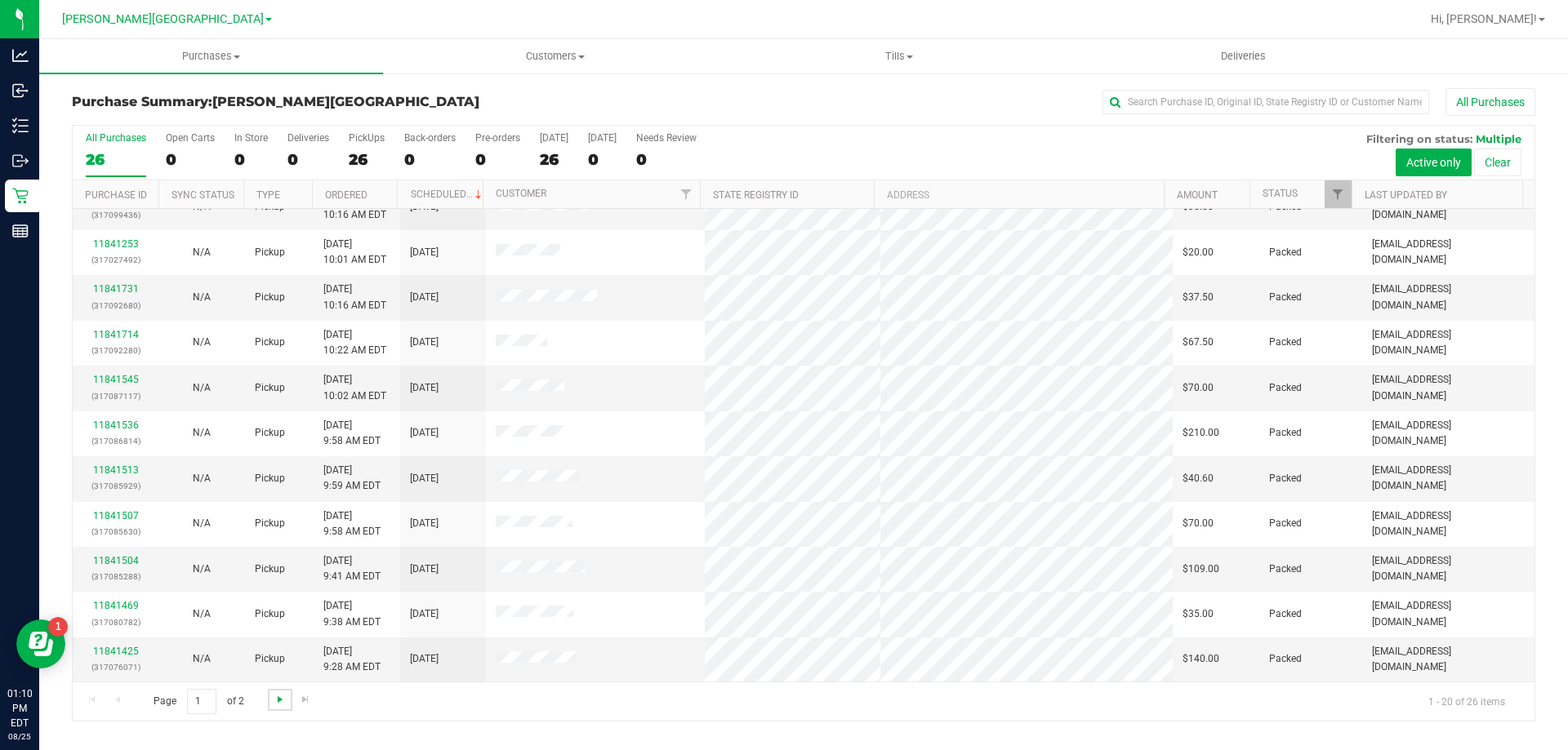
click at [277, 701] on span "Go to the next page" at bounding box center [280, 700] width 13 height 13
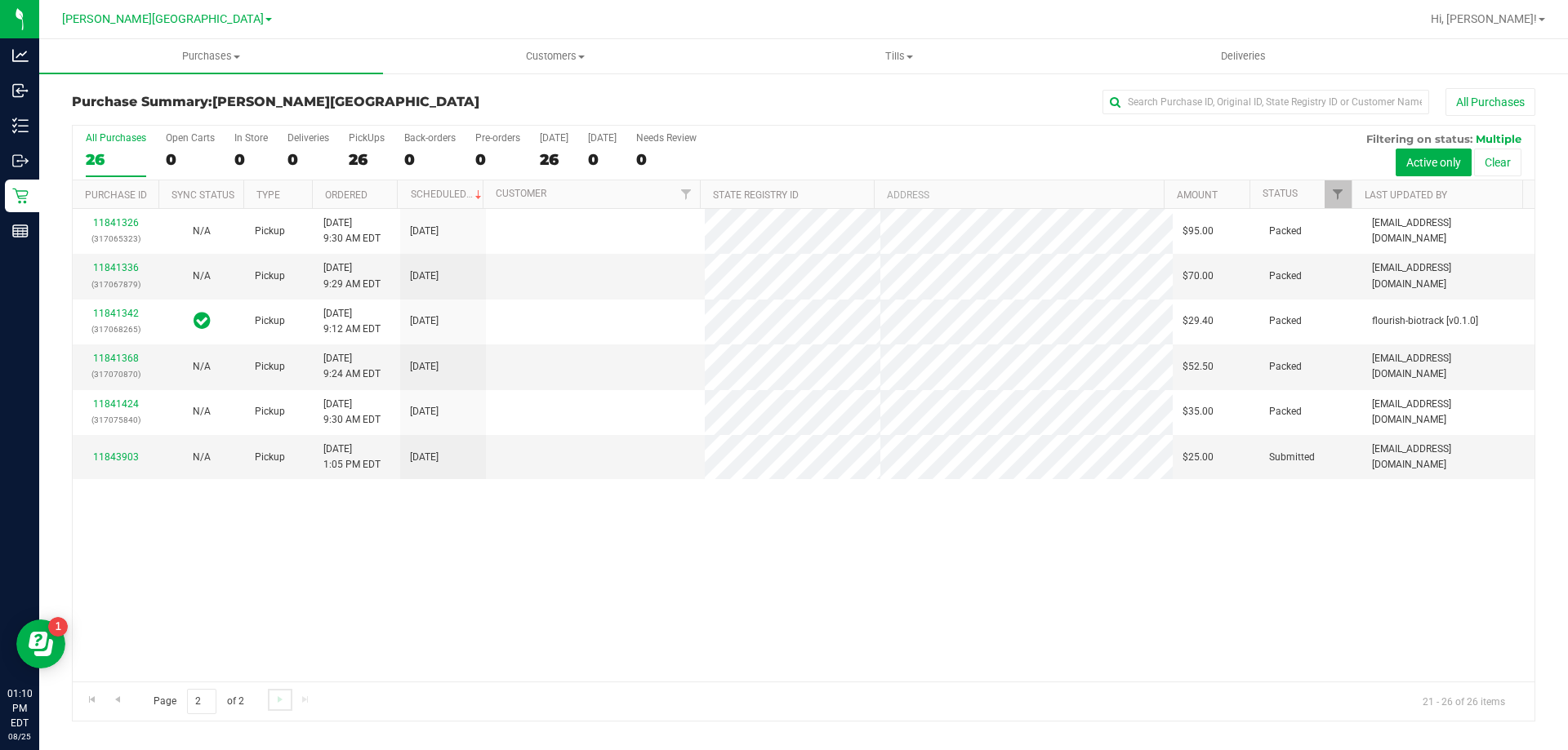
scroll to position [0, 0]
click at [127, 454] on link "11843903" at bounding box center [115, 458] width 46 height 12
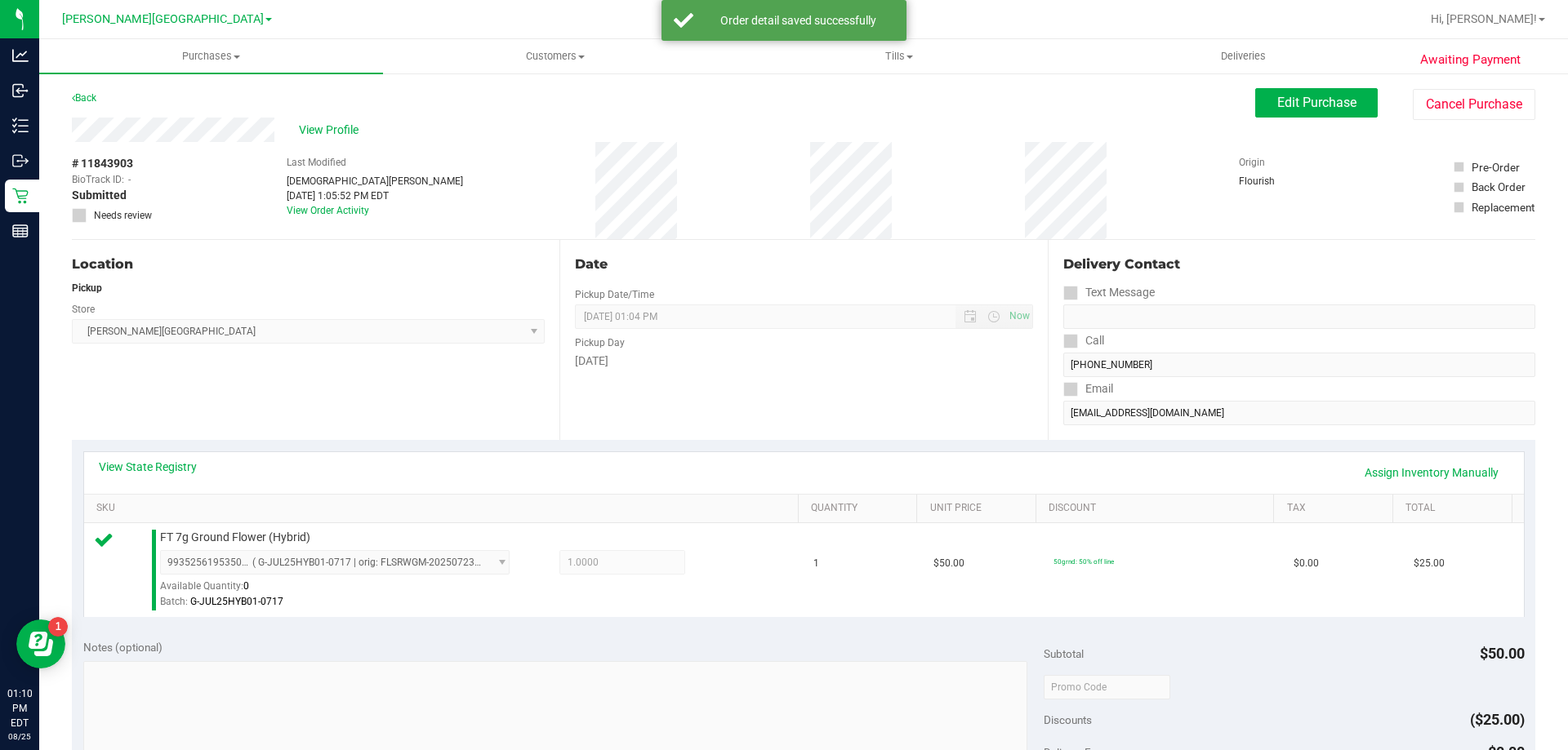
scroll to position [408, 0]
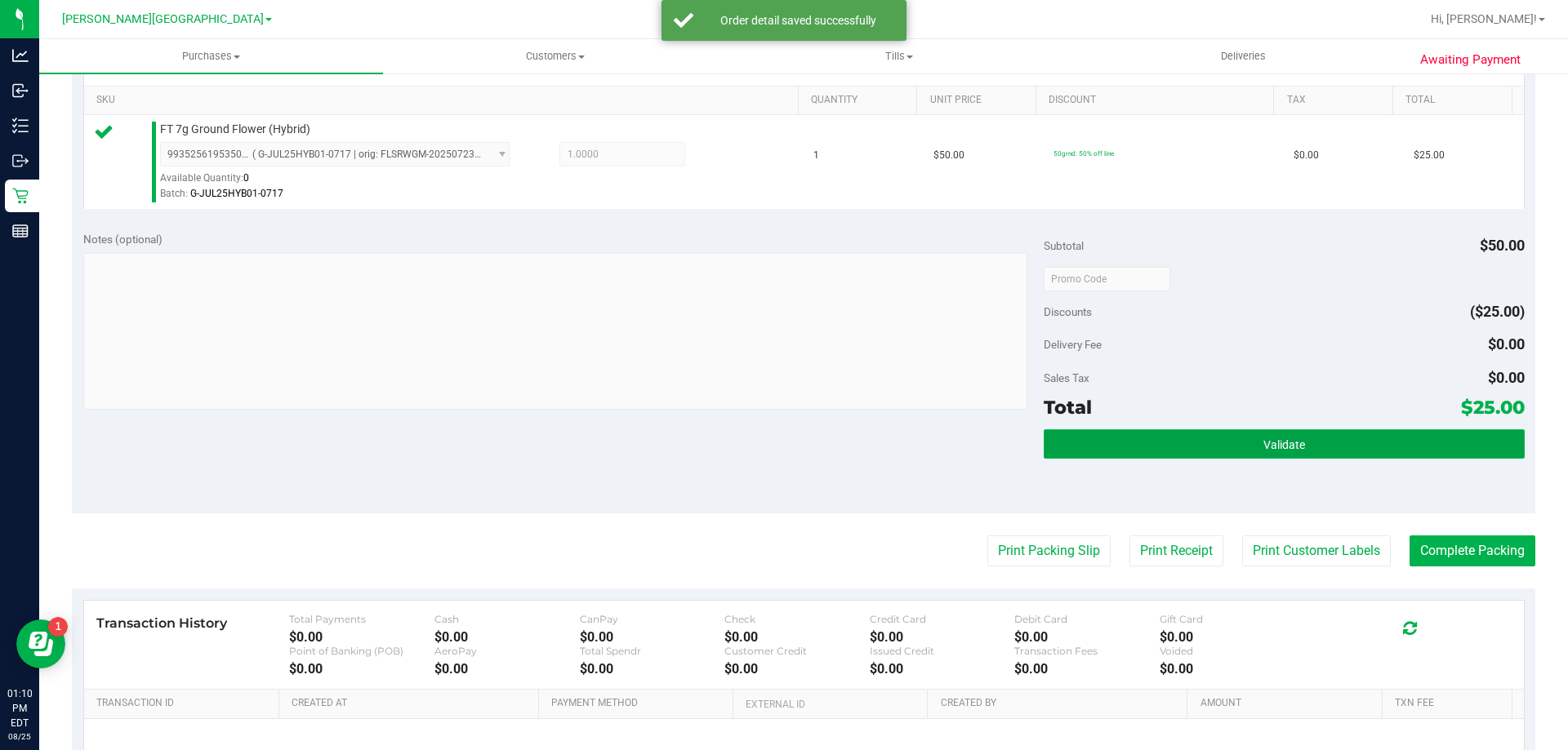
click at [1079, 450] on button "Validate" at bounding box center [1283, 443] width 480 height 29
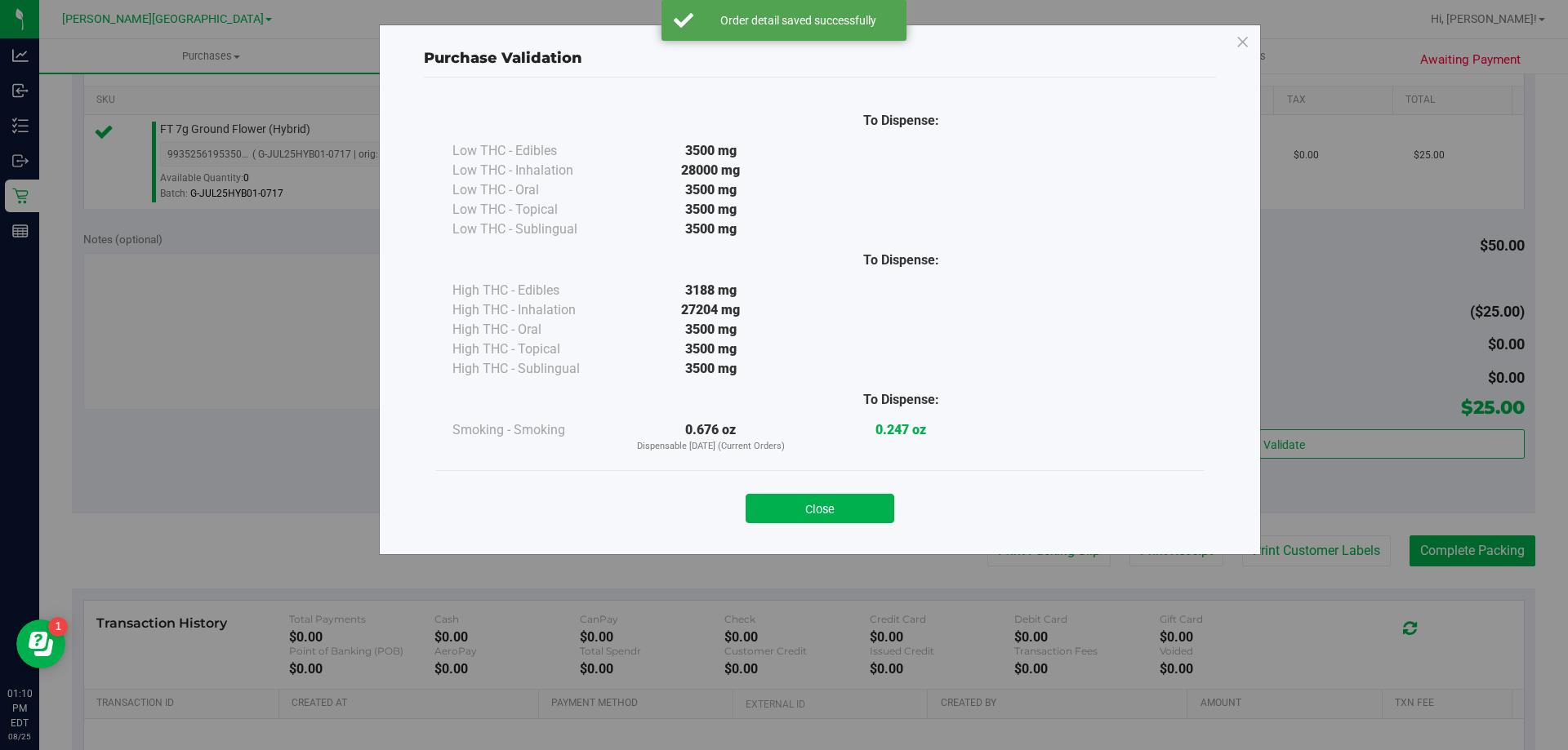
drag, startPoint x: 855, startPoint y: 506, endPoint x: 867, endPoint y: 501, distance: 13.0
click at [855, 505] on button "Close" at bounding box center [820, 508] width 149 height 29
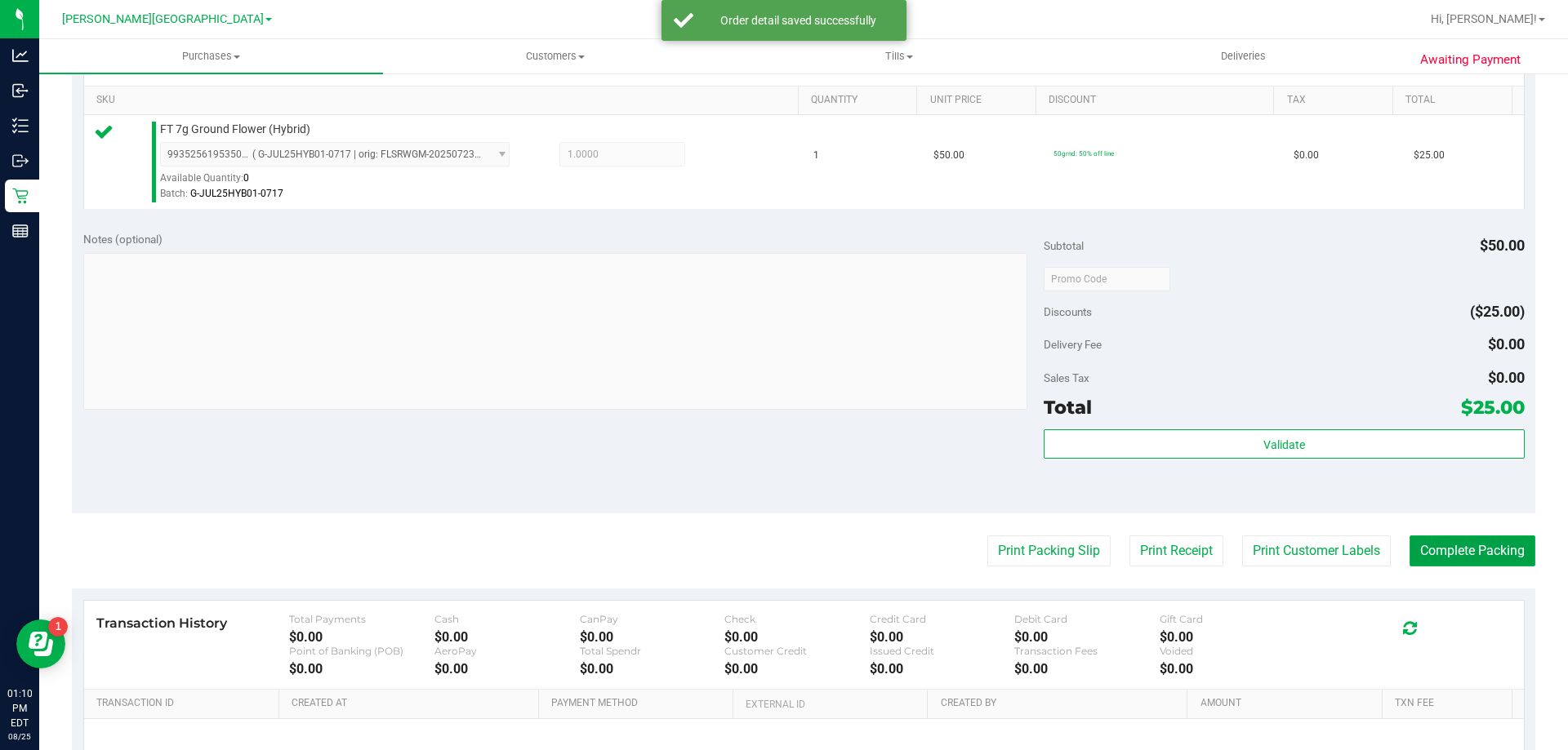
click at [1479, 545] on button "Complete Packing" at bounding box center [1472, 550] width 126 height 31
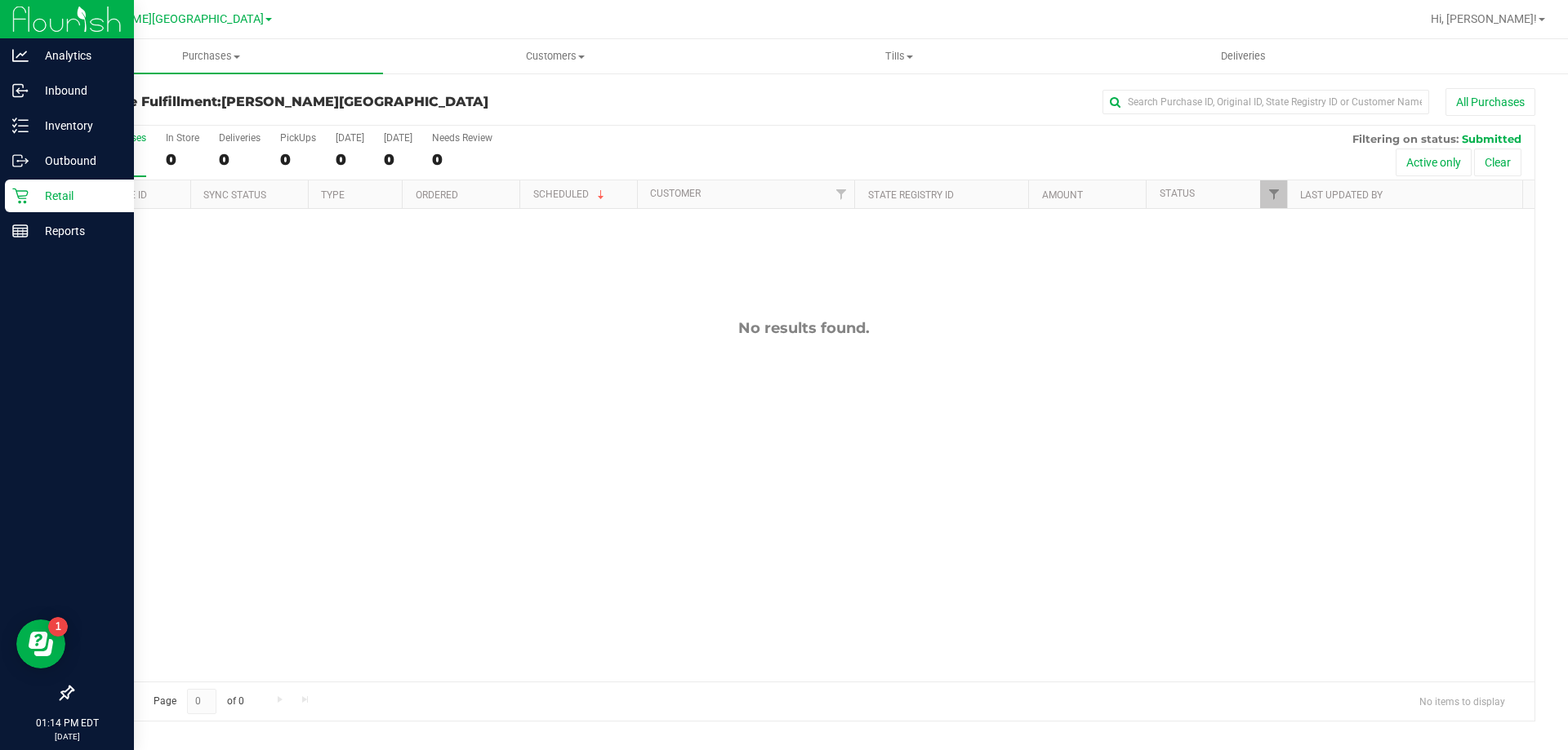
click at [38, 189] on p "Retail" at bounding box center [77, 195] width 98 height 19
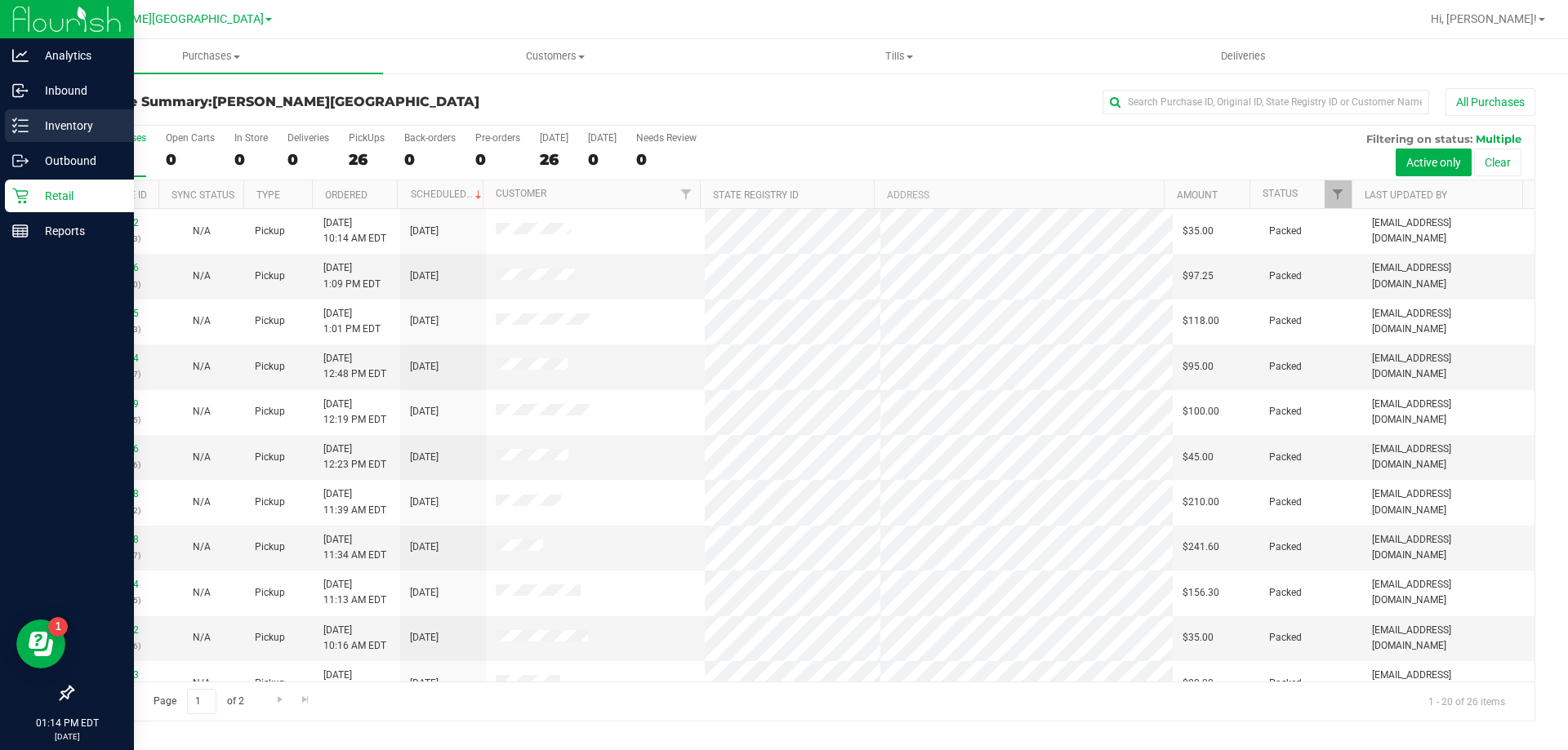
click at [56, 130] on p "Inventory" at bounding box center [77, 125] width 98 height 19
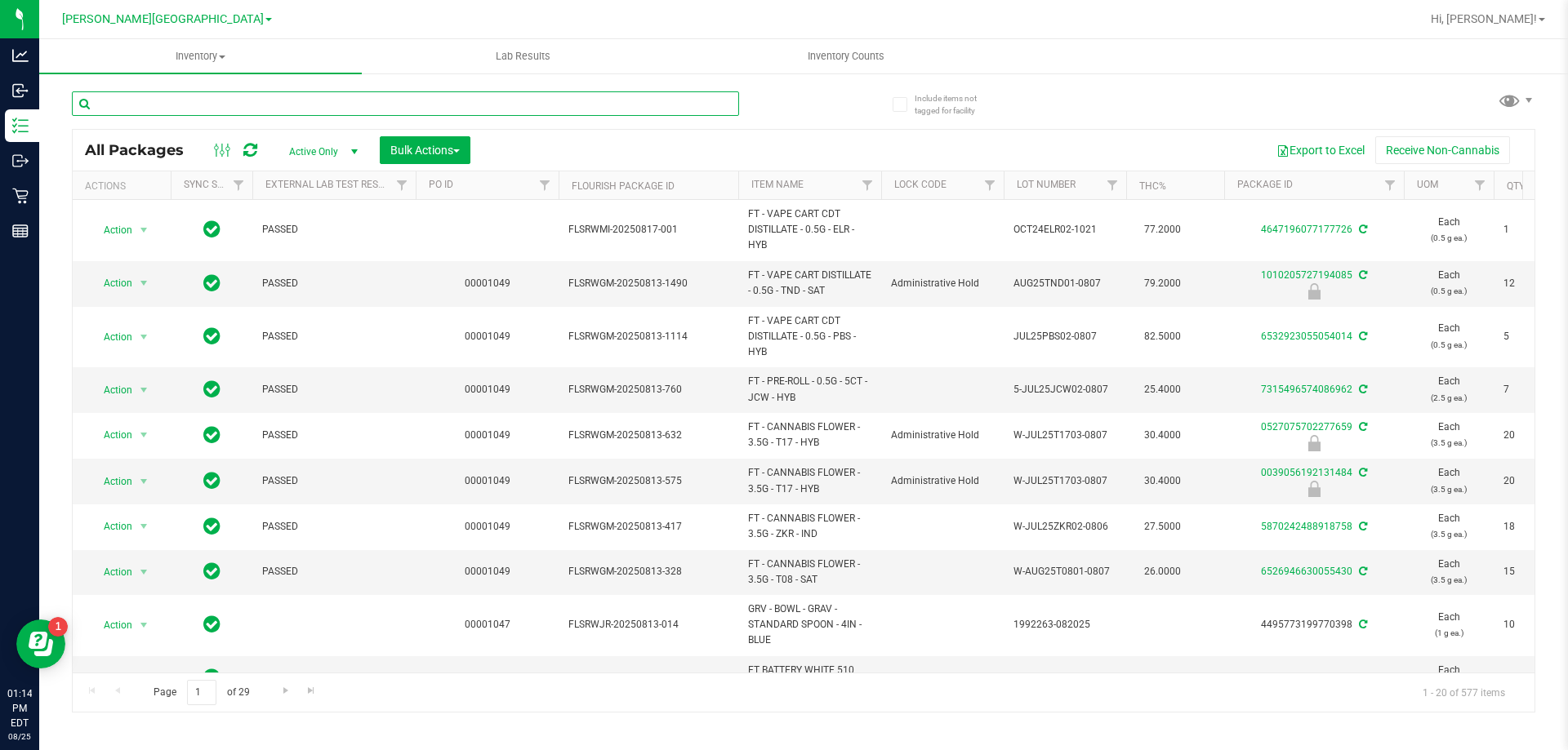
click at [259, 109] on input "text" at bounding box center [405, 103] width 667 height 24
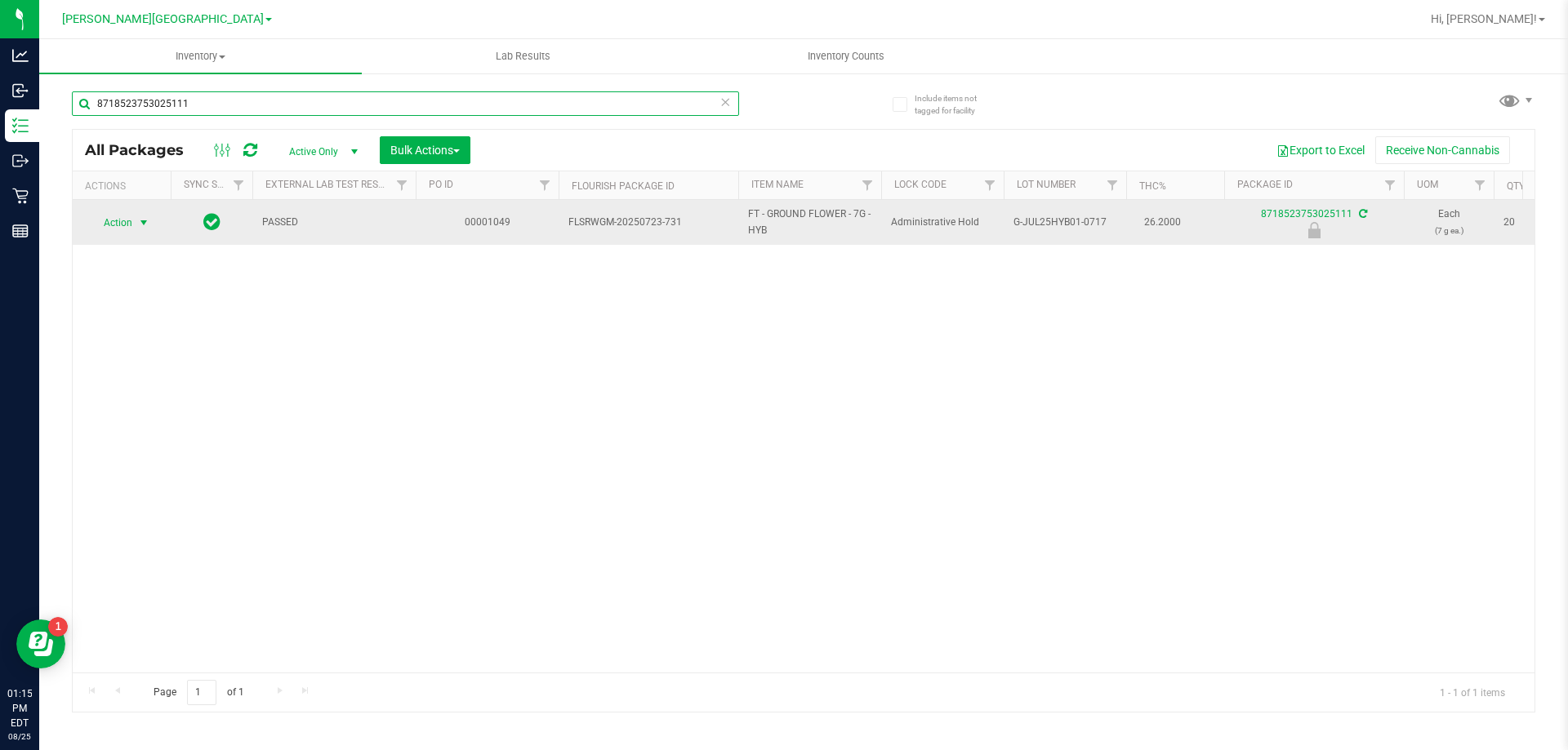
type input "8718523753025111"
click at [116, 226] on span "Action" at bounding box center [111, 222] width 44 height 23
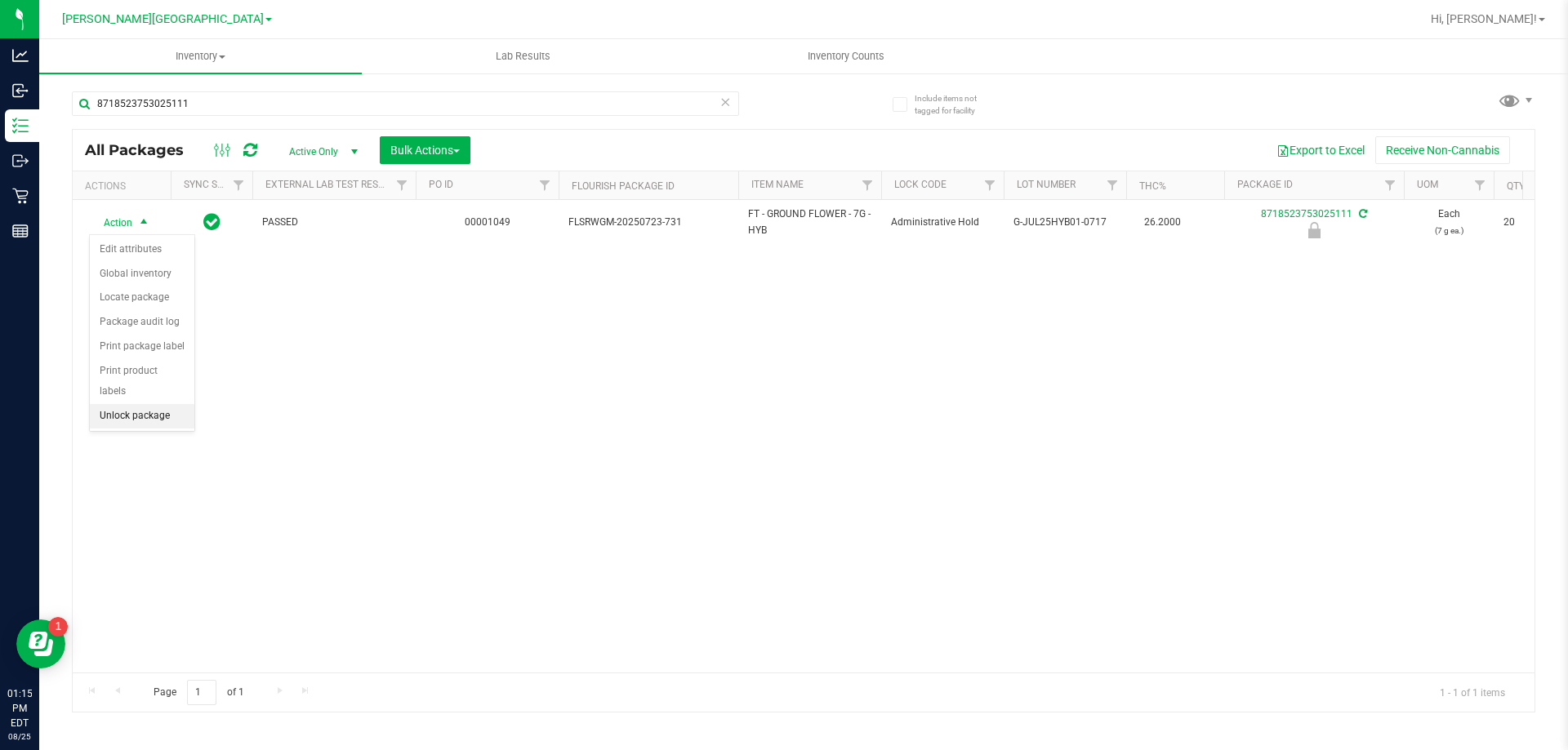
click at [118, 404] on li "Unlock package" at bounding box center [142, 416] width 104 height 24
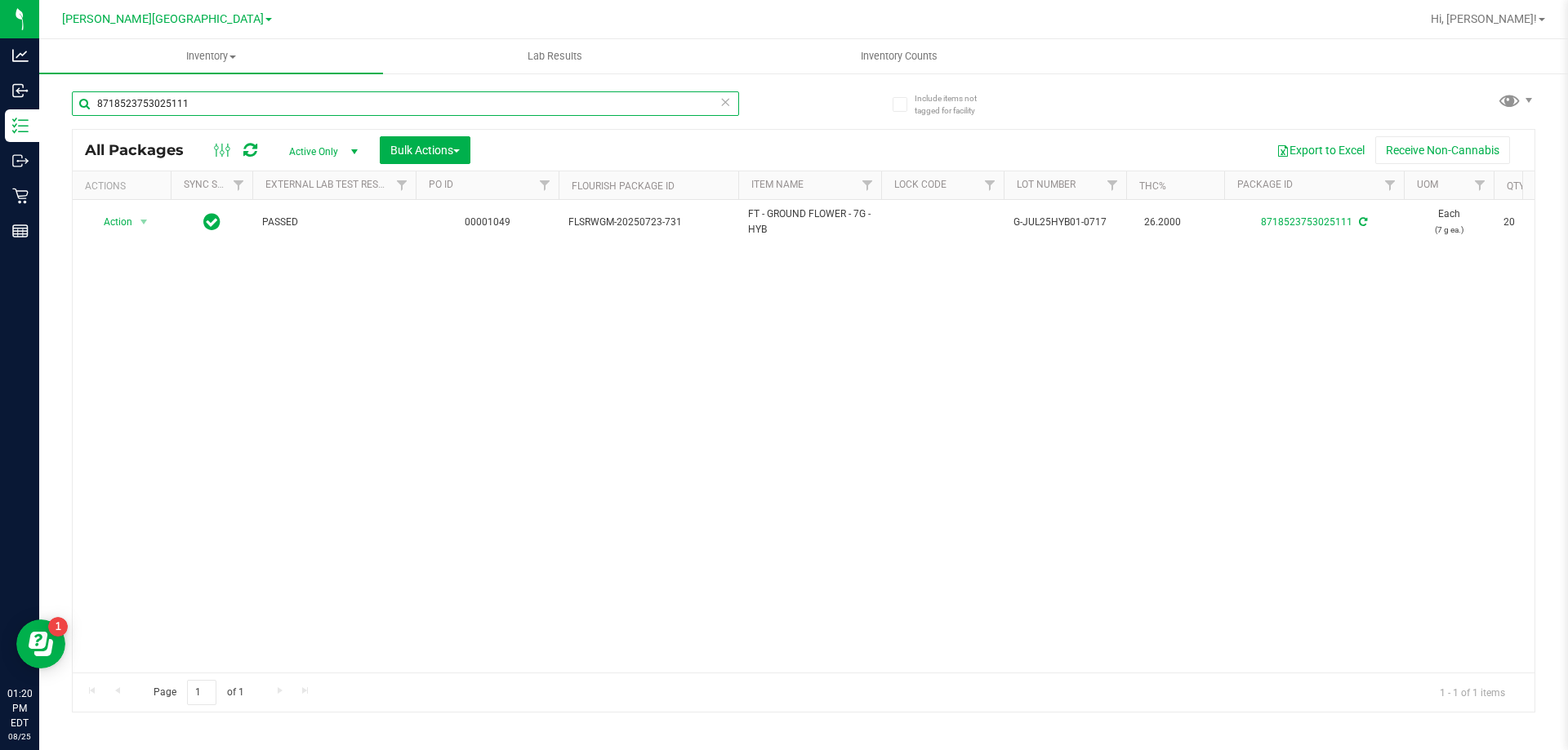
click at [206, 103] on input "8718523753025111" at bounding box center [405, 103] width 667 height 24
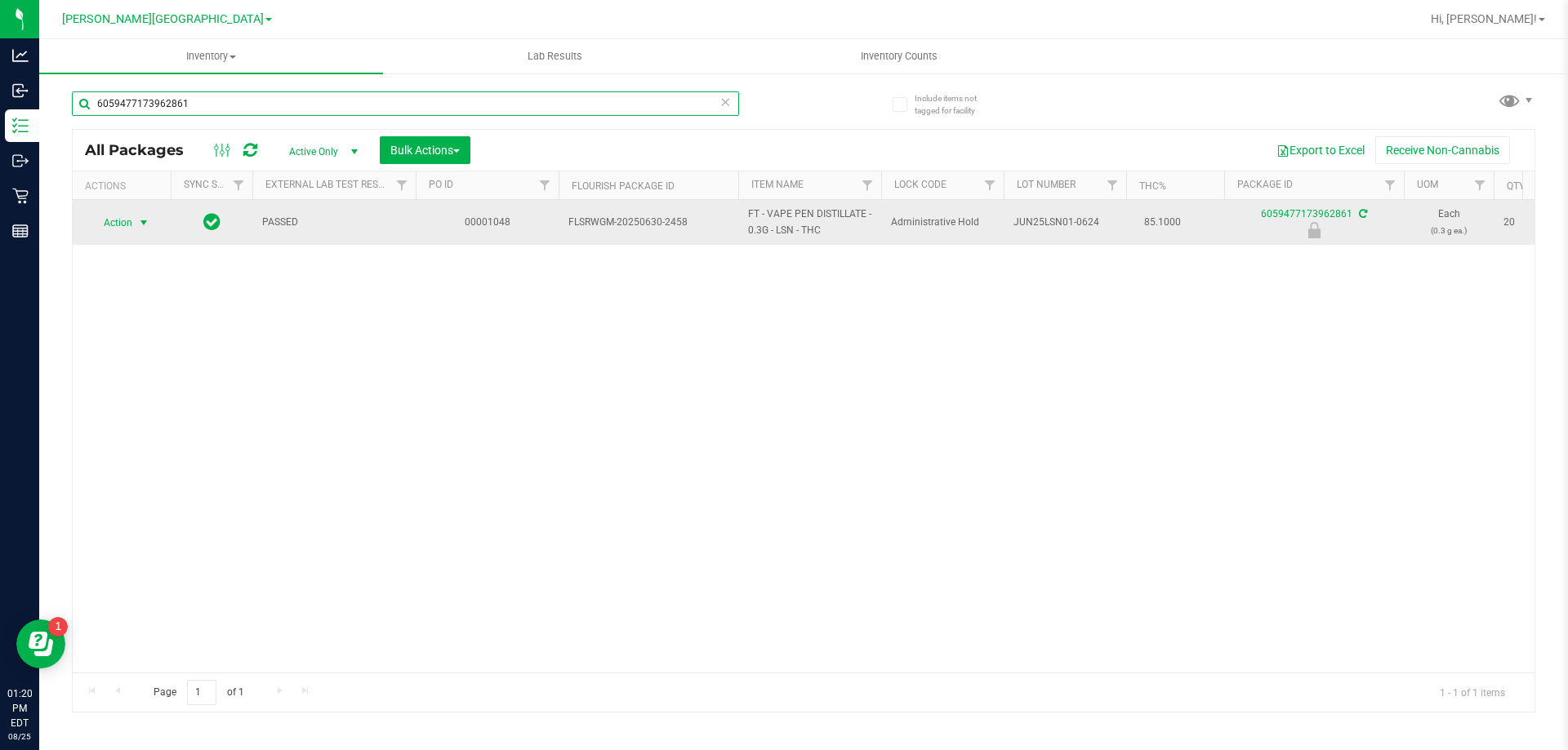
type input "6059477173962861"
click at [130, 220] on span "Action" at bounding box center [111, 222] width 44 height 23
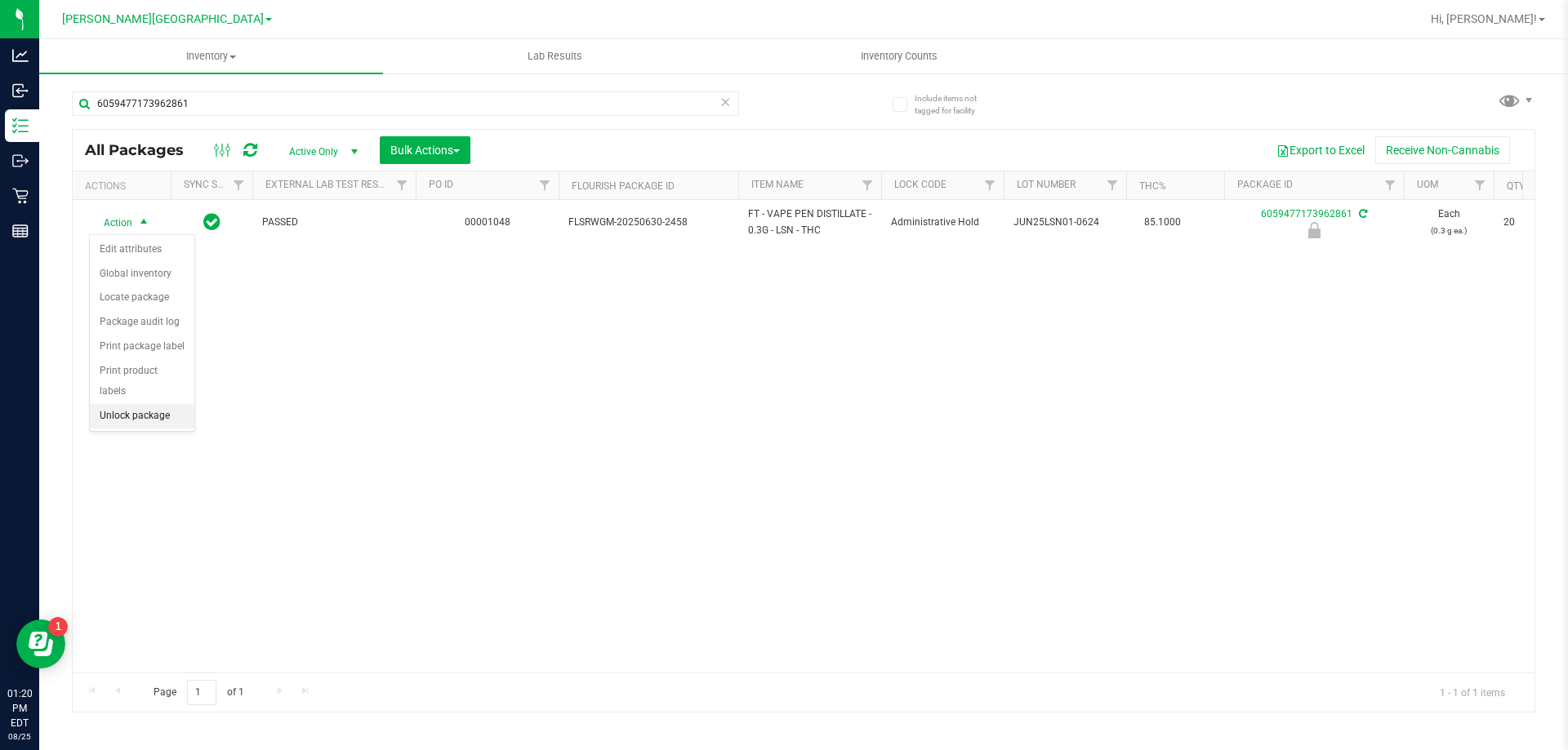
click at [115, 404] on li "Unlock package" at bounding box center [142, 416] width 104 height 24
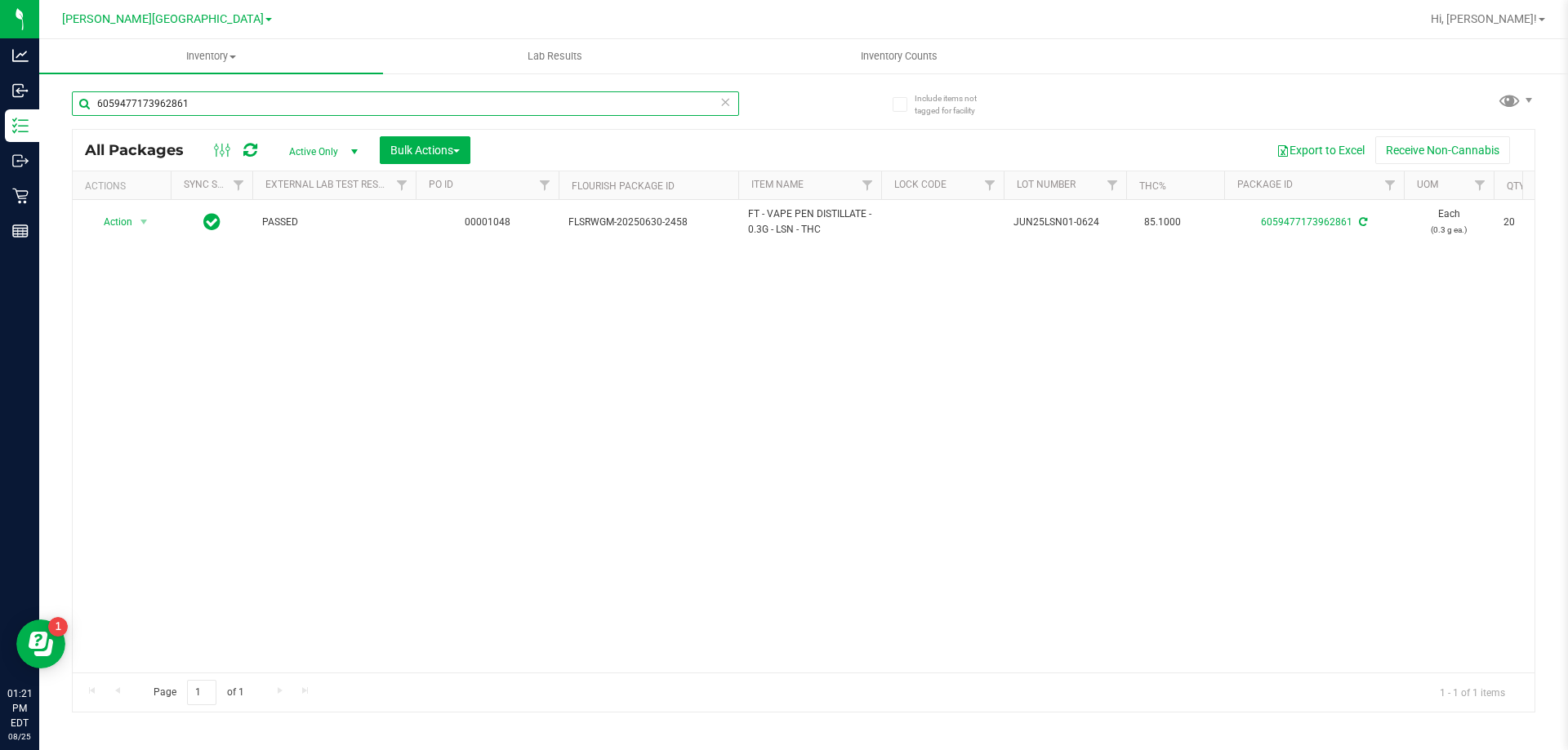
click at [209, 104] on input "6059477173962861" at bounding box center [405, 103] width 667 height 24
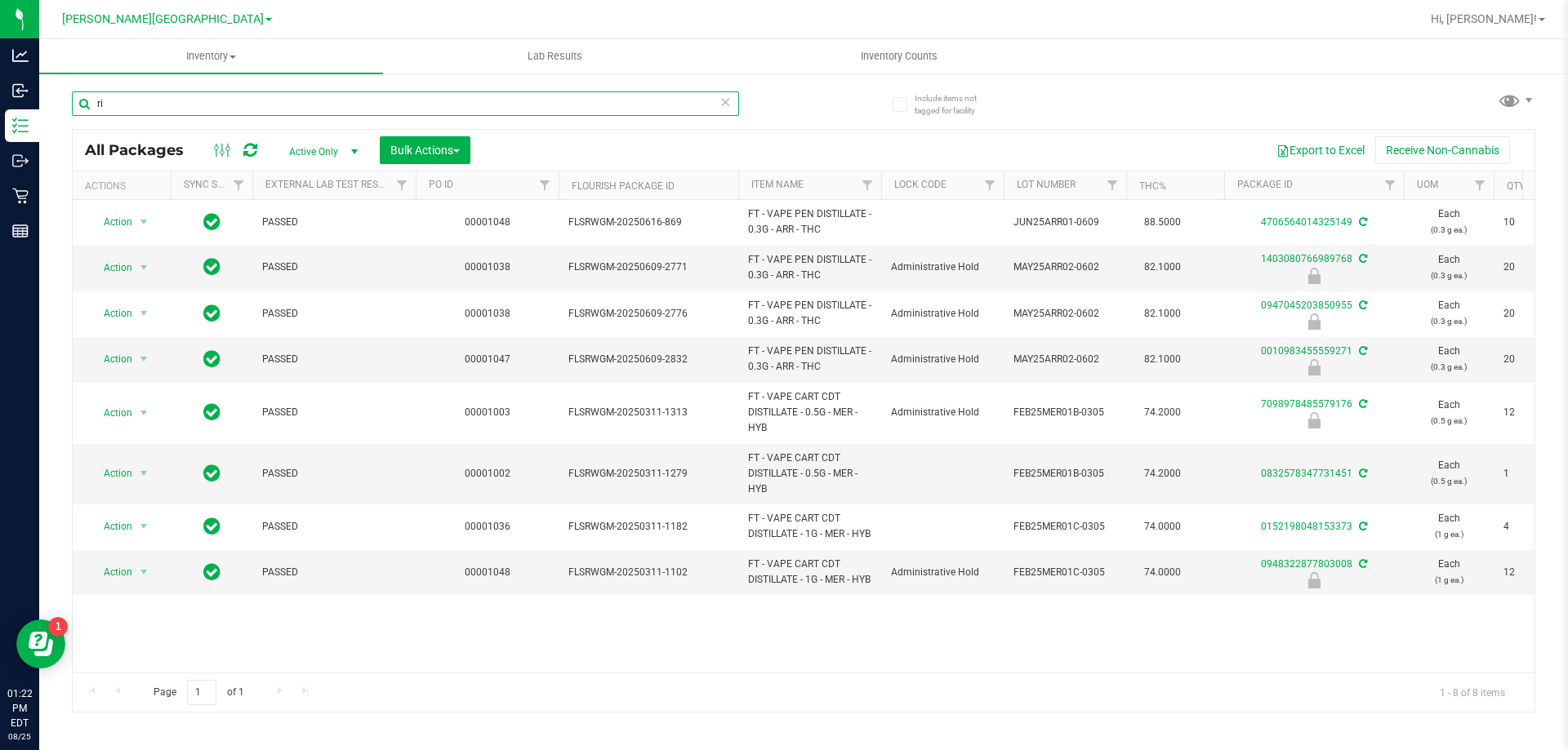
type input "r"
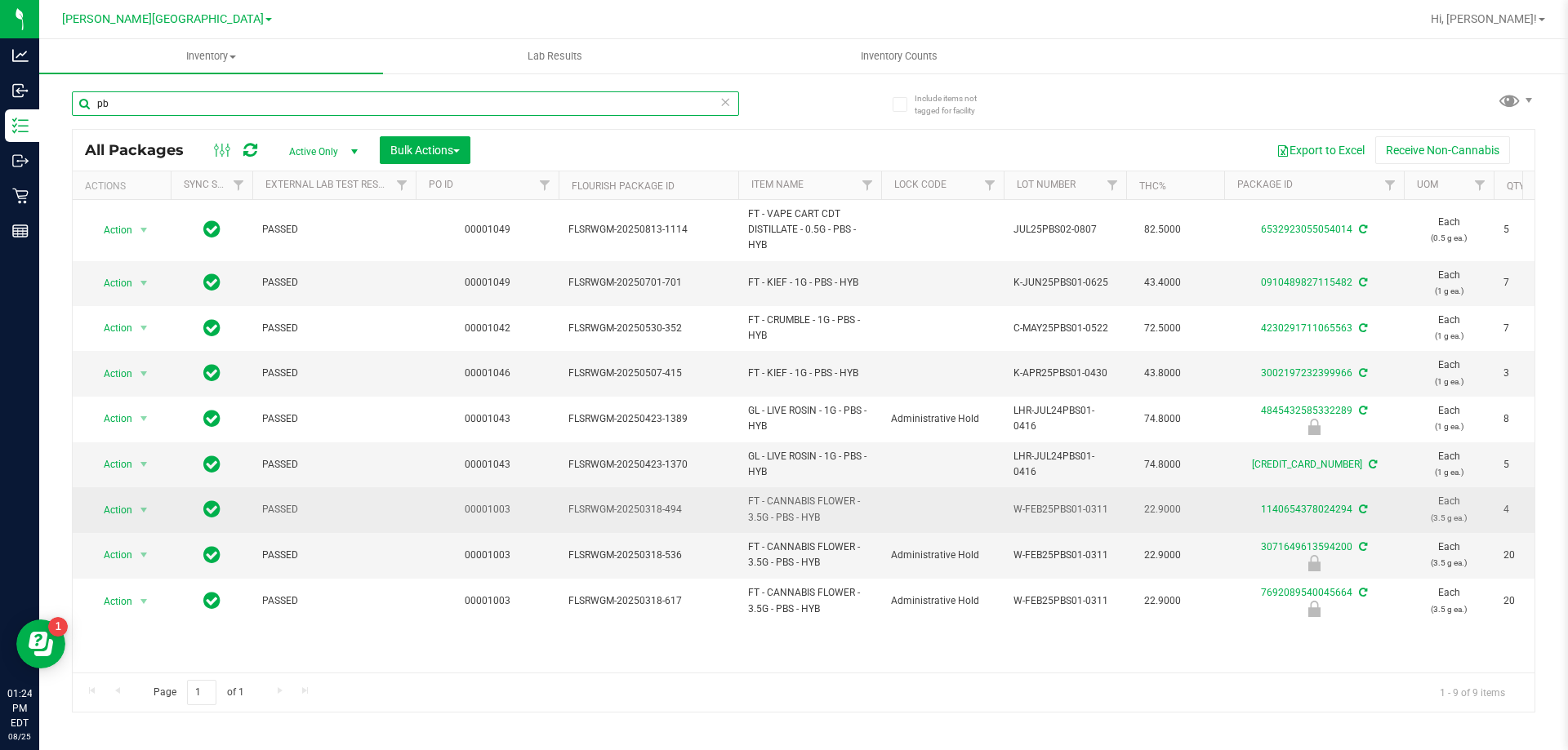
type input "p"
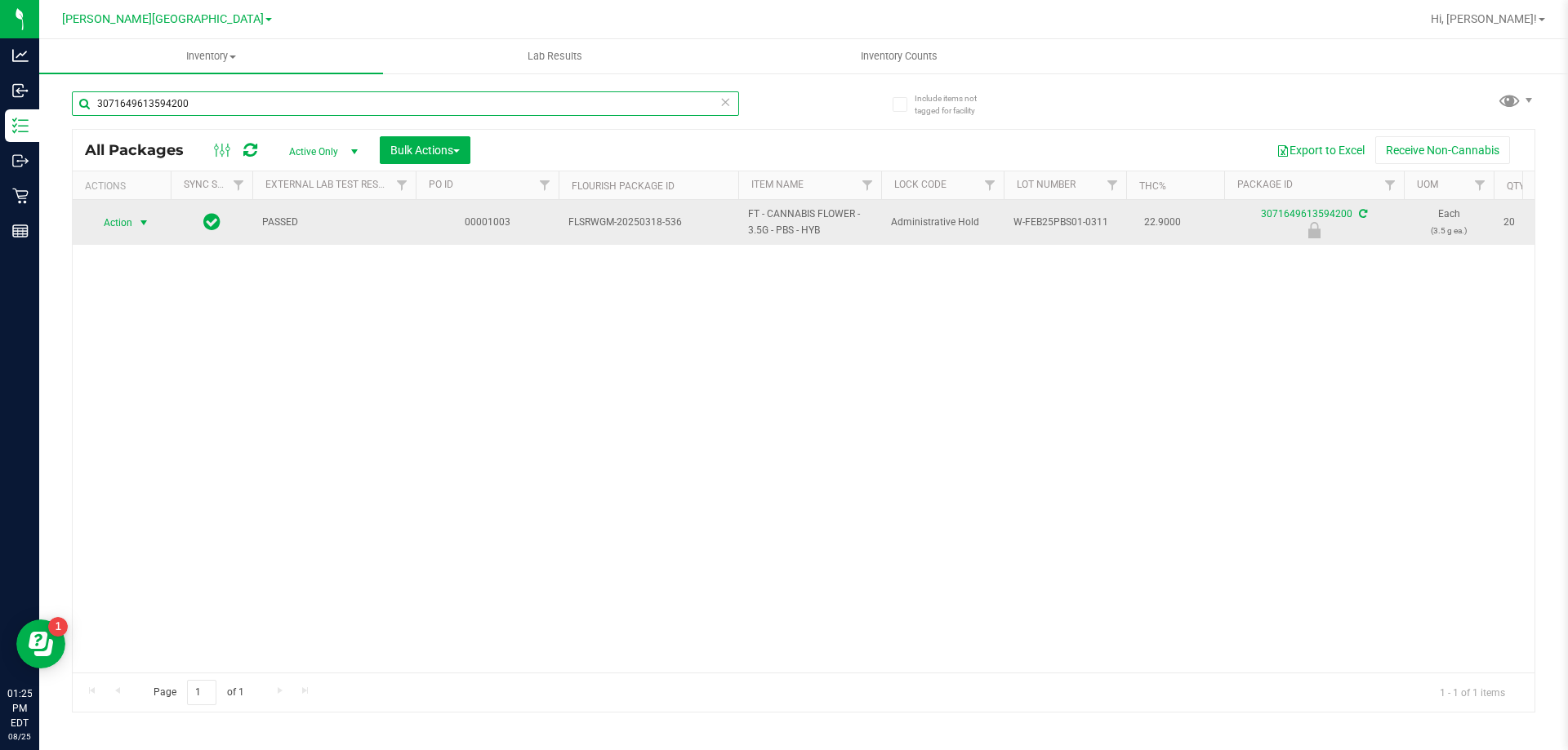
type input "3071649613594200"
click at [142, 224] on span "select" at bounding box center [144, 223] width 13 height 13
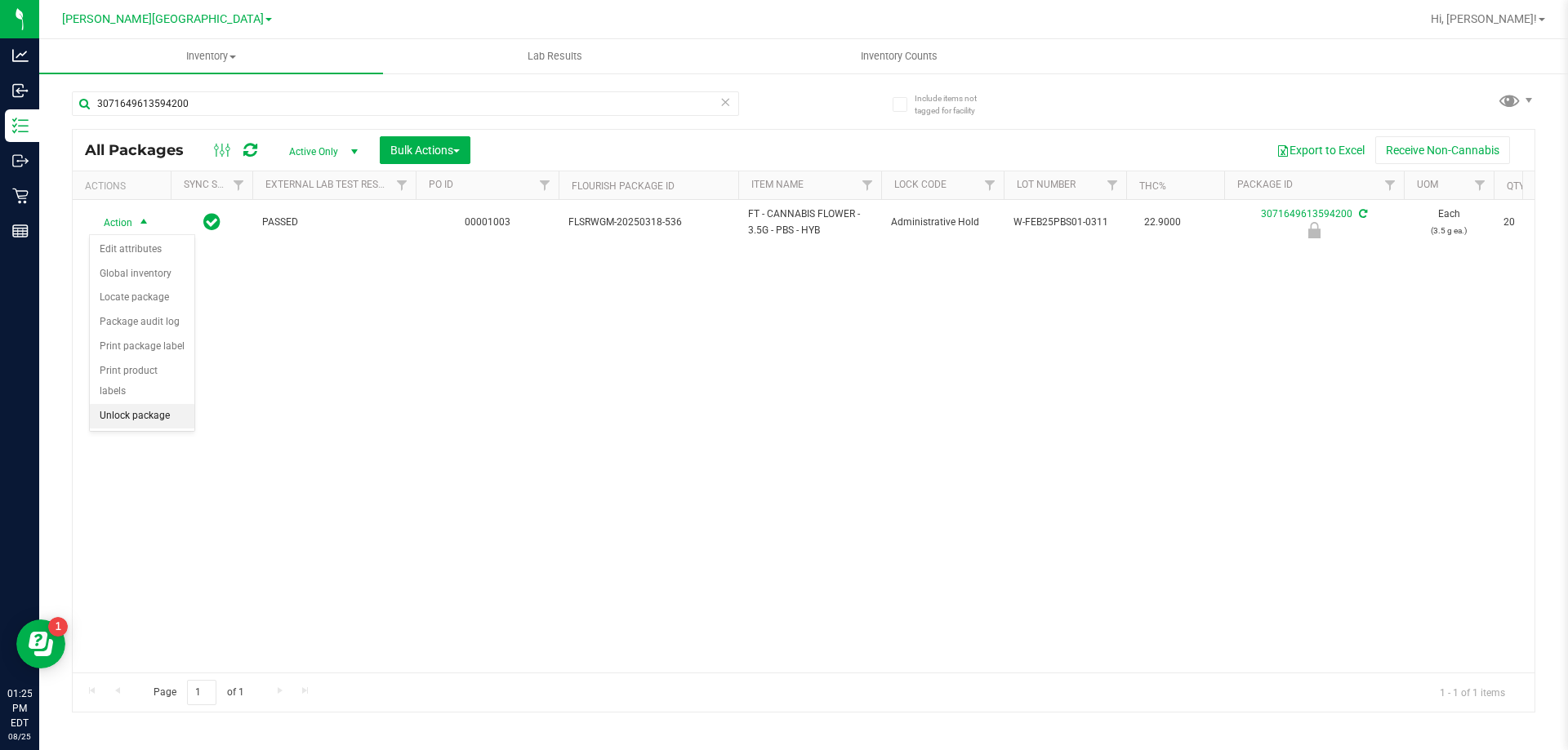
click at [129, 404] on li "Unlock package" at bounding box center [142, 416] width 104 height 24
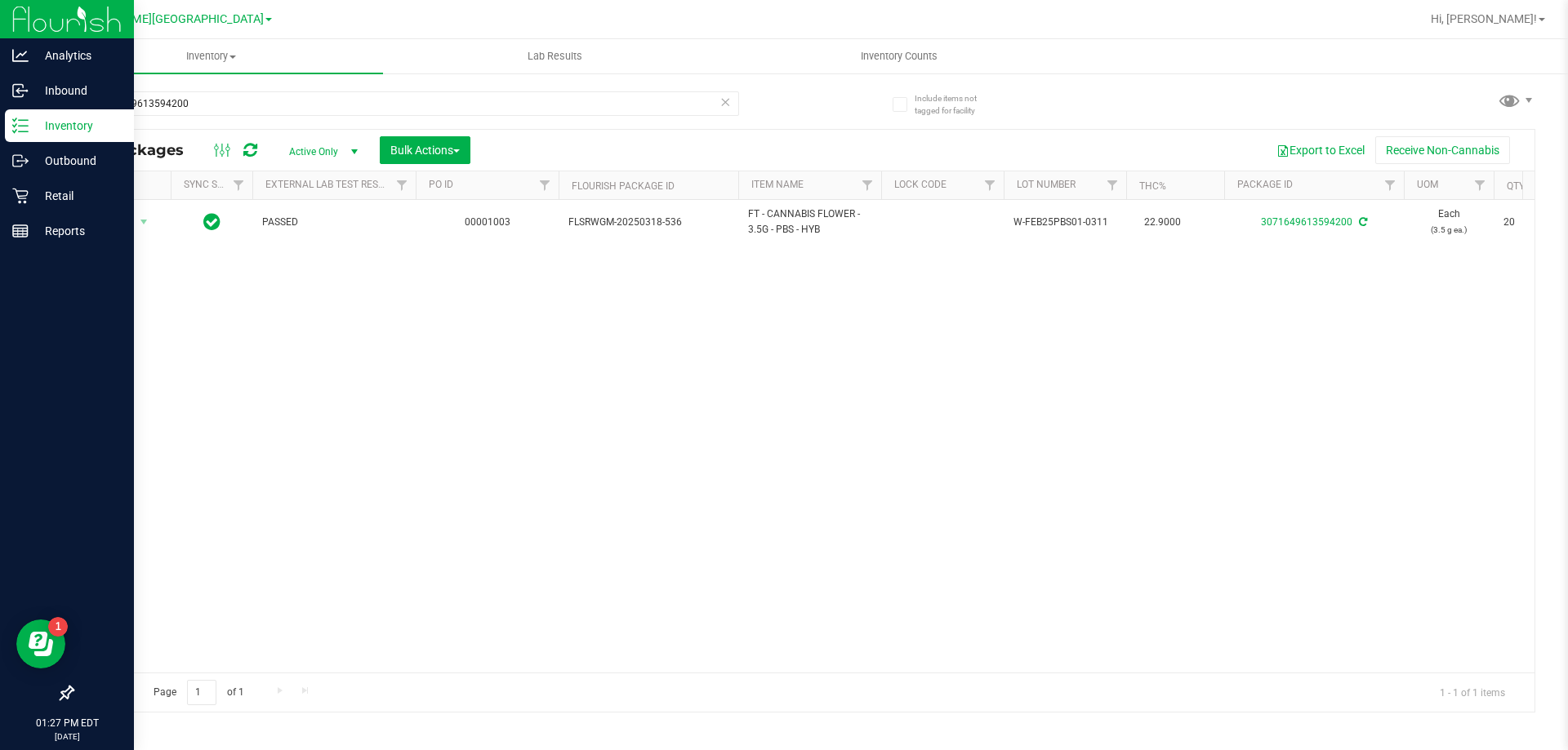
click at [46, 123] on p "Inventory" at bounding box center [77, 125] width 98 height 19
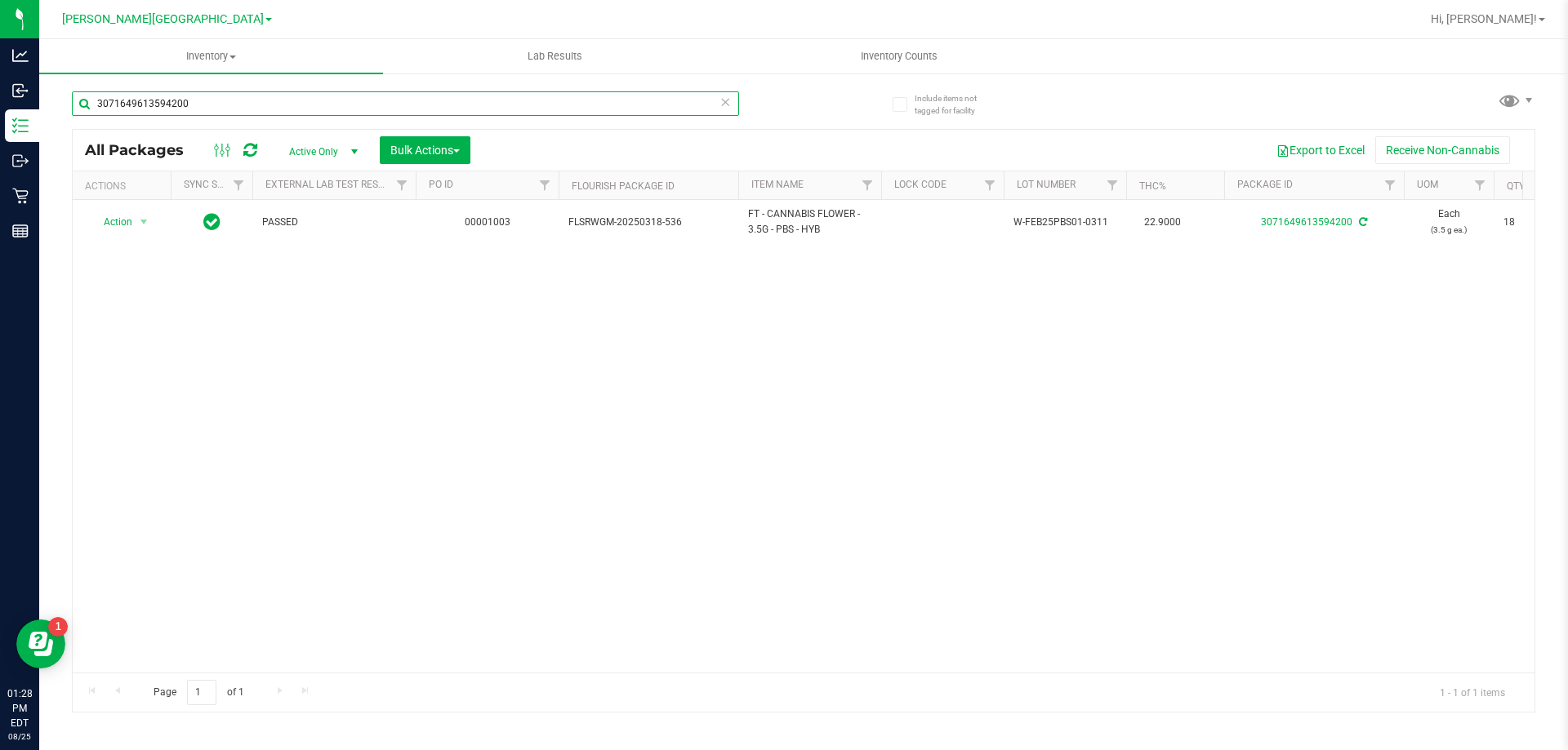
click at [202, 107] on input "3071649613594200" at bounding box center [405, 103] width 667 height 24
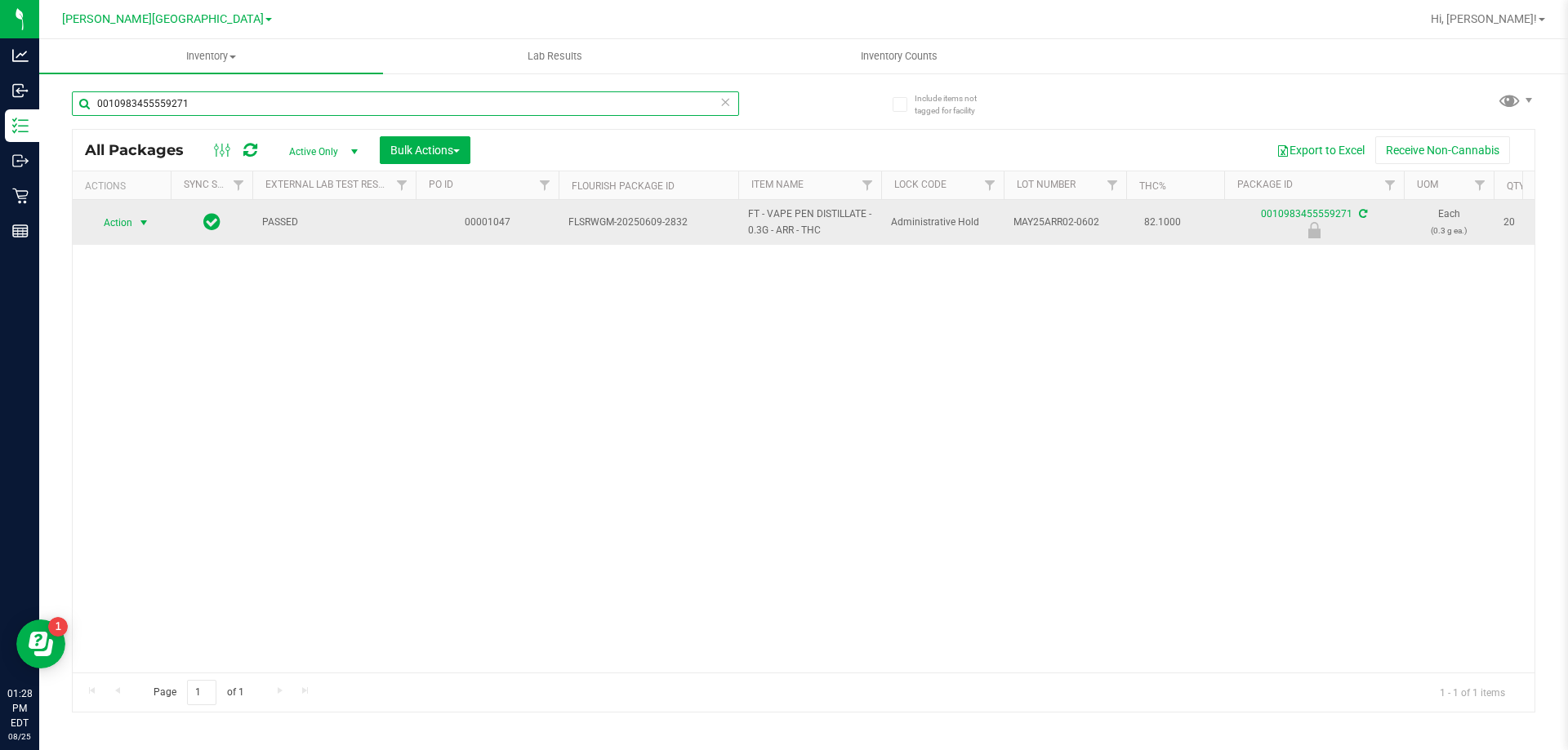
type input "0010983455559271"
click at [136, 220] on span "select" at bounding box center [144, 222] width 20 height 23
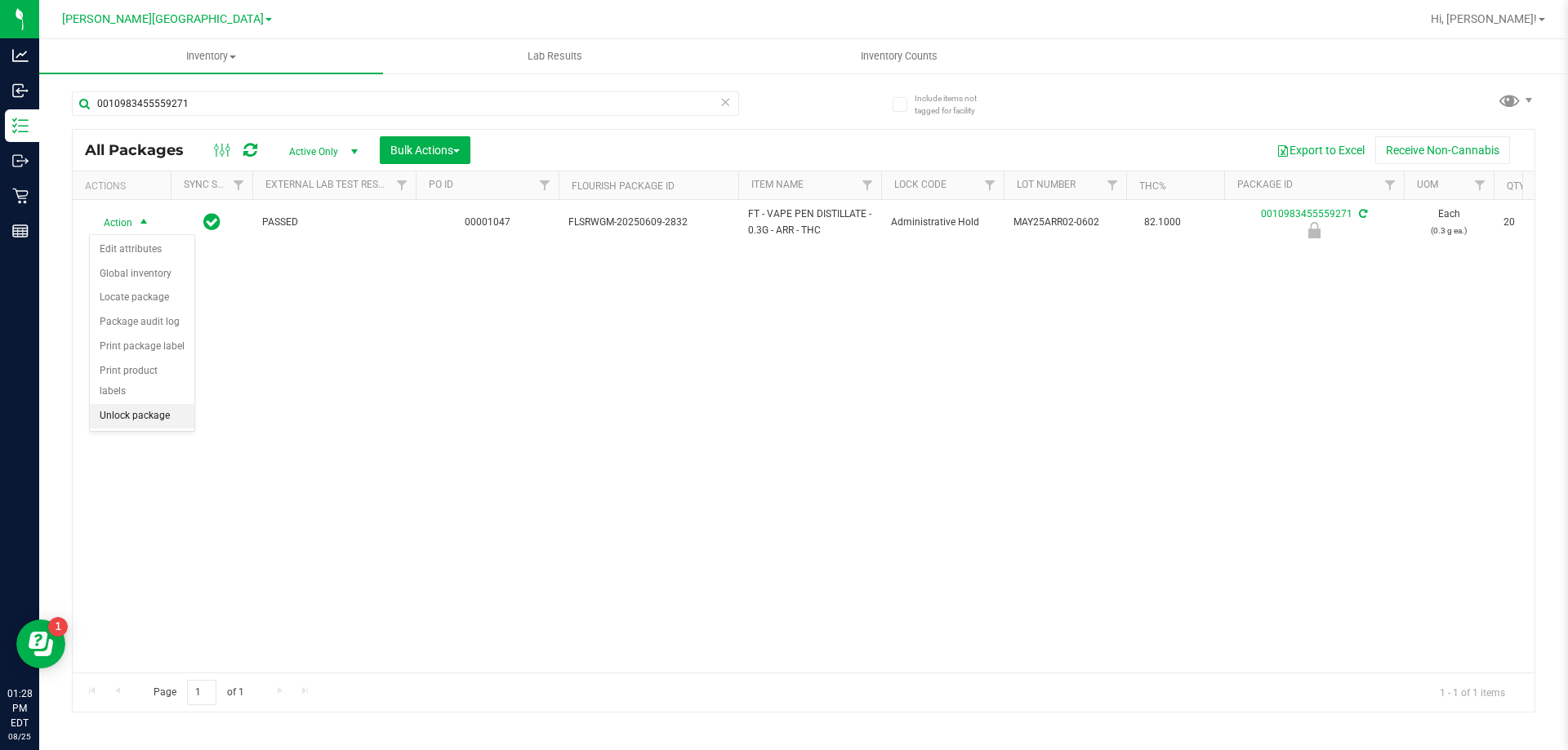
click at [114, 404] on li "Unlock package" at bounding box center [142, 416] width 104 height 24
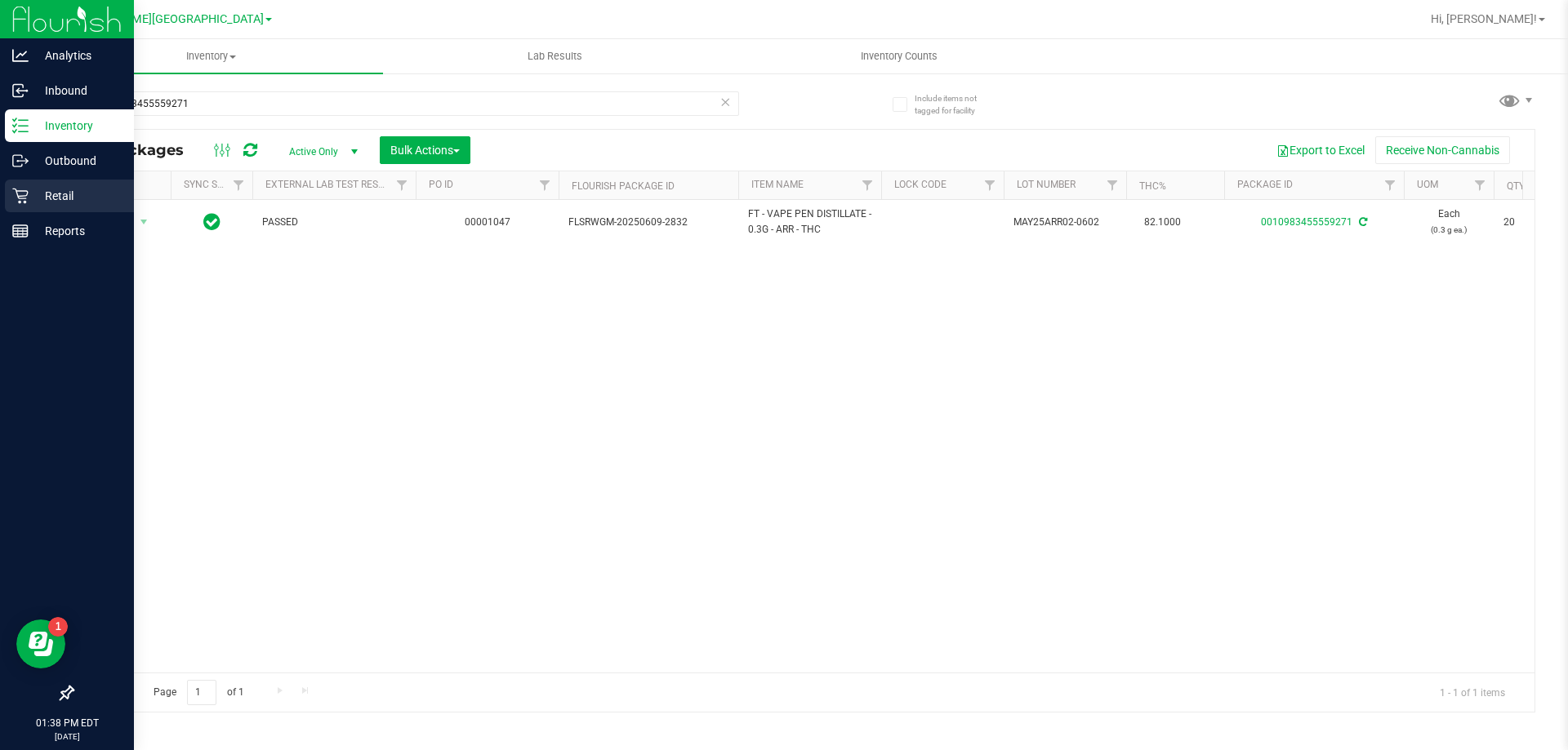
click at [48, 190] on p "Retail" at bounding box center [77, 195] width 98 height 19
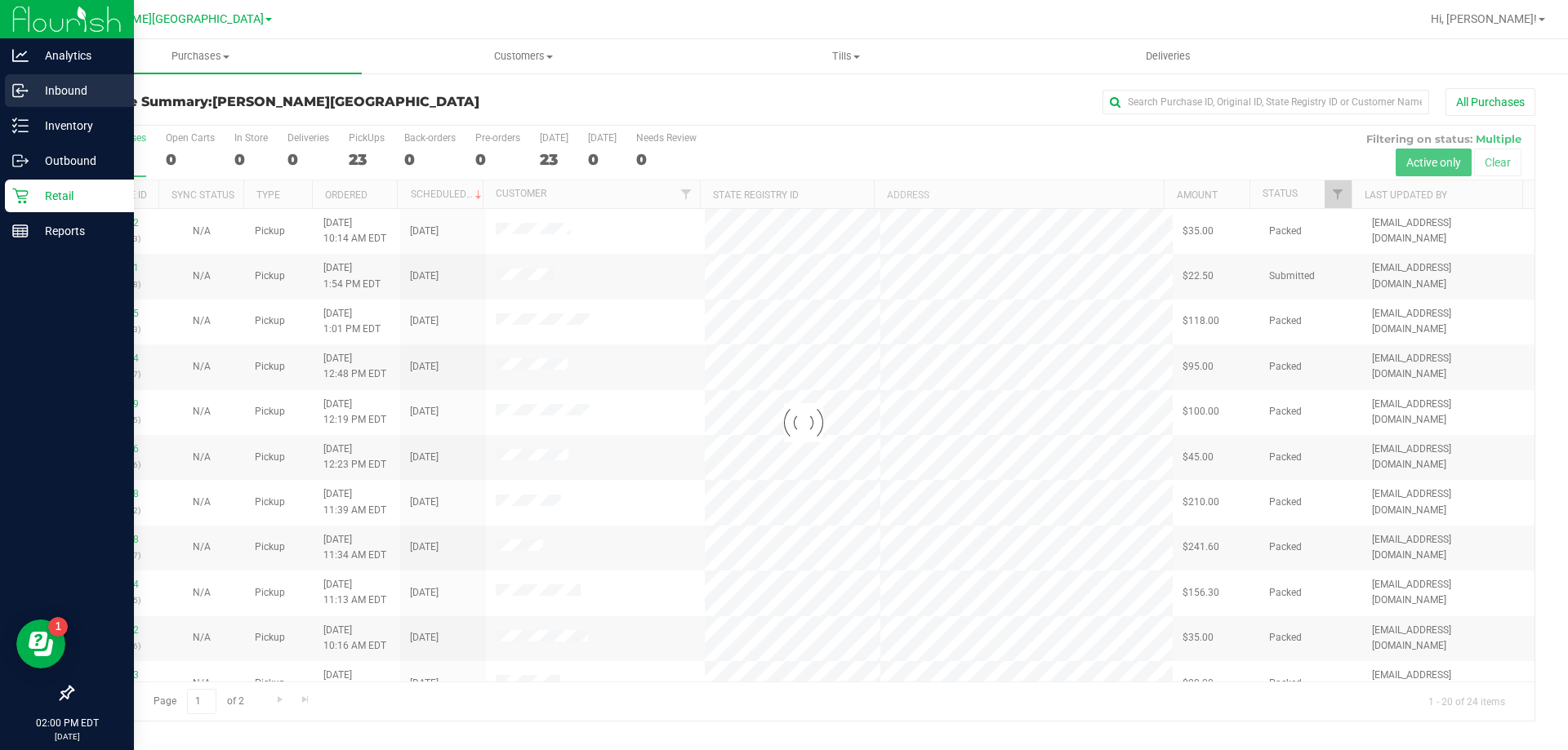
click at [63, 90] on p "Inbound" at bounding box center [77, 90] width 98 height 19
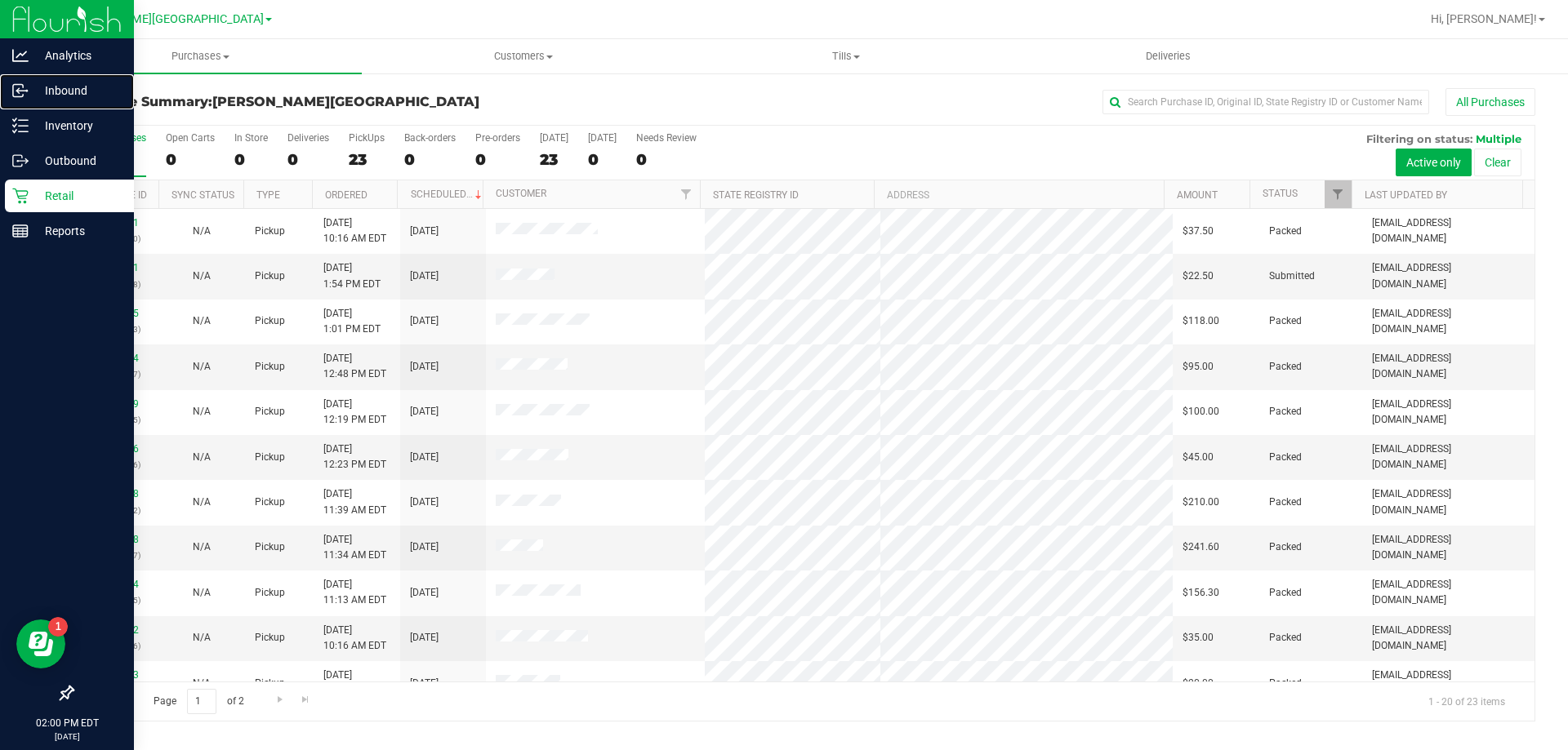
click at [69, 84] on p "Inbound" at bounding box center [77, 90] width 98 height 19
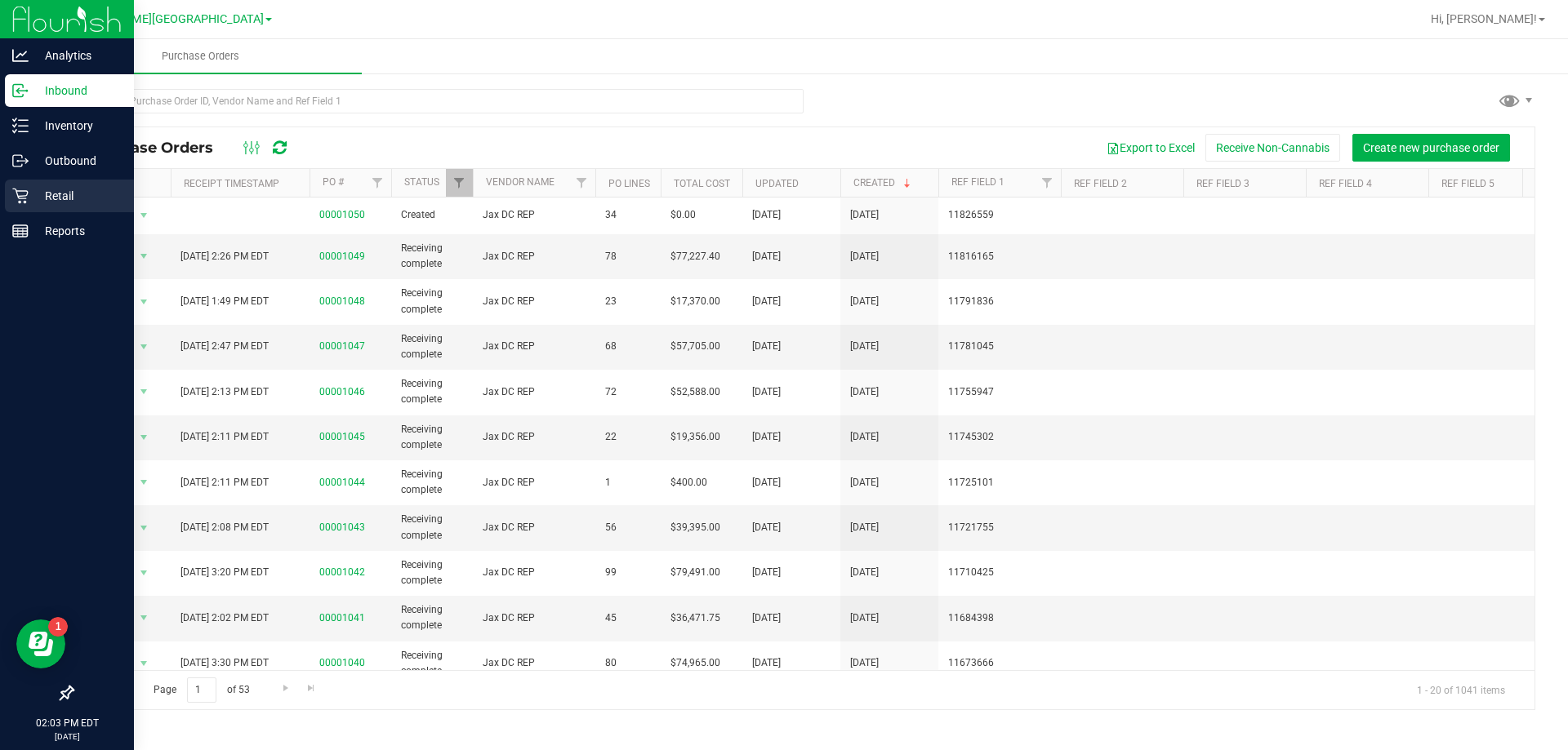
click at [23, 195] on icon at bounding box center [21, 196] width 17 height 17
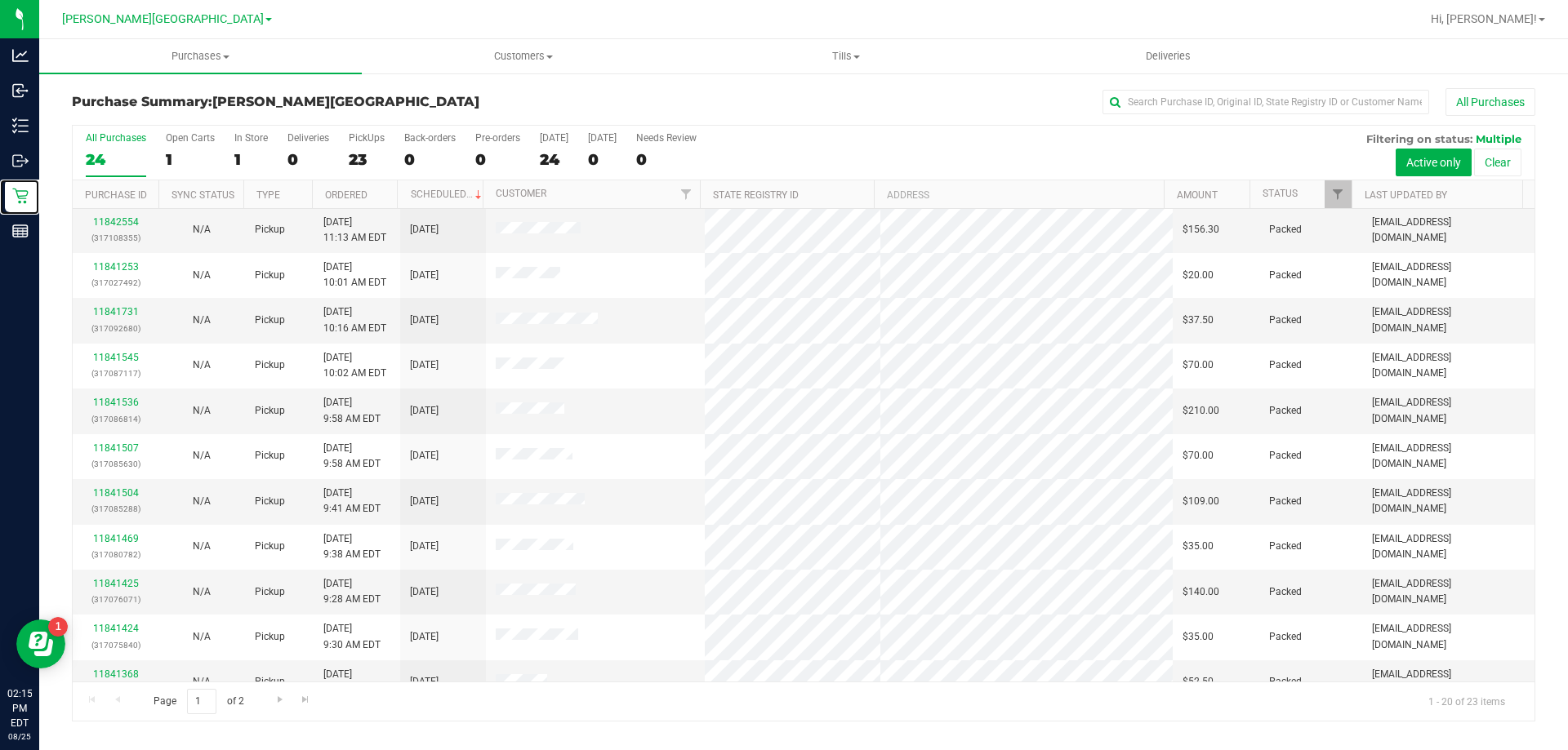
scroll to position [431, 0]
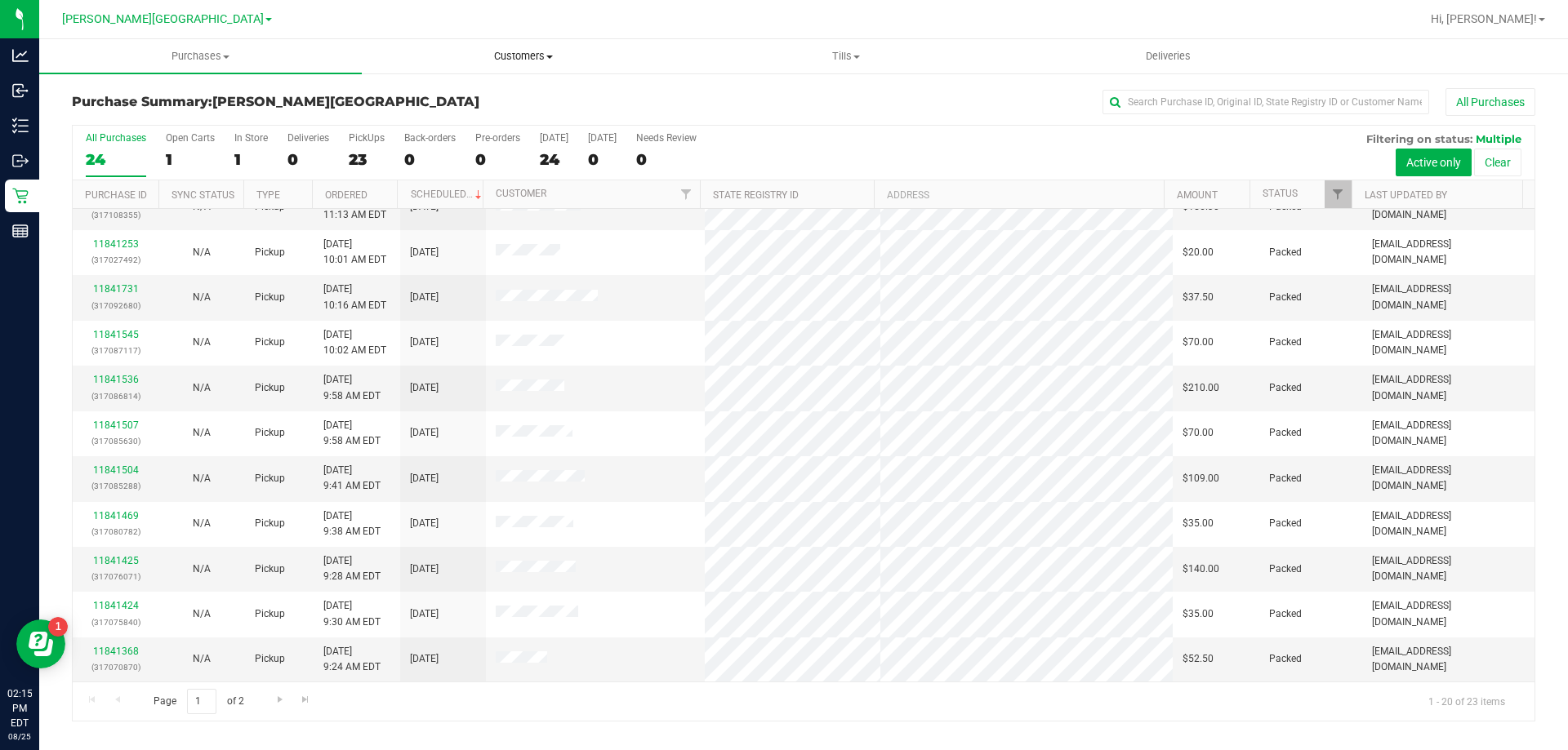
click at [512, 54] on span "Customers" at bounding box center [523, 57] width 321 height 15
click at [421, 91] on span "All customers" at bounding box center [420, 98] width 118 height 14
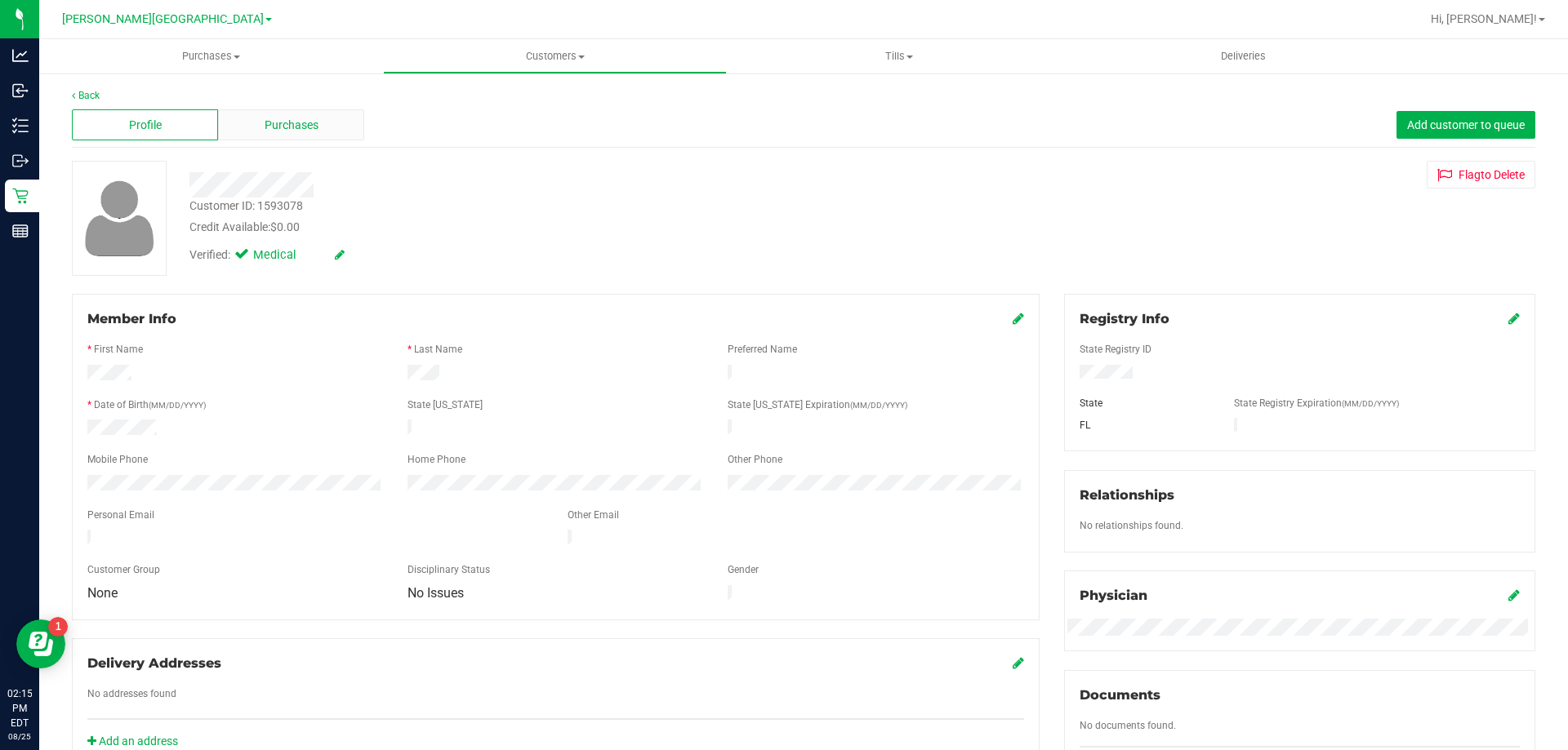
click at [285, 125] on span "Purchases" at bounding box center [292, 125] width 54 height 18
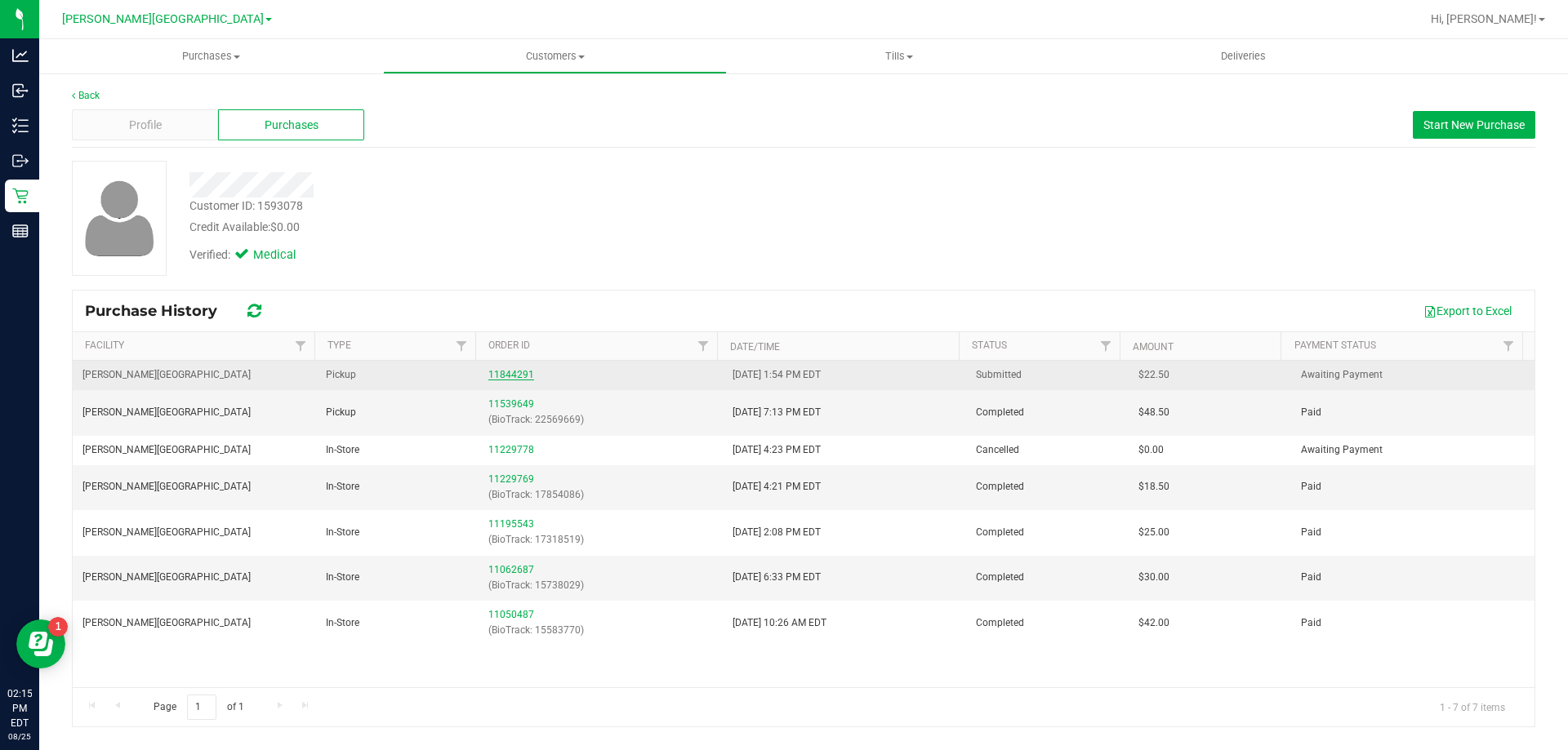
click at [503, 377] on link "11844291" at bounding box center [511, 375] width 46 height 12
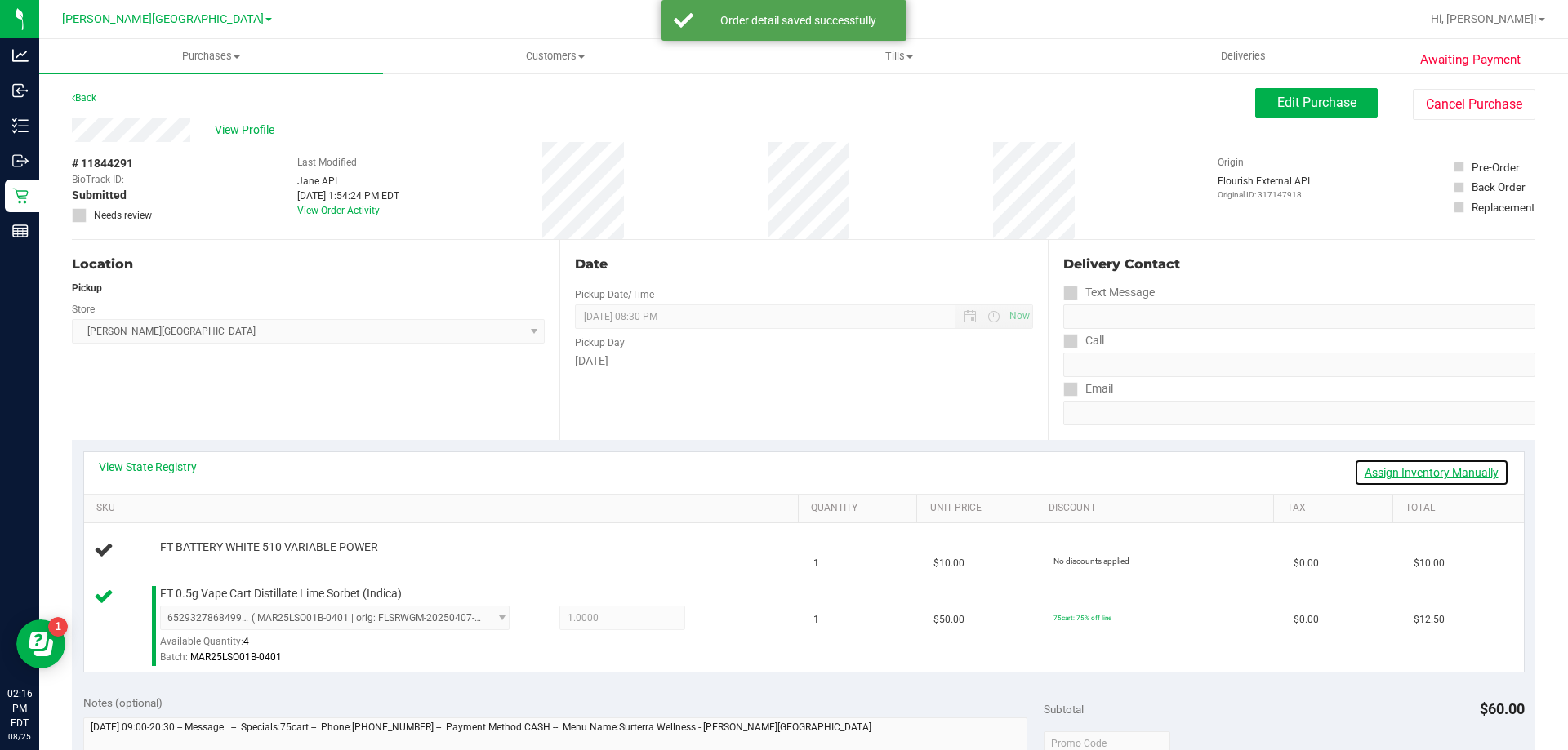
click at [1408, 463] on link "Assign Inventory Manually" at bounding box center [1432, 472] width 155 height 28
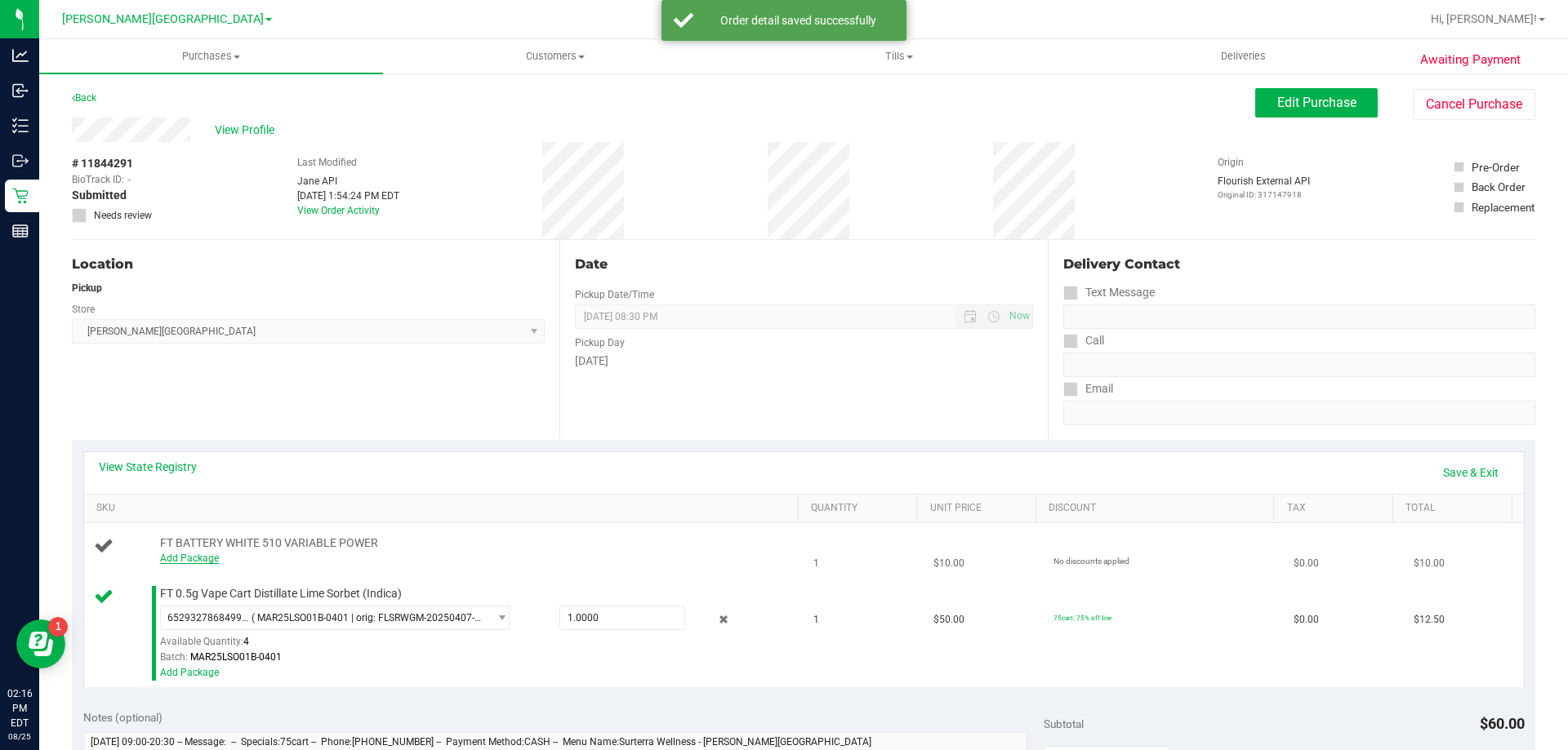
click at [173, 559] on link "Add Package" at bounding box center [190, 559] width 58 height 12
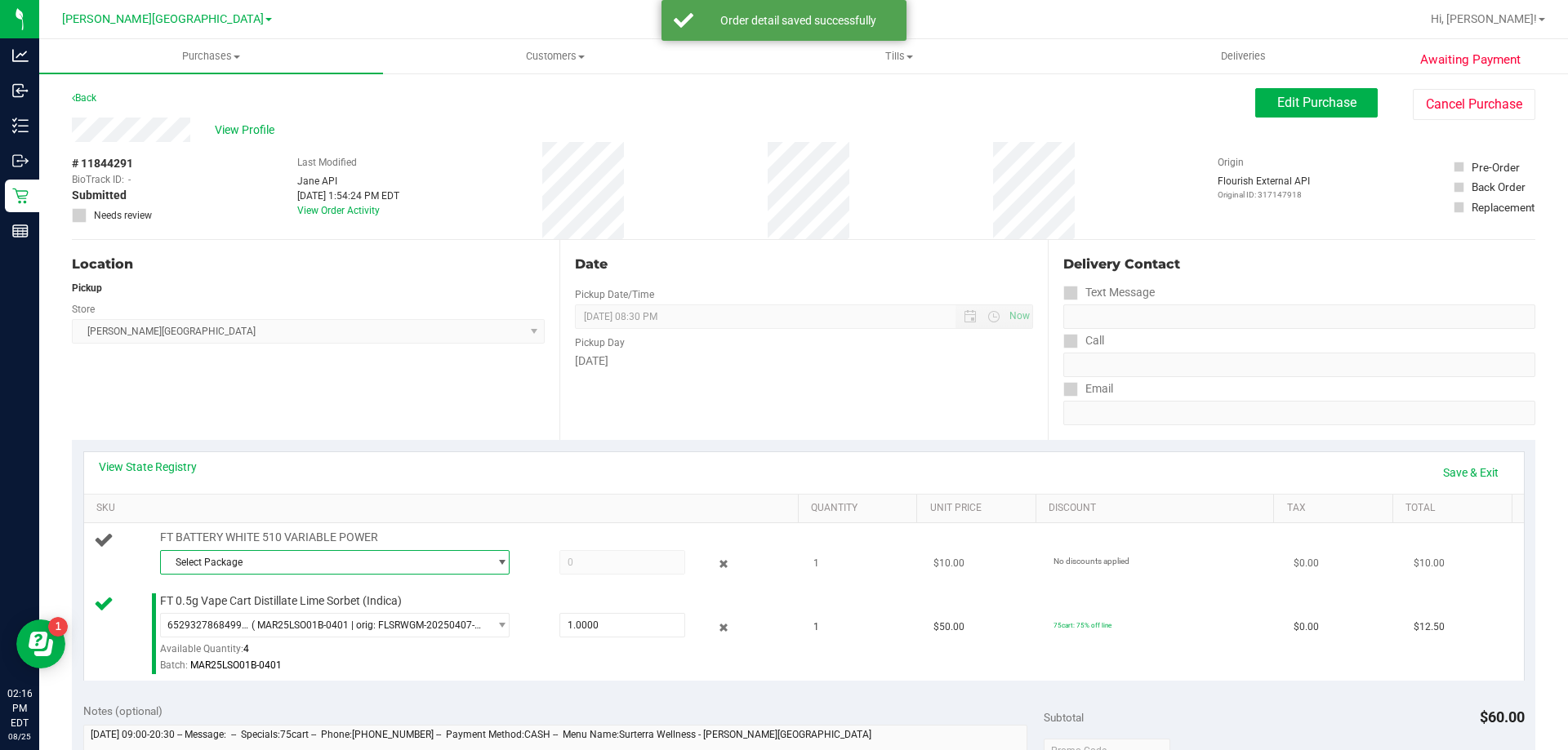
click at [206, 563] on span "Select Package" at bounding box center [325, 562] width 327 height 23
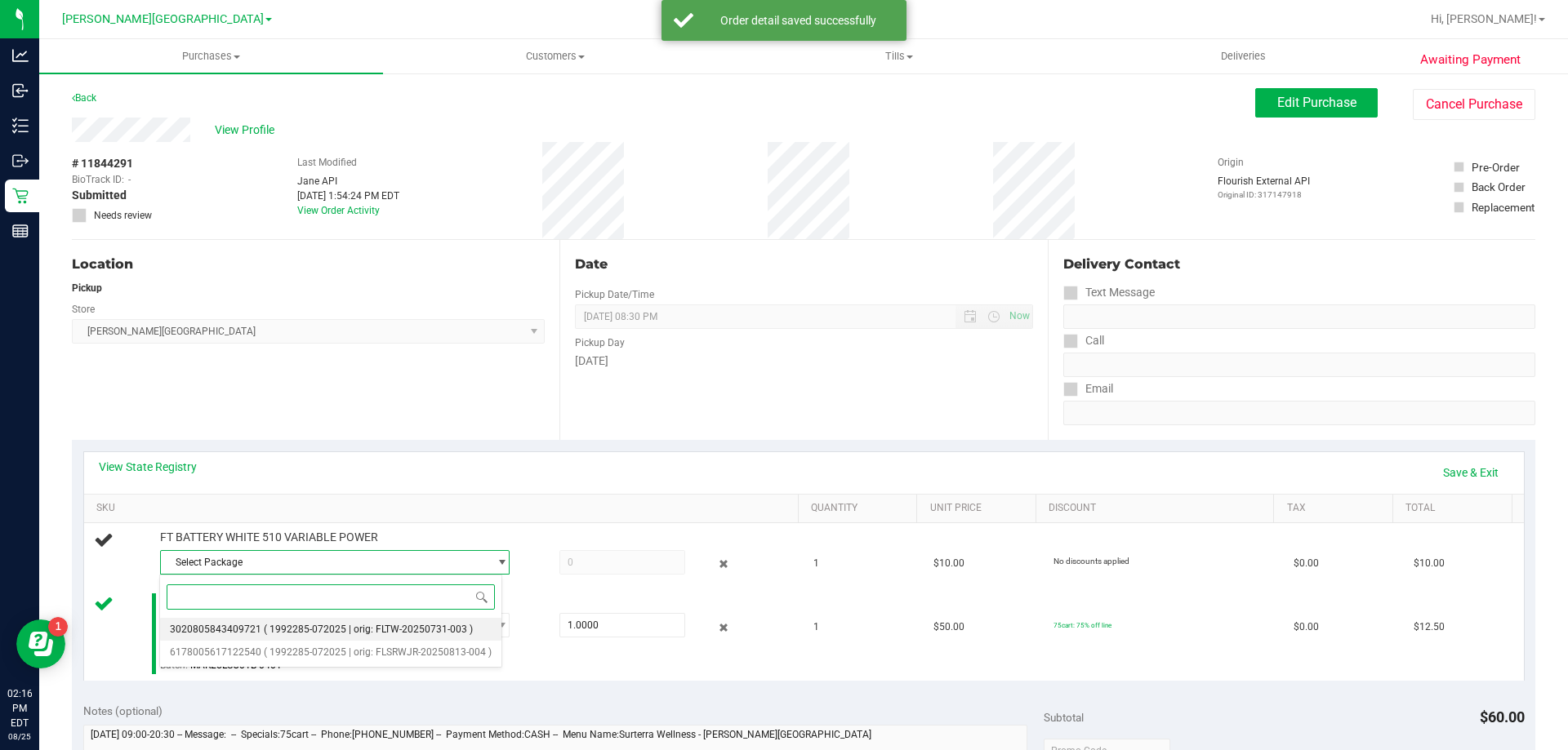
click at [233, 624] on span "3020805843409721" at bounding box center [215, 630] width 91 height 12
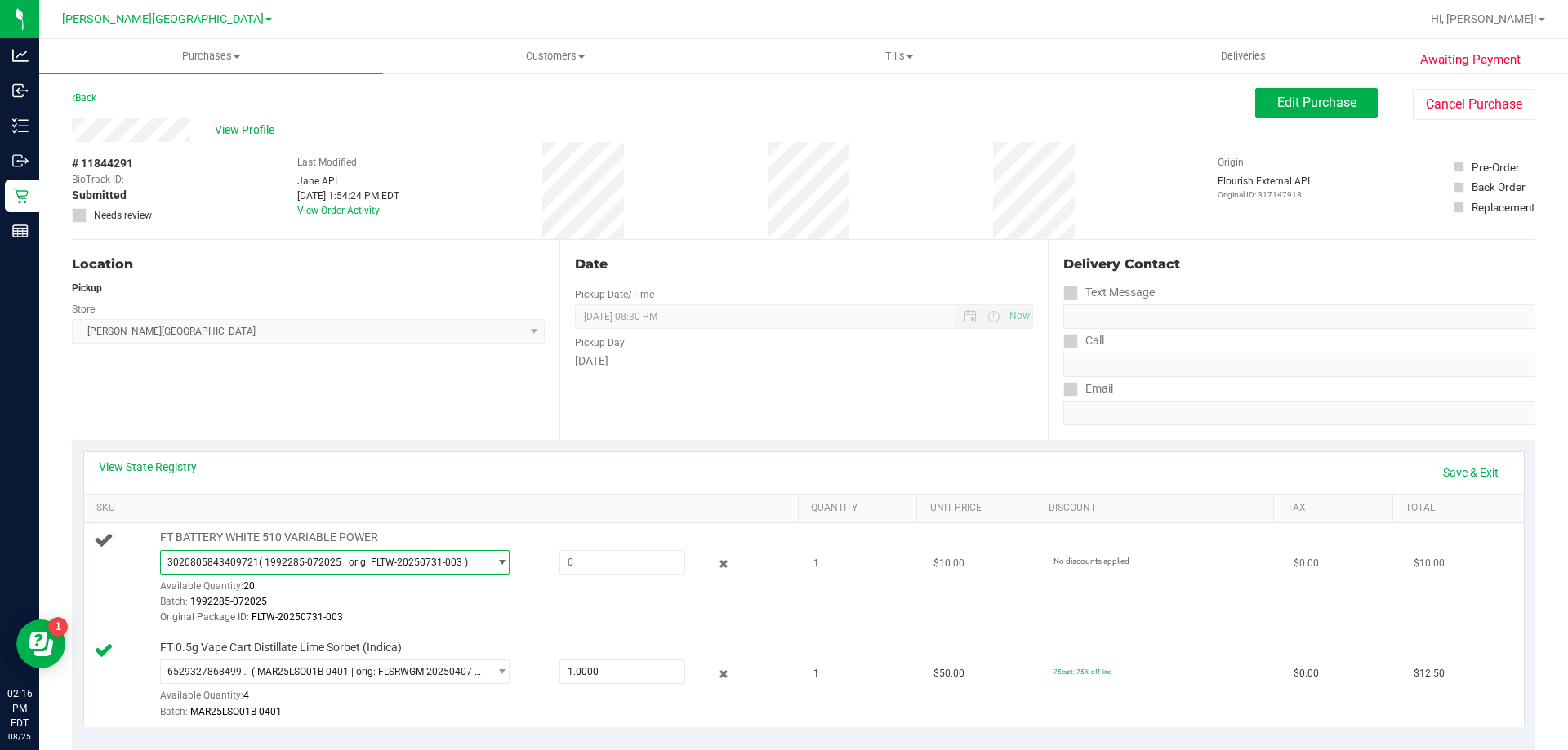
click at [305, 564] on span "( 1992285-072025 | orig: FLTW-20250731-003 )" at bounding box center [363, 563] width 209 height 12
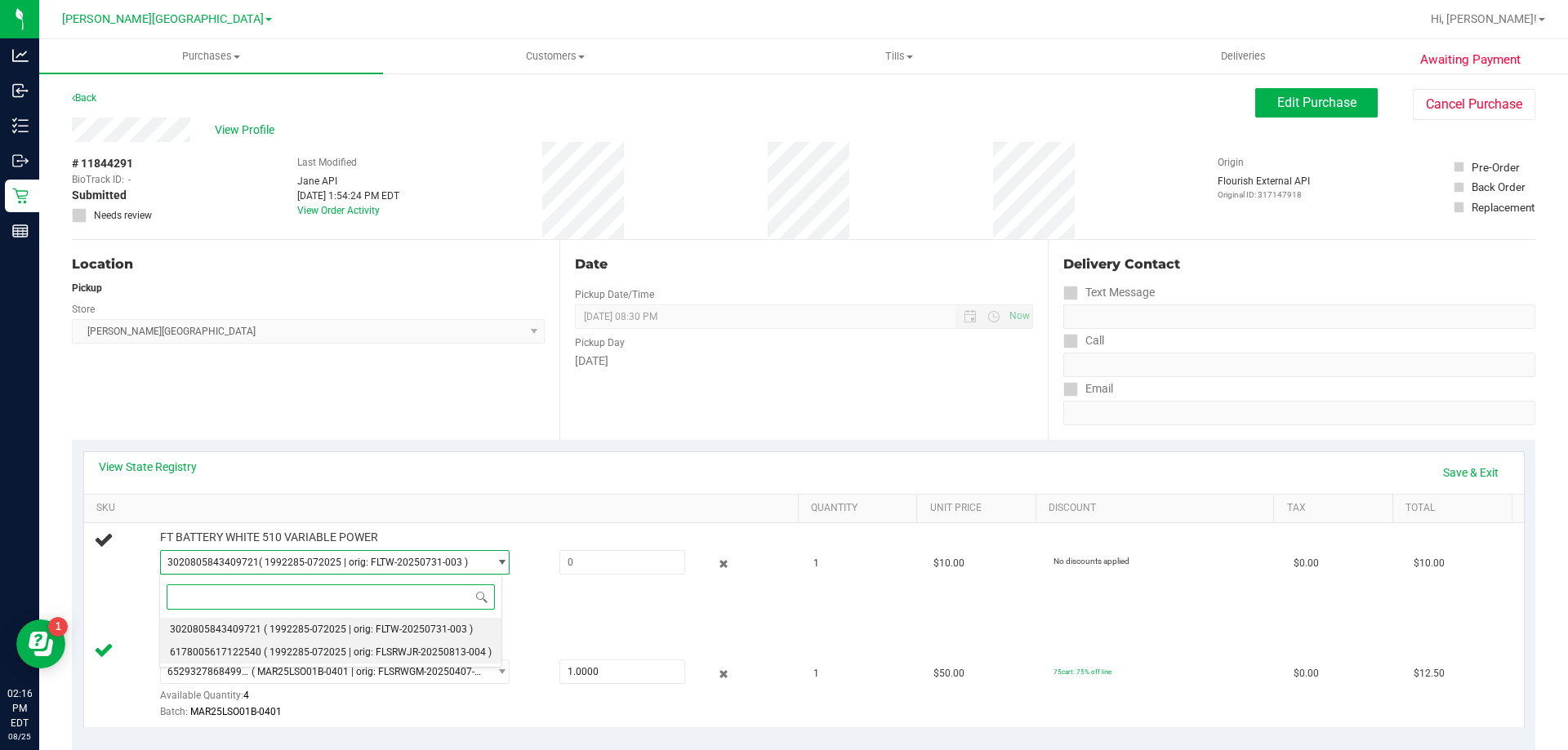
click at [257, 646] on li "6178005617122540 ( 1992285-072025 | orig: FLSRWJR-20250813-004 )" at bounding box center [331, 651] width 342 height 23
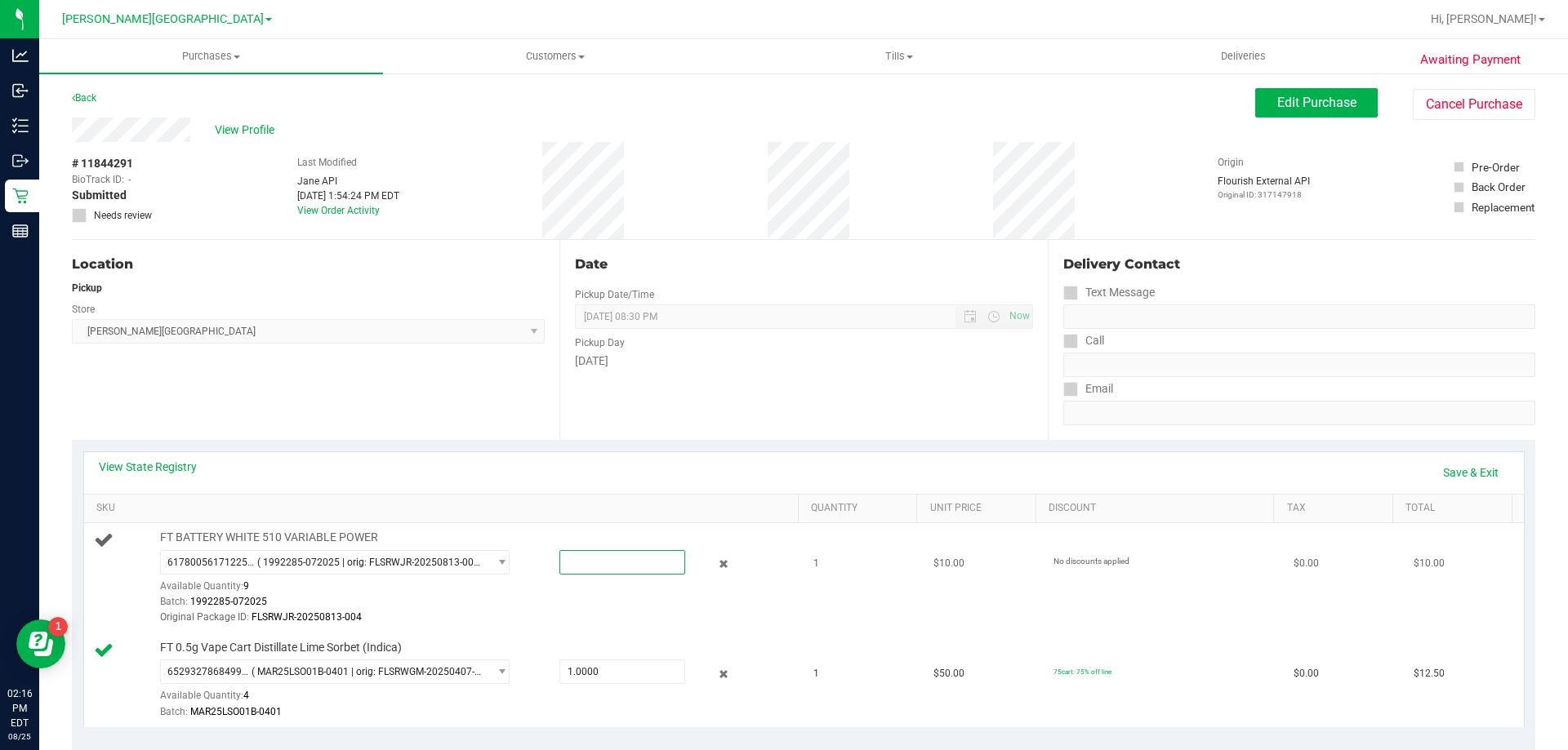
click at [623, 559] on span at bounding box center [622, 562] width 126 height 24
type input "1"
type input "1.0000"
click at [1469, 467] on link "Save & Exit" at bounding box center [1471, 472] width 77 height 28
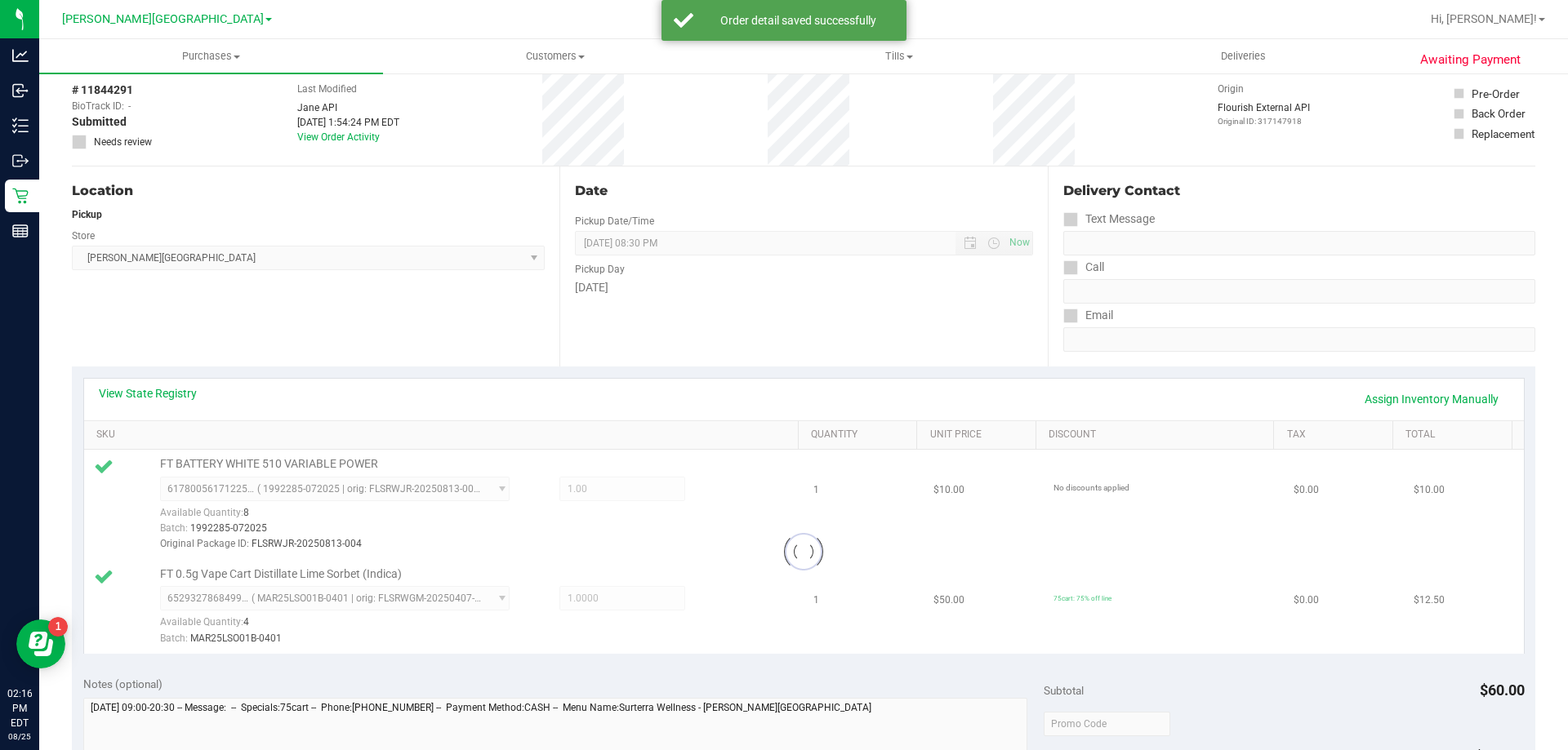
scroll to position [408, 0]
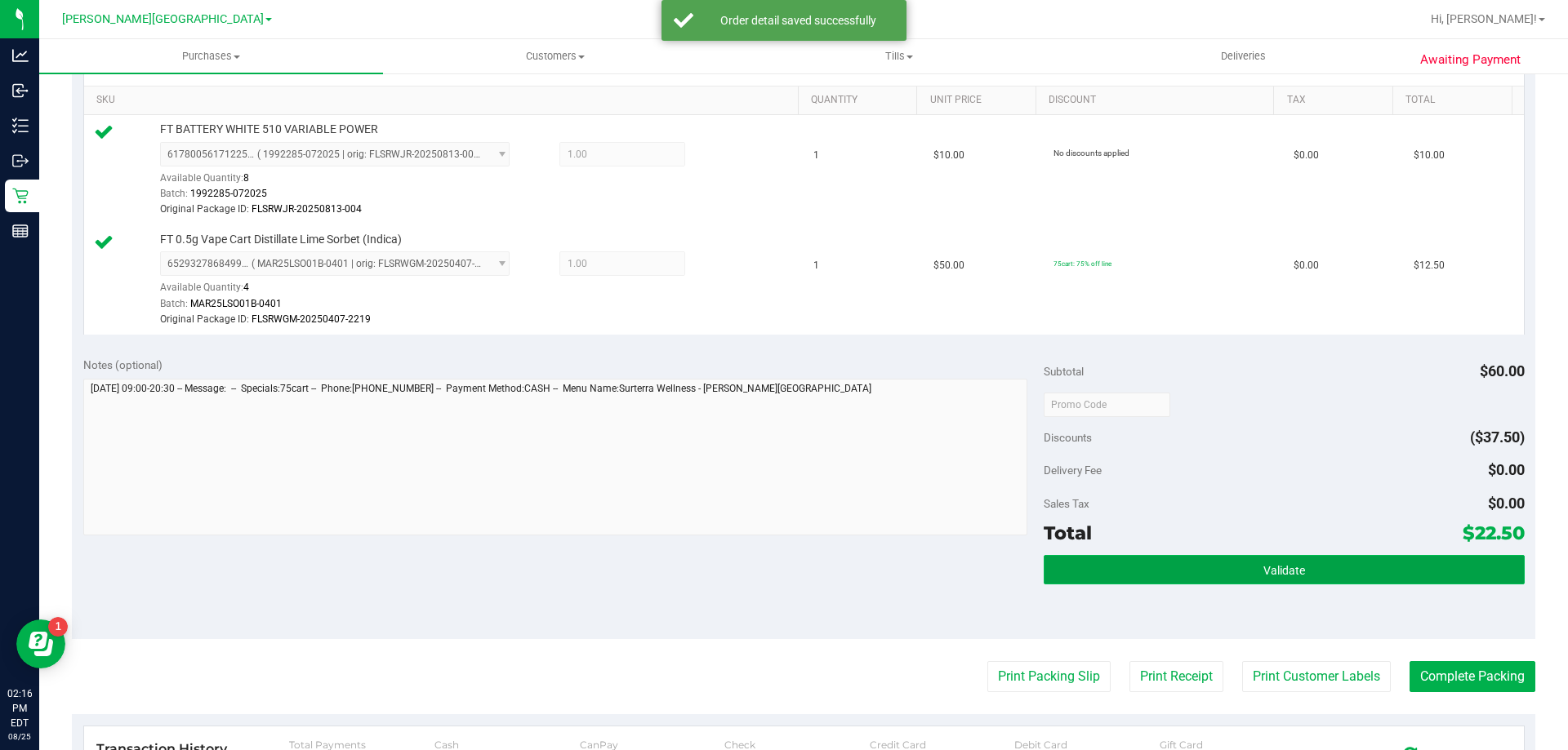
click at [1113, 578] on button "Validate" at bounding box center [1283, 570] width 480 height 29
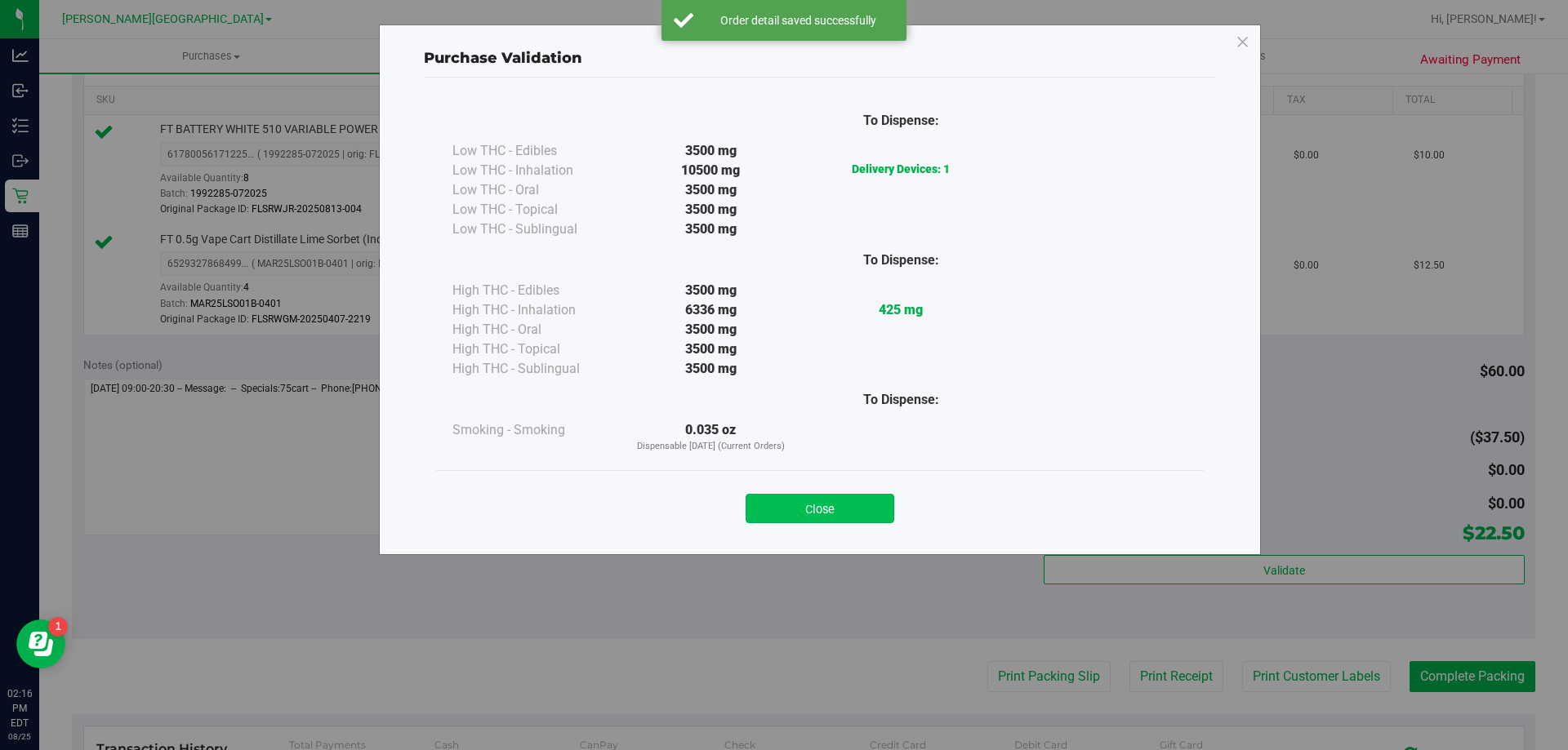
drag, startPoint x: 835, startPoint y: 508, endPoint x: 846, endPoint y: 504, distance: 11.7
click at [835, 507] on button "Close" at bounding box center [820, 508] width 149 height 29
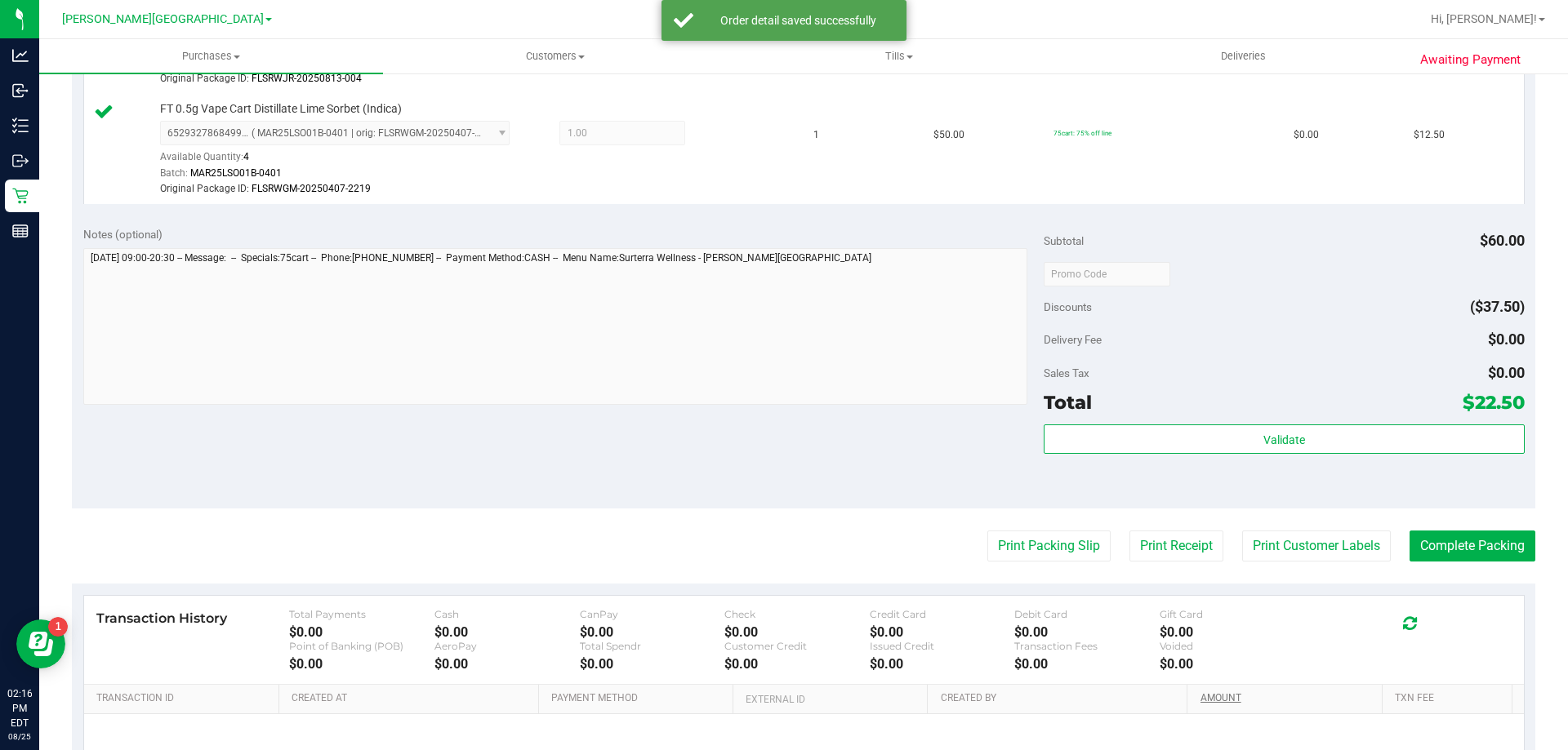
scroll to position [653, 0]
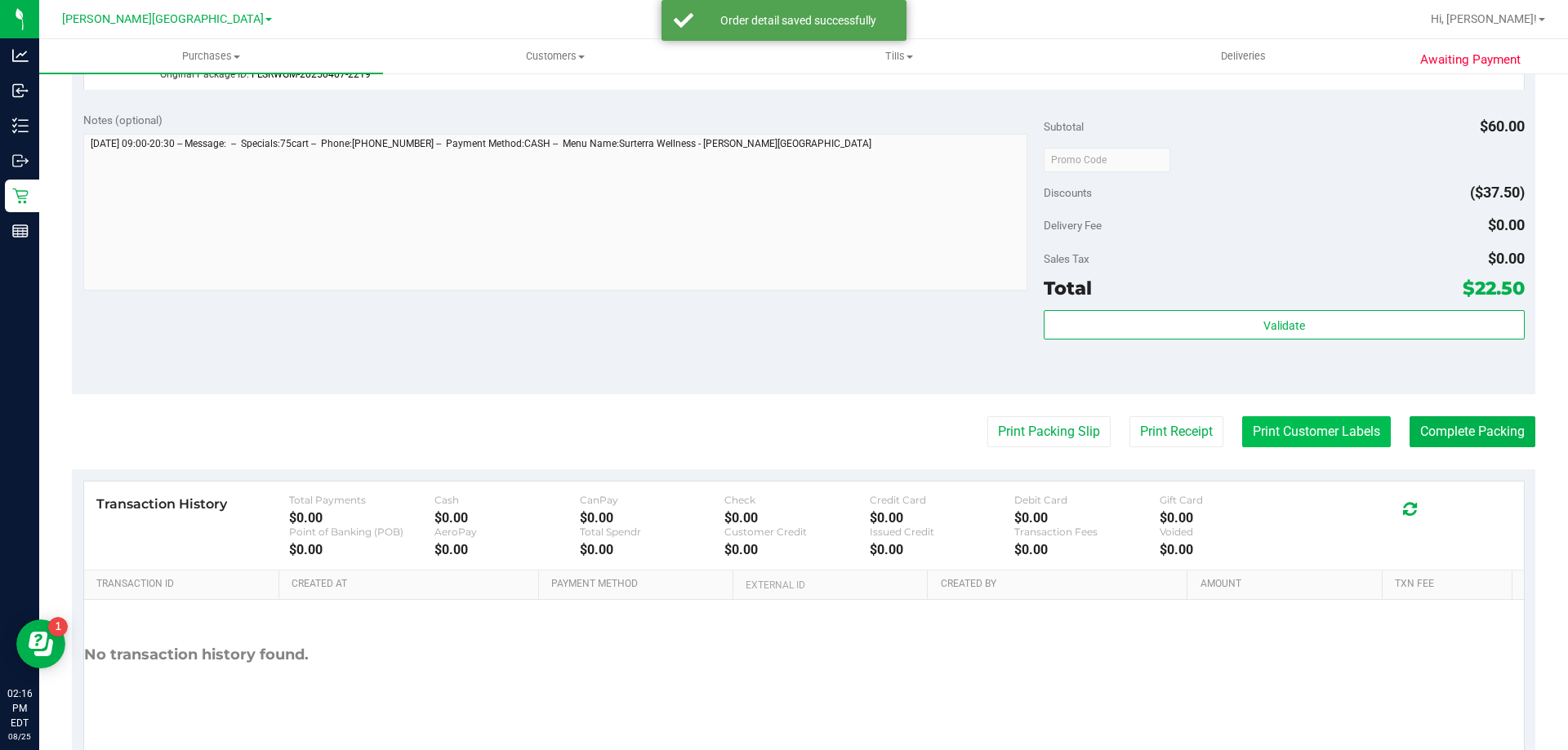
click at [1262, 428] on button "Print Customer Labels" at bounding box center [1317, 432] width 149 height 31
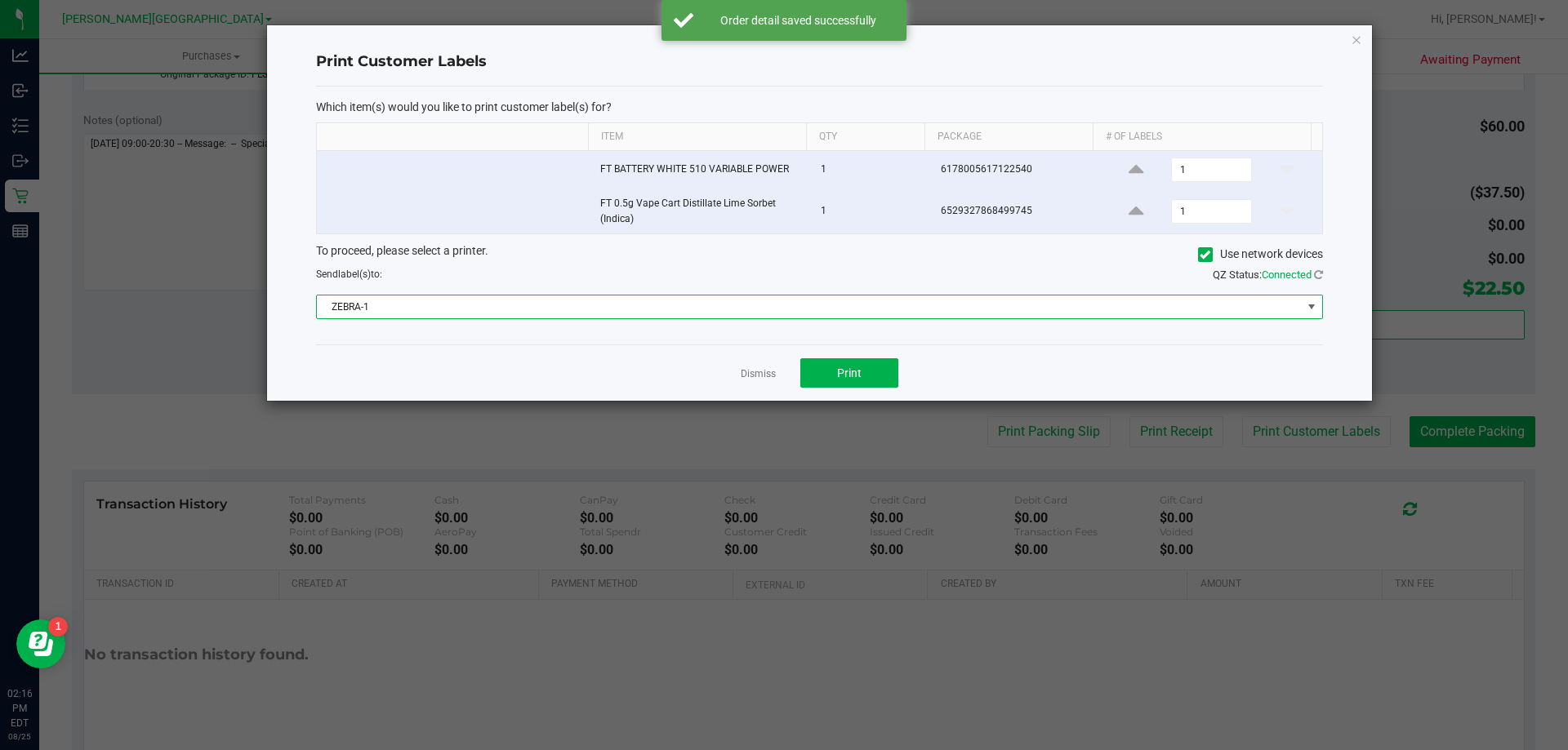
click at [532, 310] on span "ZEBRA-1" at bounding box center [809, 307] width 985 height 23
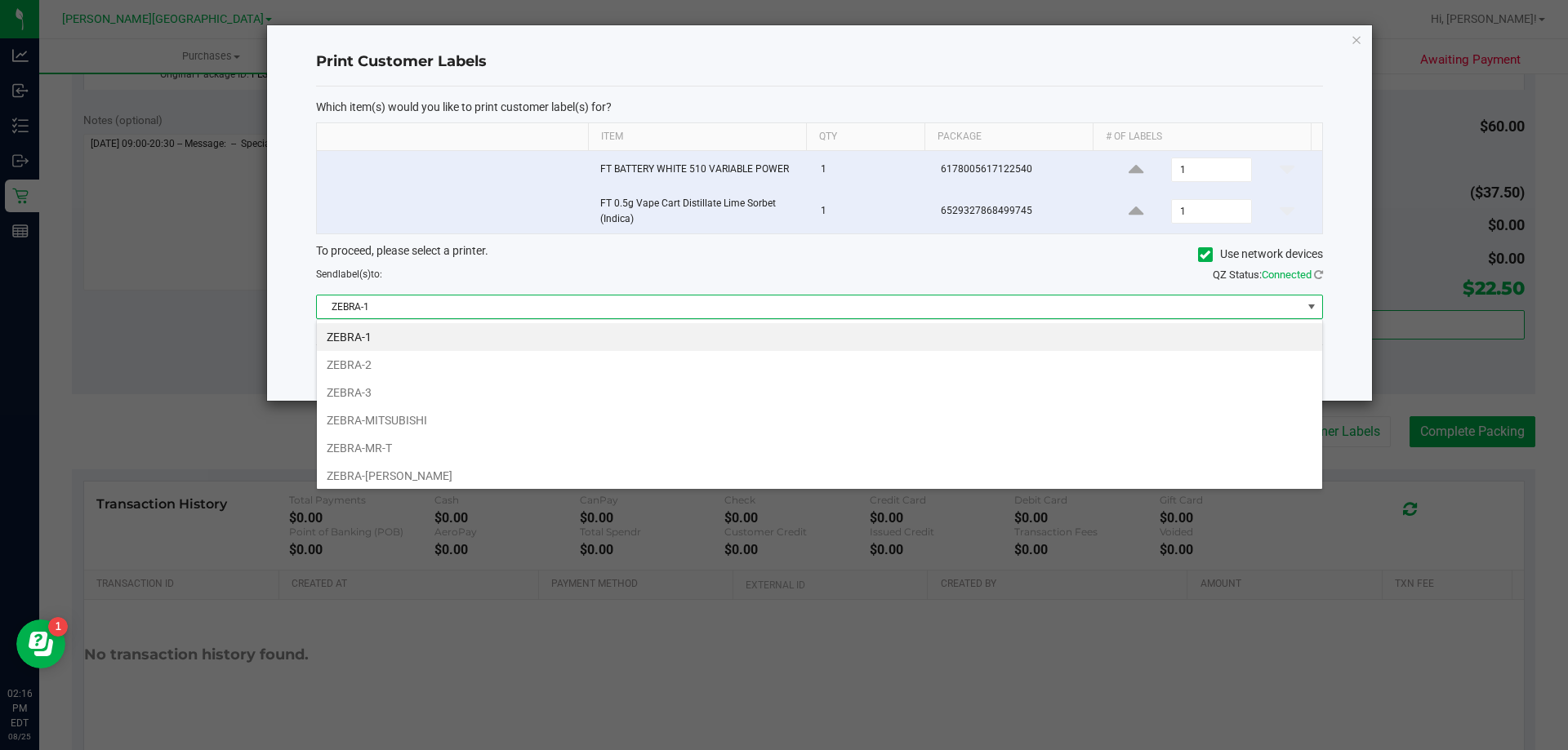
scroll to position [24, 1006]
click at [424, 424] on li "ZEBRA-MITSUBISHI" at bounding box center [819, 420] width 1005 height 28
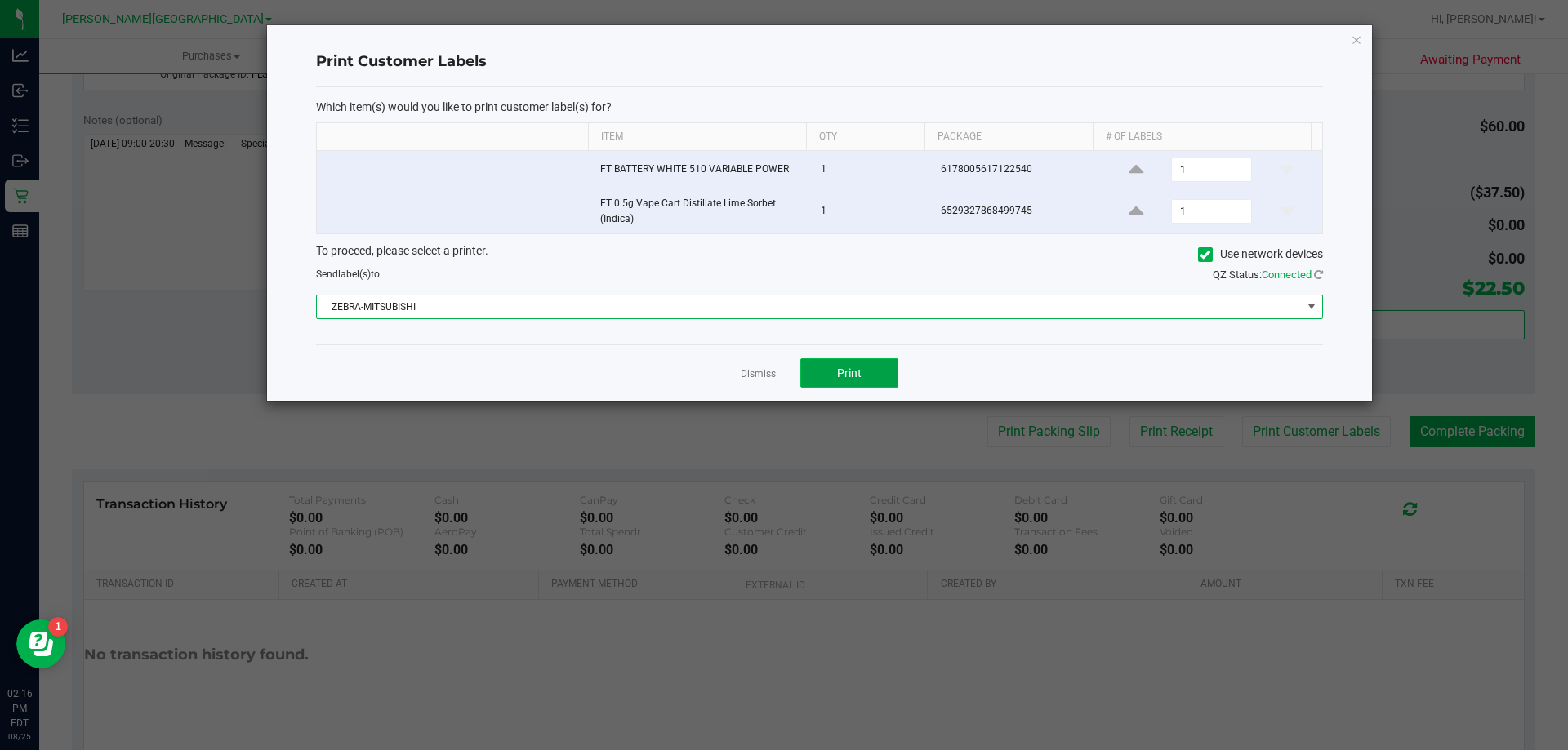
click at [854, 364] on button "Print" at bounding box center [849, 372] width 98 height 29
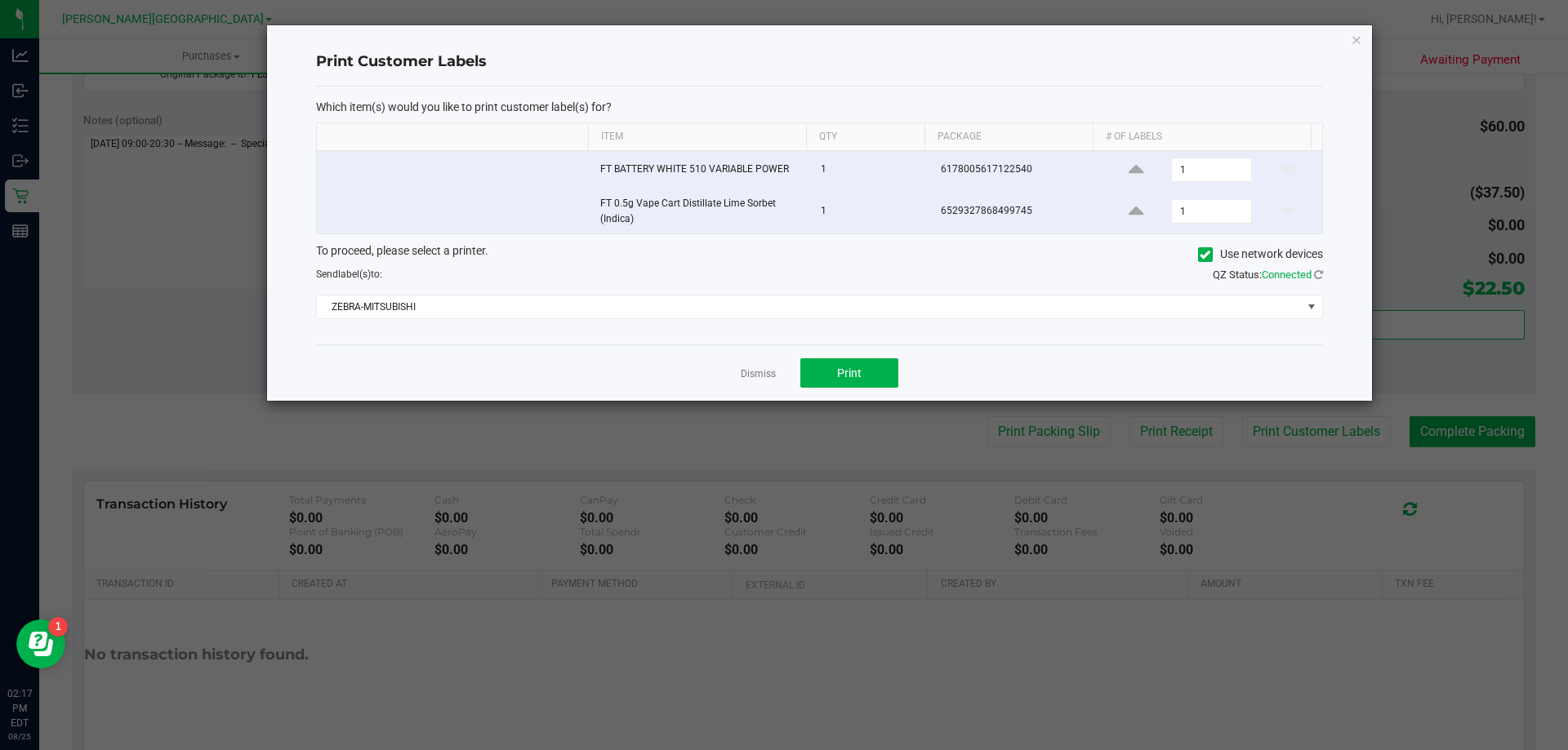
drag, startPoint x: 749, startPoint y: 373, endPoint x: 850, endPoint y: 373, distance: 101.0
click at [752, 373] on link "Dismiss" at bounding box center [759, 374] width 35 height 14
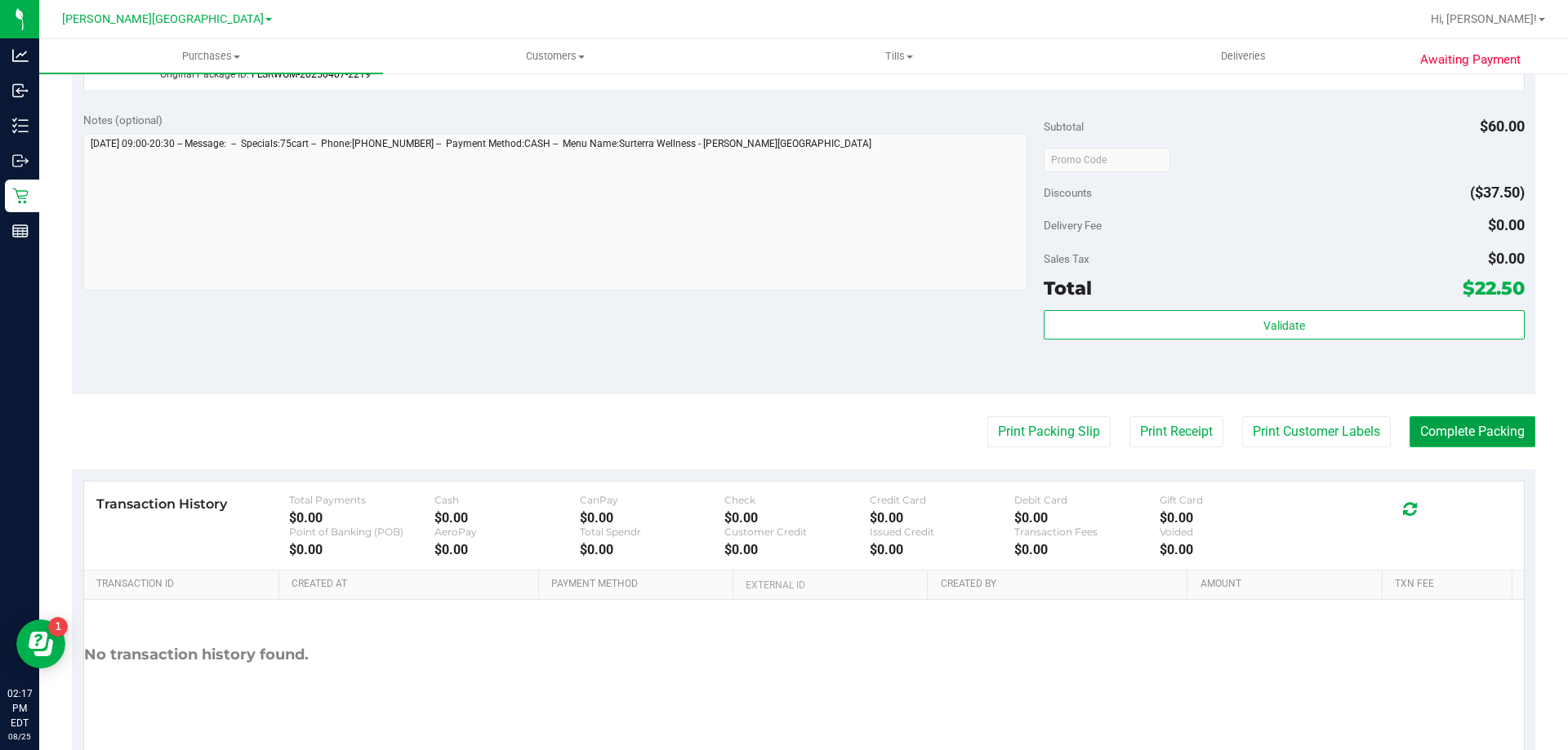
click at [1469, 431] on button "Complete Packing" at bounding box center [1472, 432] width 126 height 31
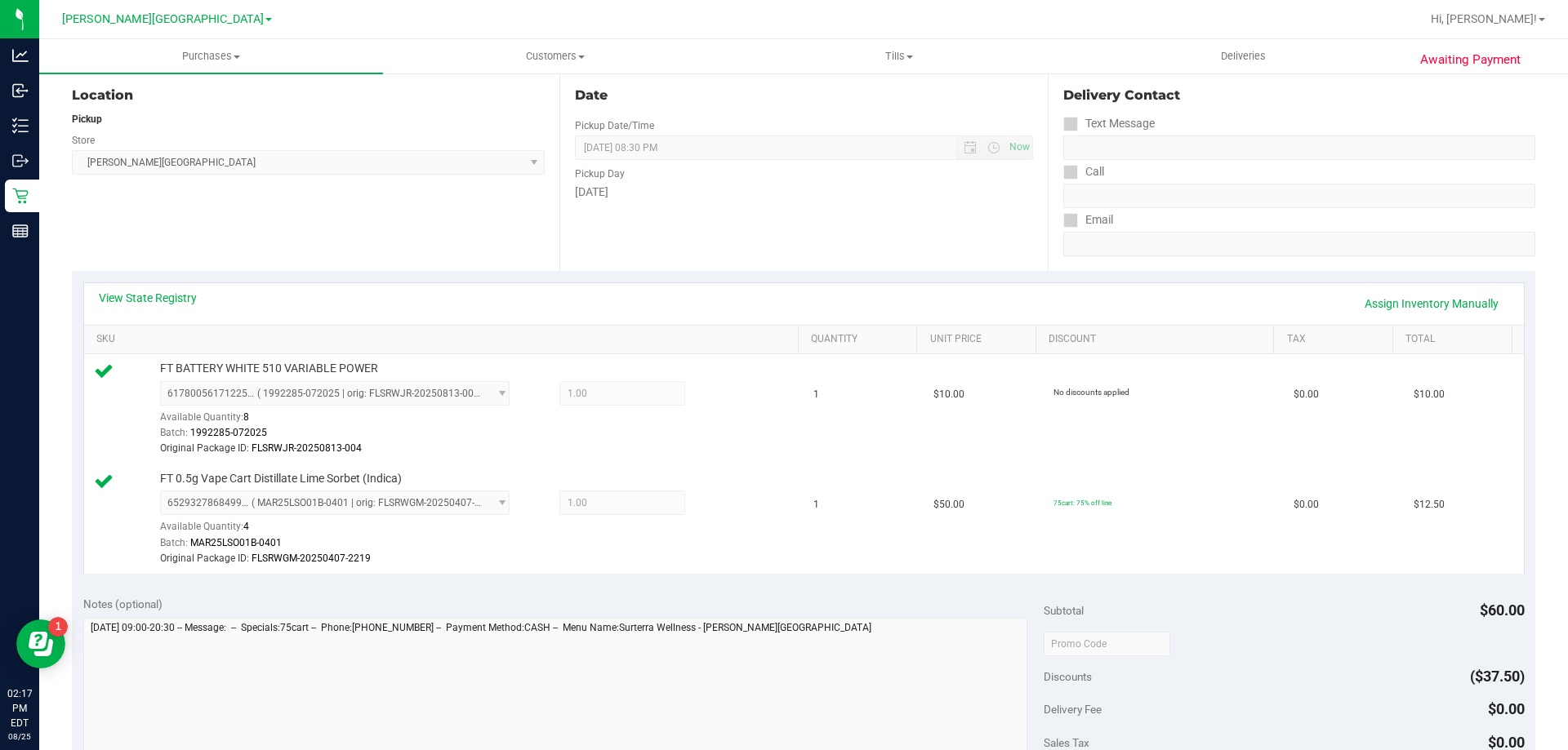
scroll to position [0, 0]
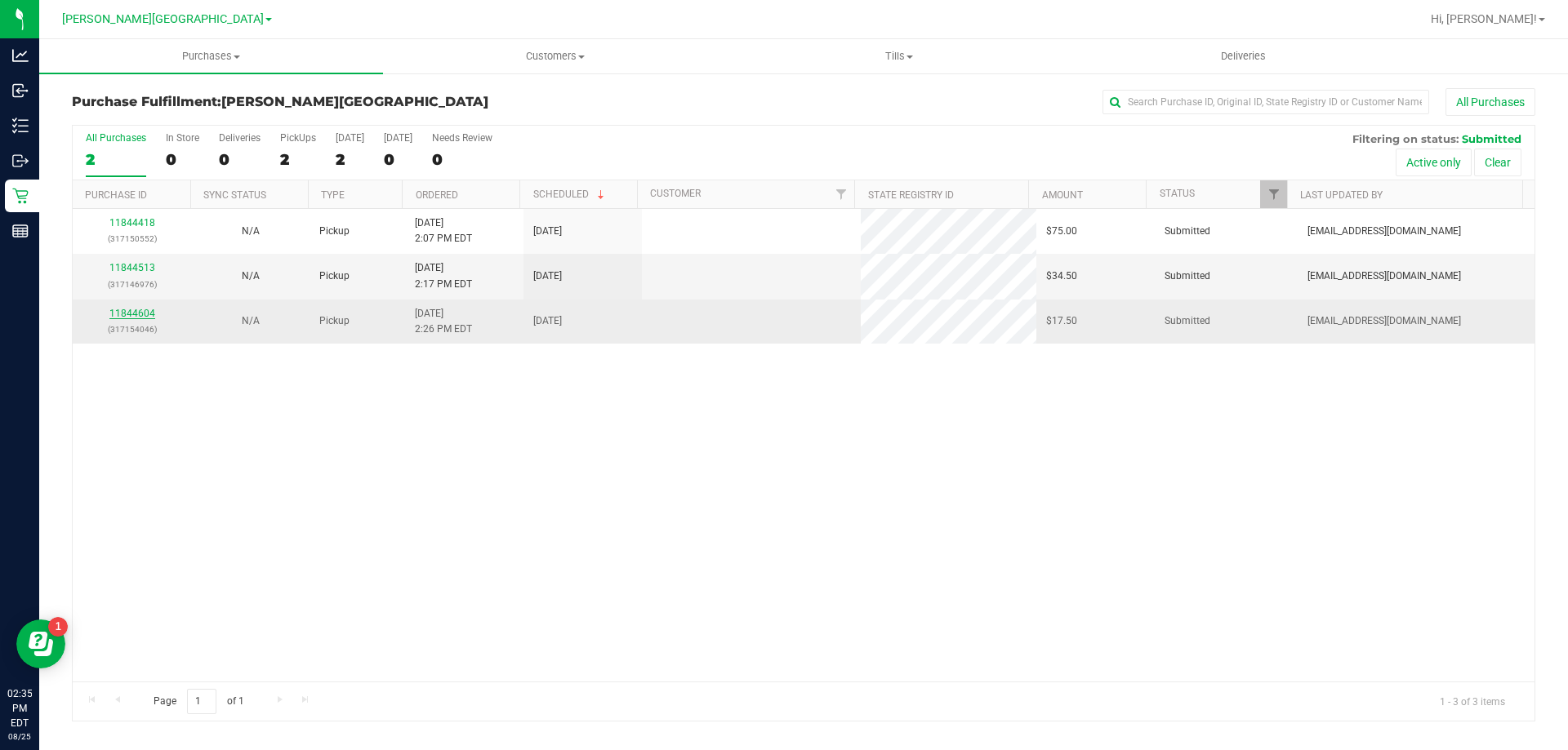
click at [139, 310] on link "11844604" at bounding box center [132, 314] width 46 height 12
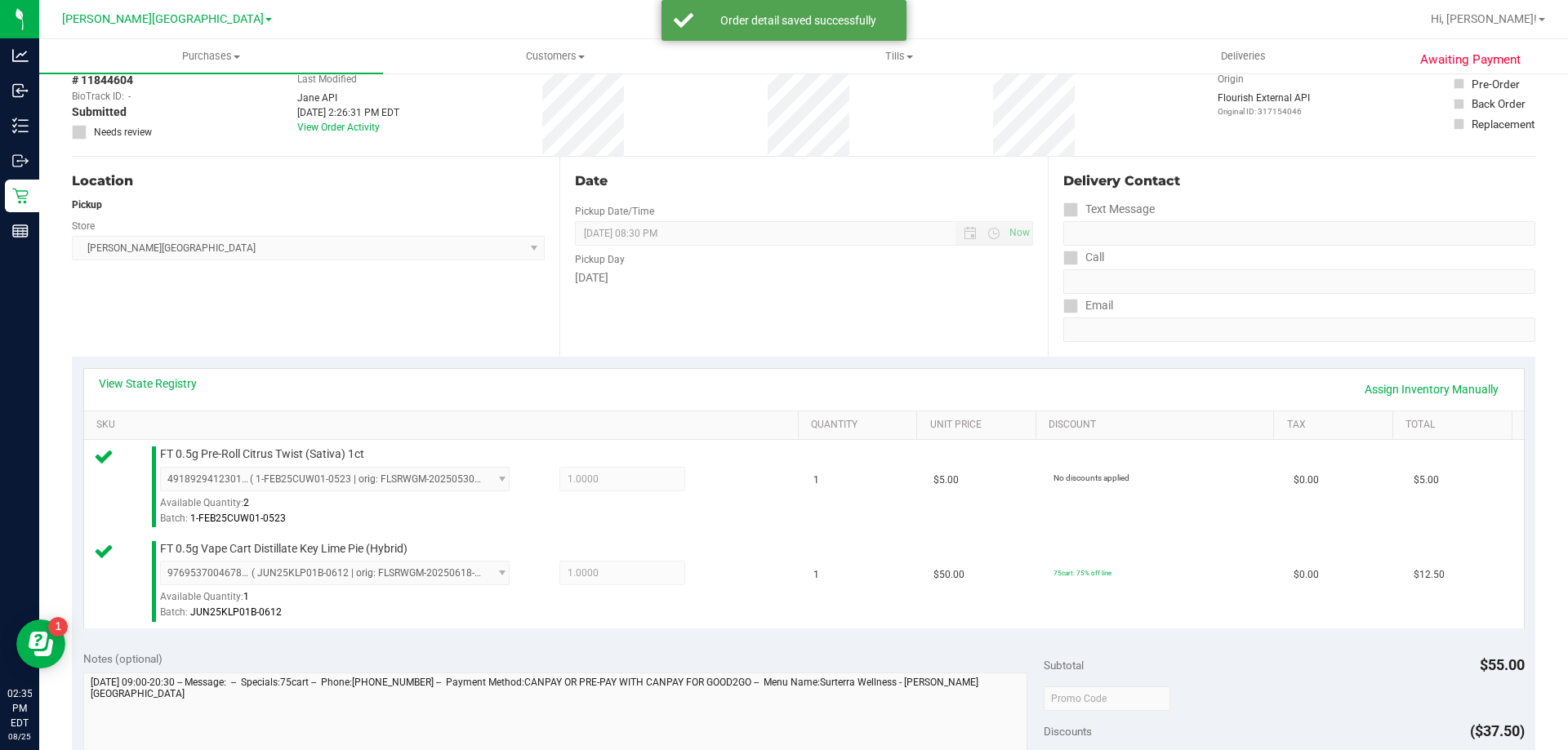
scroll to position [327, 0]
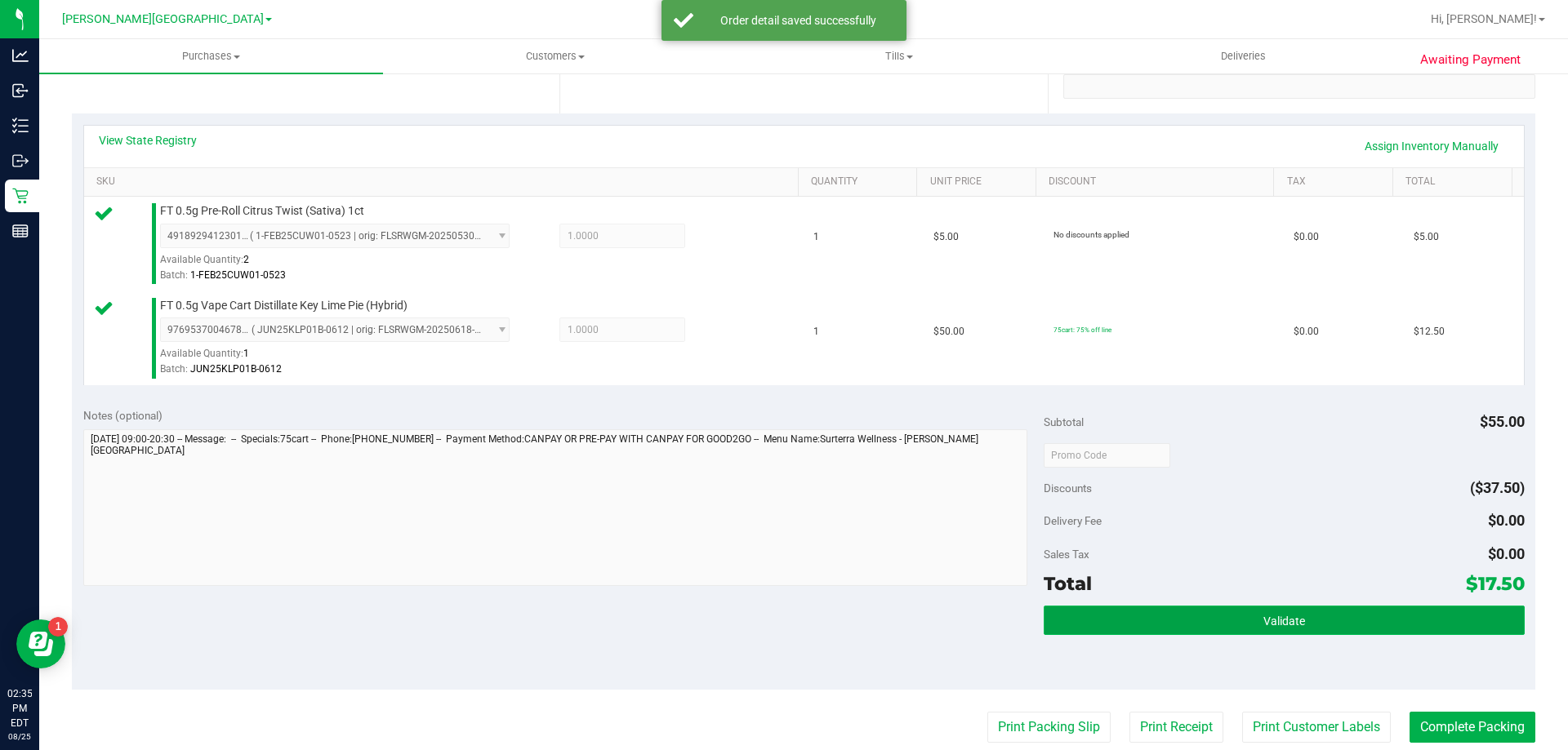
click at [1161, 618] on button "Validate" at bounding box center [1283, 620] width 480 height 29
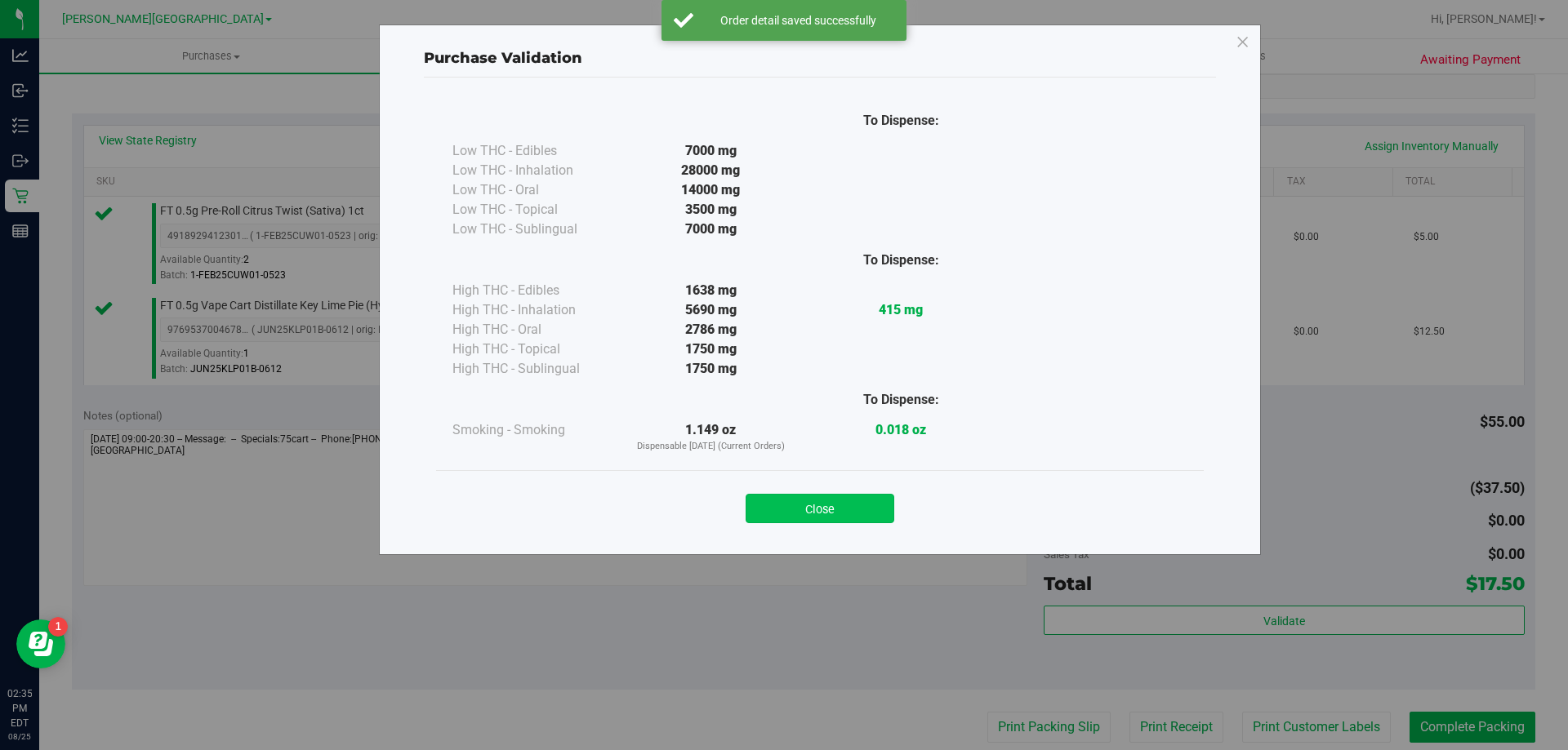
click at [784, 505] on button "Close" at bounding box center [820, 508] width 149 height 29
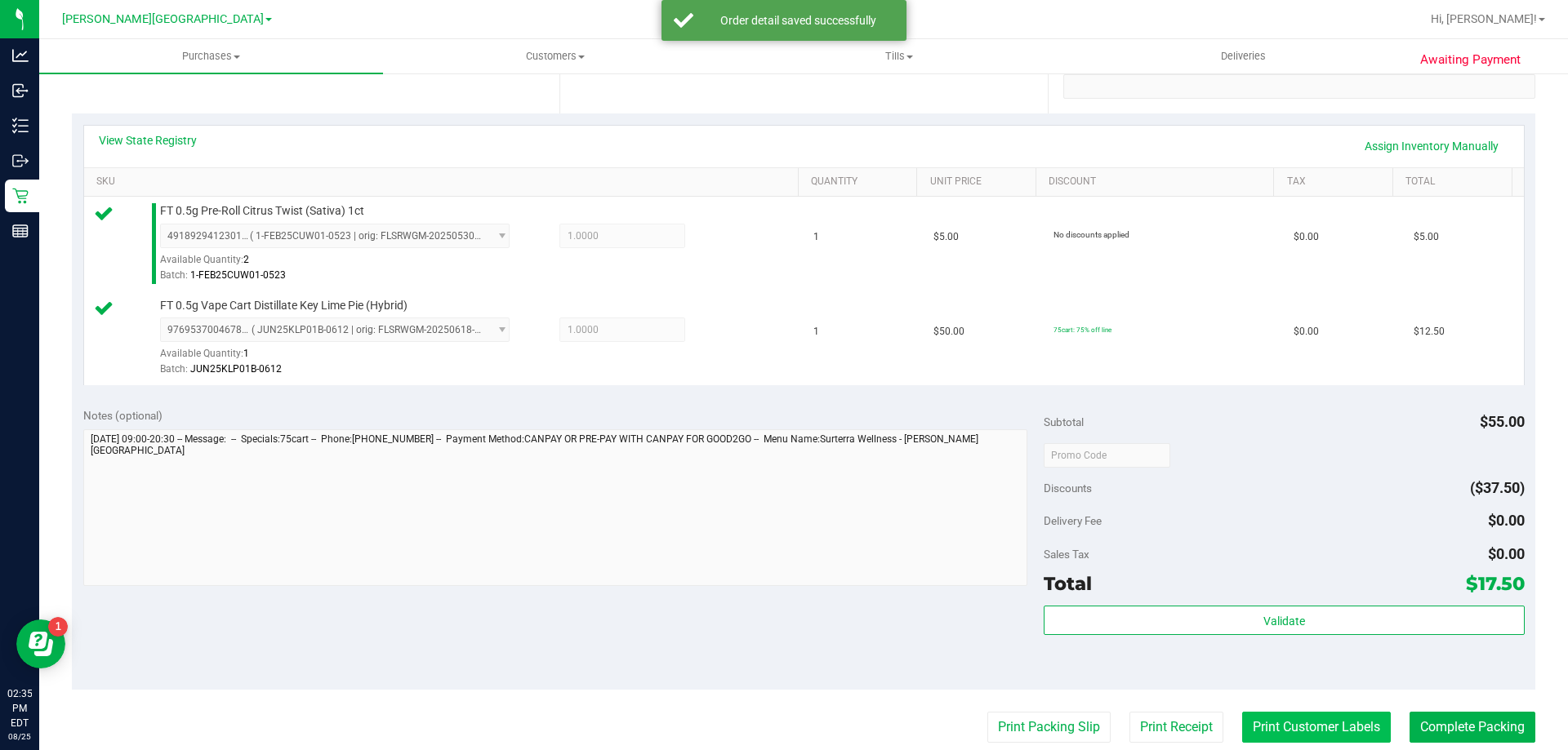
click at [1266, 733] on button "Print Customer Labels" at bounding box center [1317, 727] width 149 height 31
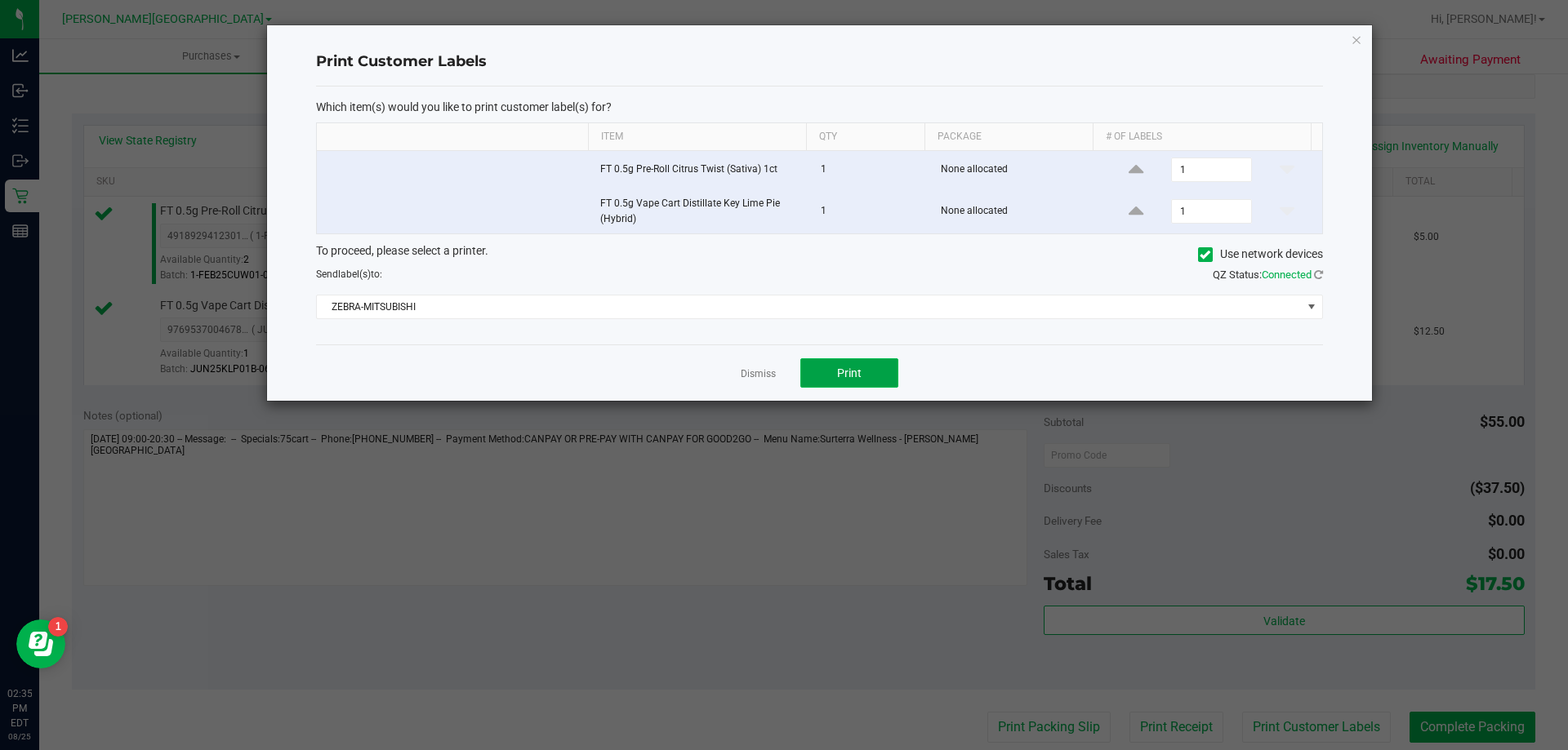
click at [870, 373] on button "Print" at bounding box center [849, 372] width 98 height 29
click at [743, 373] on link "Dismiss" at bounding box center [759, 374] width 35 height 14
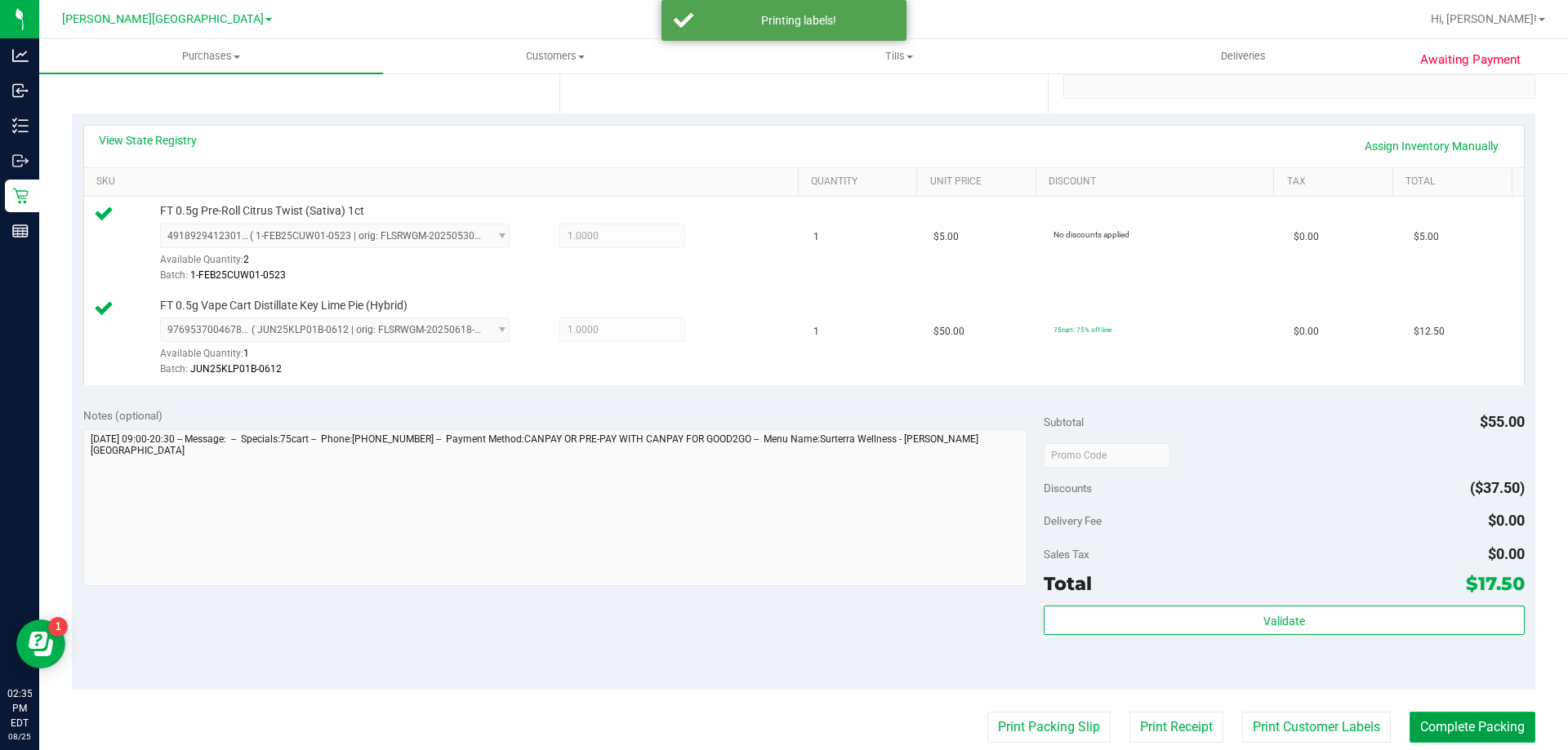
click at [1468, 734] on button "Complete Packing" at bounding box center [1472, 727] width 126 height 31
